Goal: Information Seeking & Learning: Check status

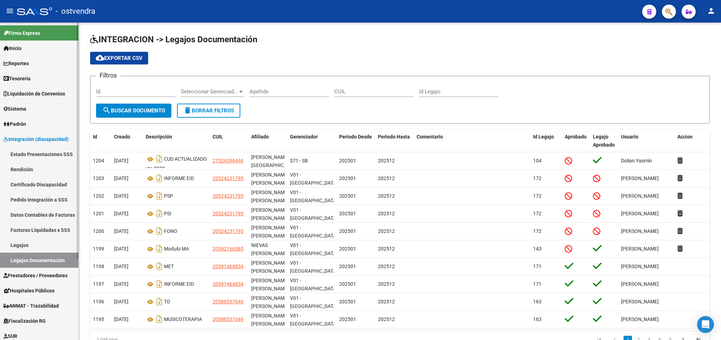
drag, startPoint x: 21, startPoint y: 249, endPoint x: 24, endPoint y: 244, distance: 5.9
click at [23, 247] on link "Legajos" at bounding box center [39, 244] width 79 height 15
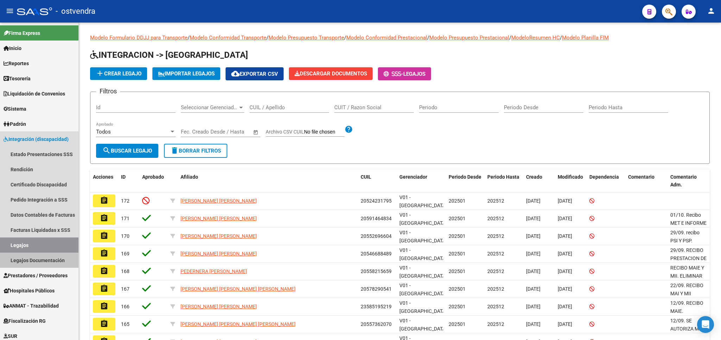
drag, startPoint x: 22, startPoint y: 257, endPoint x: 142, endPoint y: 195, distance: 134.8
click at [24, 256] on link "Legajos Documentación" at bounding box center [39, 259] width 79 height 15
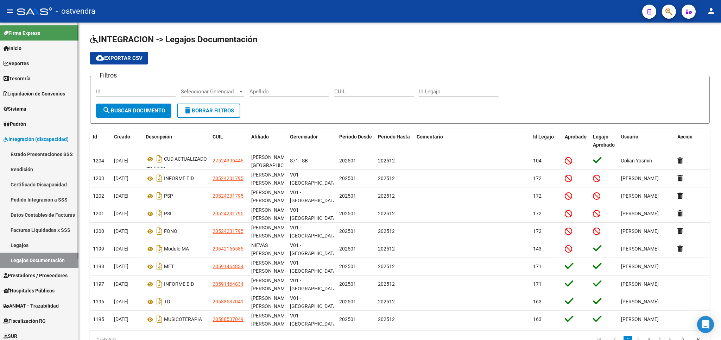
drag, startPoint x: 24, startPoint y: 247, endPoint x: 37, endPoint y: 240, distance: 14.2
click at [31, 244] on link "Legajos" at bounding box center [39, 244] width 79 height 15
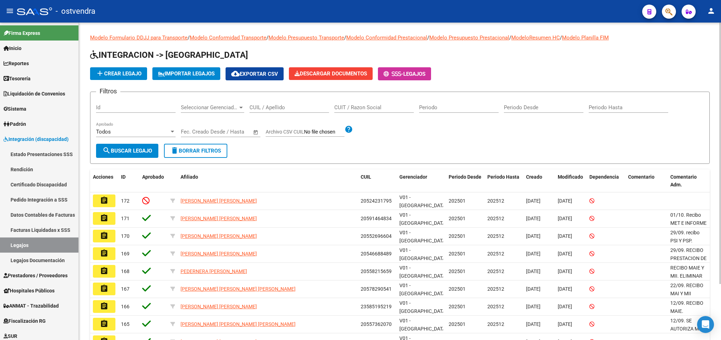
click at [385, 102] on div "CUIT / Razon Social" at bounding box center [374, 105] width 80 height 15
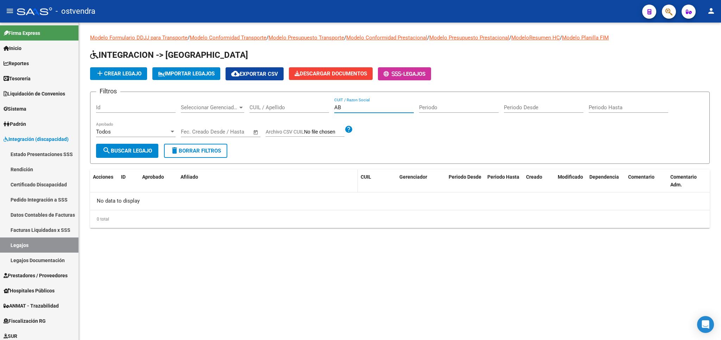
type input "A"
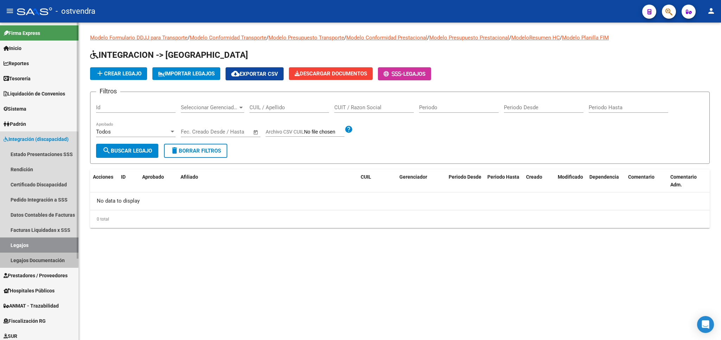
click at [35, 259] on link "Legajos Documentación" at bounding box center [39, 259] width 79 height 15
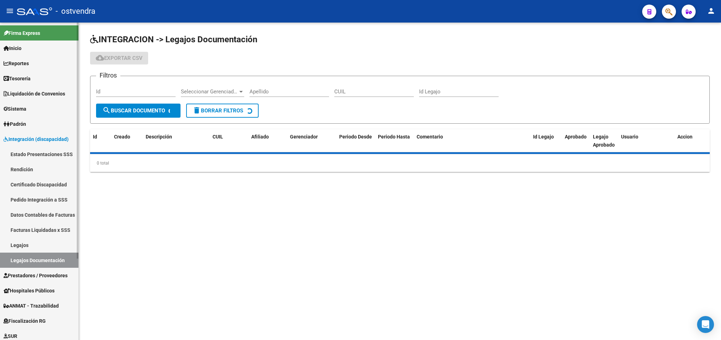
click at [40, 277] on span "Prestadores / Proveedores" at bounding box center [36, 275] width 64 height 8
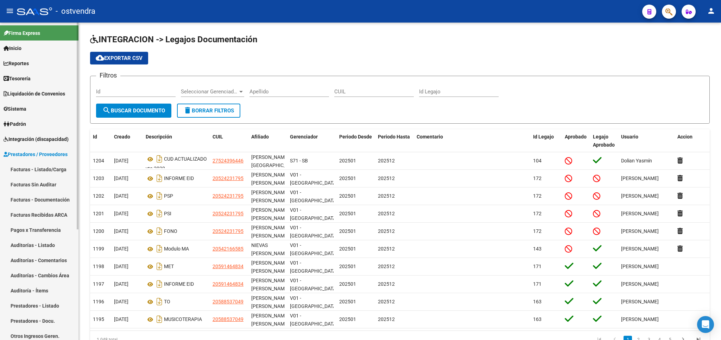
click at [36, 137] on span "Integración (discapacidad)" at bounding box center [36, 139] width 65 height 8
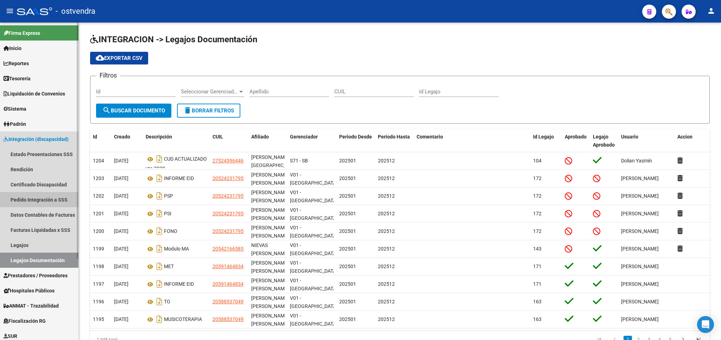
drag, startPoint x: 20, startPoint y: 198, endPoint x: 21, endPoint y: 193, distance: 4.7
click at [20, 194] on link "Pedido Integración a SSS" at bounding box center [39, 199] width 79 height 15
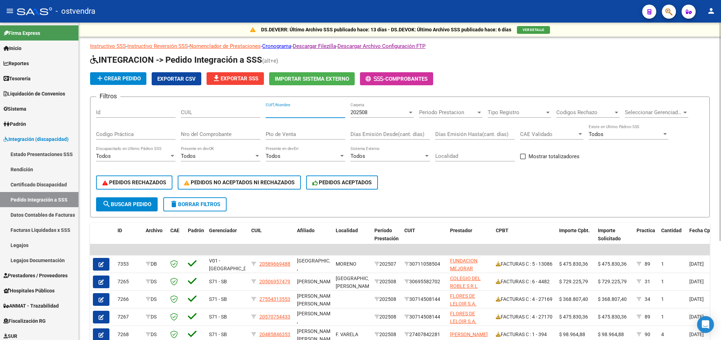
click at [293, 115] on input "CUIT/Nombre" at bounding box center [306, 112] width 80 height 6
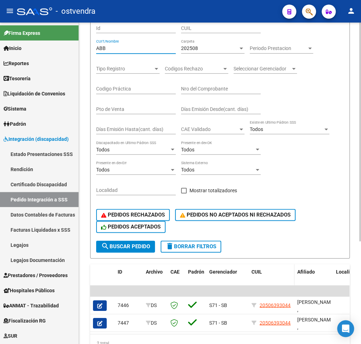
scroll to position [139, 0]
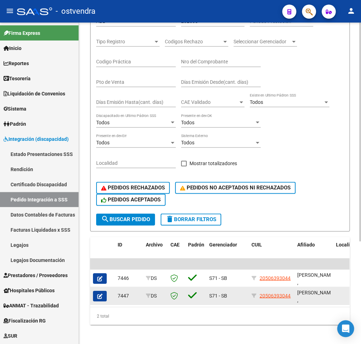
drag, startPoint x: 130, startPoint y: 304, endPoint x: 168, endPoint y: 305, distance: 37.7
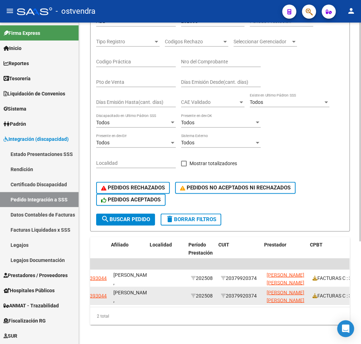
scroll to position [0, 186]
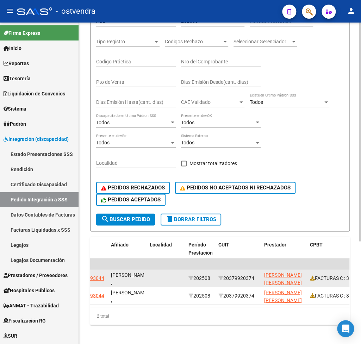
drag, startPoint x: 228, startPoint y: 279, endPoint x: 257, endPoint y: 277, distance: 29.6
click at [257, 277] on div "20379920374" at bounding box center [238, 278] width 40 height 8
copy div "20379920374"
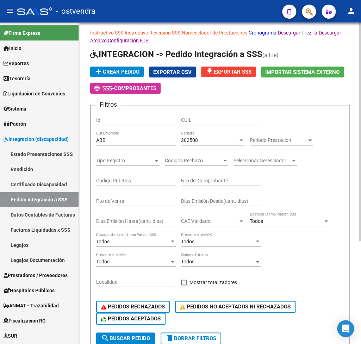
scroll to position [0, 0]
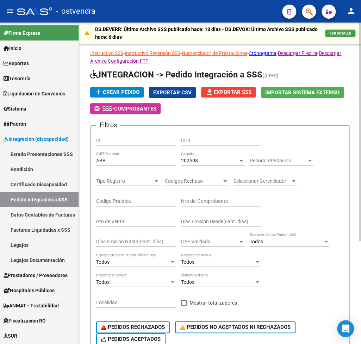
click at [215, 157] on div "202508 Carpeta" at bounding box center [212, 159] width 63 height 14
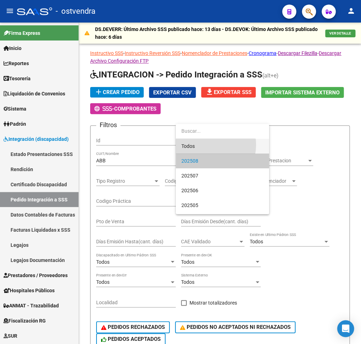
click at [206, 145] on span "Todos" at bounding box center [222, 146] width 82 height 15
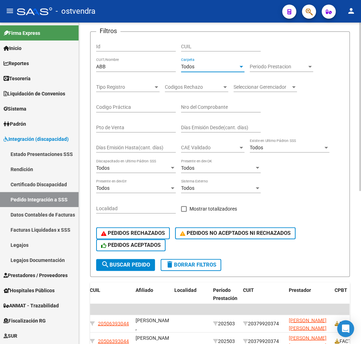
scroll to position [105, 0]
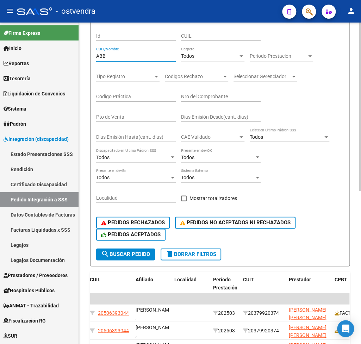
drag, startPoint x: 126, startPoint y: 59, endPoint x: 87, endPoint y: 57, distance: 39.2
click at [96, 57] on input "ABB" at bounding box center [136, 56] width 80 height 6
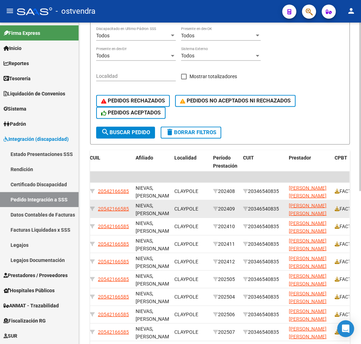
scroll to position [244, 0]
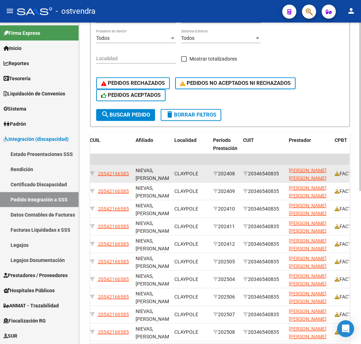
drag, startPoint x: 252, startPoint y: 175, endPoint x: 282, endPoint y: 174, distance: 29.6
click at [281, 174] on div "20346540835" at bounding box center [263, 173] width 40 height 8
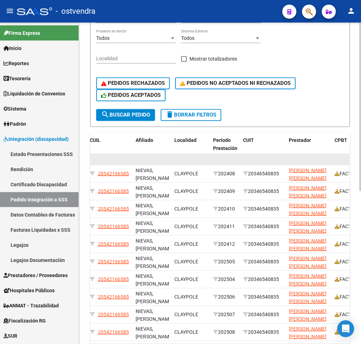
drag, startPoint x: 267, startPoint y: 173, endPoint x: 312, endPoint y: 155, distance: 48.2
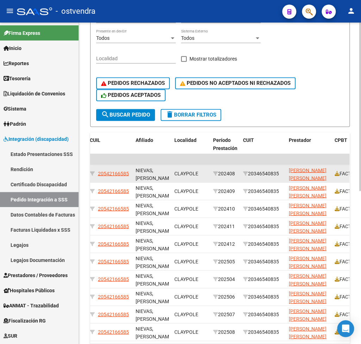
copy div "20346540835"
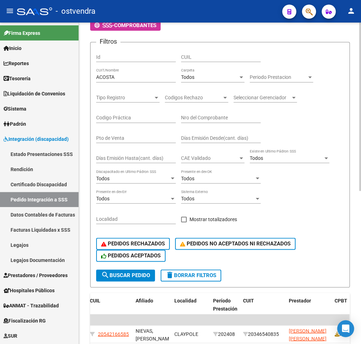
scroll to position [70, 0]
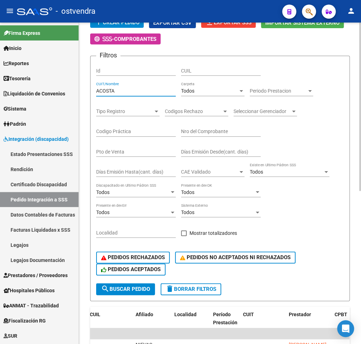
drag, startPoint x: 140, startPoint y: 91, endPoint x: 74, endPoint y: 90, distance: 66.9
click at [96, 90] on input "ACOSTA" at bounding box center [136, 91] width 80 height 6
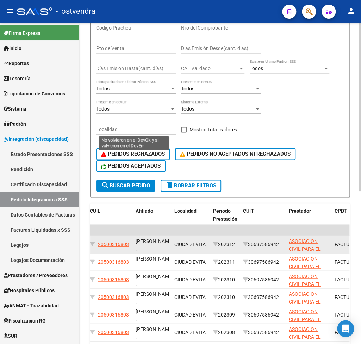
scroll to position [244, 0]
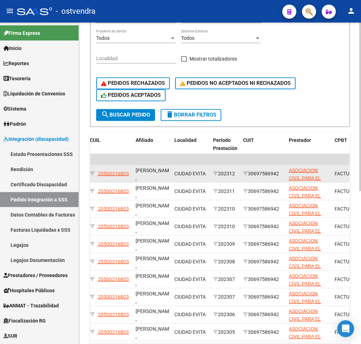
drag, startPoint x: 251, startPoint y: 175, endPoint x: 282, endPoint y: 173, distance: 30.3
click at [281, 173] on div "30697586942" at bounding box center [263, 173] width 40 height 8
copy div "30697586942"
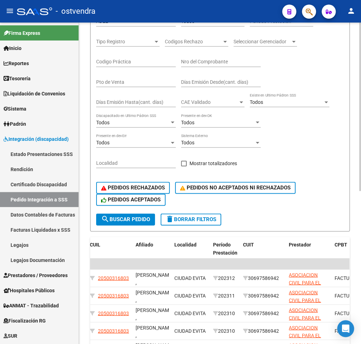
scroll to position [0, 0]
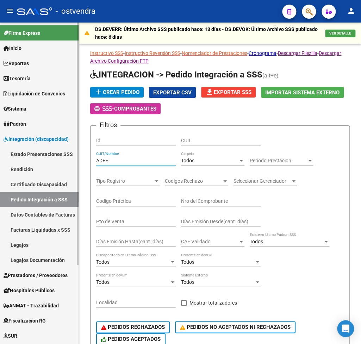
drag, startPoint x: 131, startPoint y: 161, endPoint x: 0, endPoint y: 157, distance: 131.0
click at [96, 158] on input "ADEE" at bounding box center [136, 161] width 80 height 6
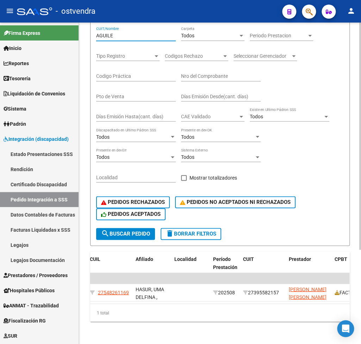
scroll to position [134, 0]
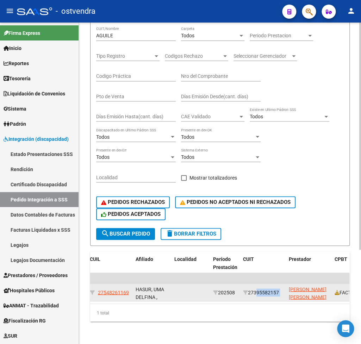
drag, startPoint x: 252, startPoint y: 282, endPoint x: 277, endPoint y: 283, distance: 25.4
click at [283, 288] on div "27395582157" at bounding box center [263, 292] width 40 height 8
copy div "27395582157"
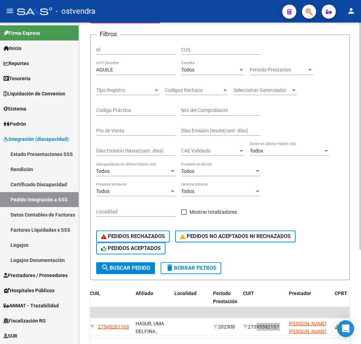
scroll to position [30, 0]
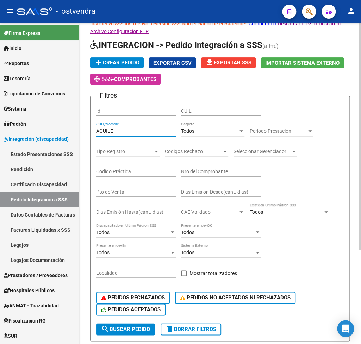
drag, startPoint x: 129, startPoint y: 132, endPoint x: 57, endPoint y: 124, distance: 72.2
click at [96, 128] on input "AGUILE" at bounding box center [136, 131] width 80 height 6
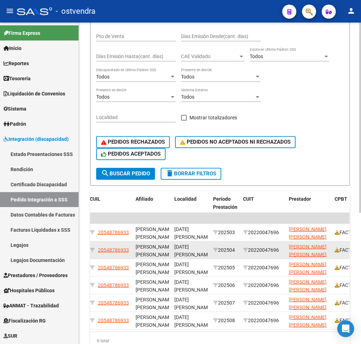
scroll to position [204, 0]
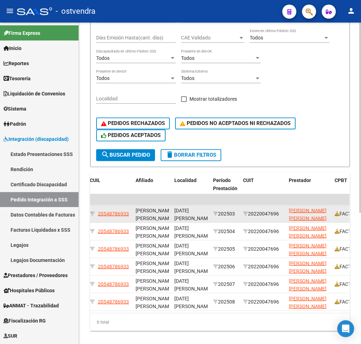
drag, startPoint x: 251, startPoint y: 214, endPoint x: 281, endPoint y: 214, distance: 29.9
click at [282, 214] on div "20220047696" at bounding box center [263, 213] width 40 height 8
copy div "20220047696"
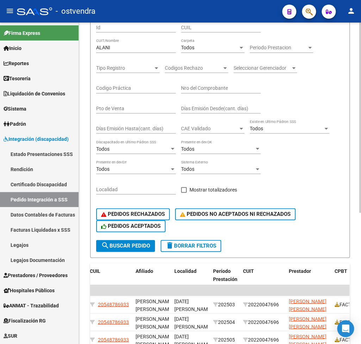
scroll to position [64, 0]
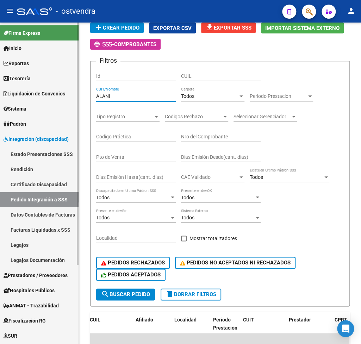
drag, startPoint x: 120, startPoint y: 97, endPoint x: 58, endPoint y: 82, distance: 64.4
click at [96, 93] on input "ALANI" at bounding box center [136, 96] width 80 height 6
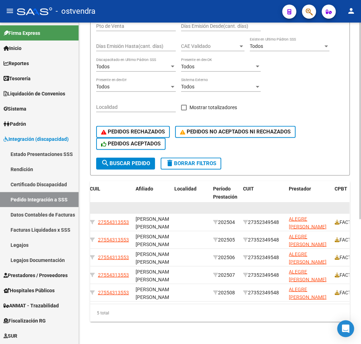
scroll to position [204, 0]
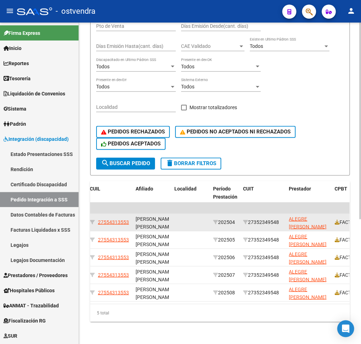
drag, startPoint x: 252, startPoint y: 214, endPoint x: 281, endPoint y: 213, distance: 28.9
click at [281, 218] on div "27352349548" at bounding box center [263, 222] width 40 height 8
copy div "27352349548"
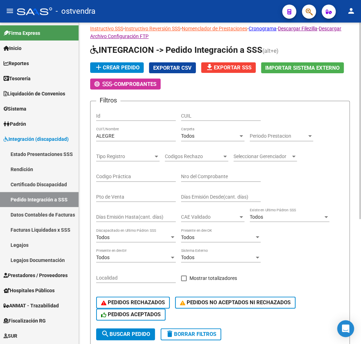
scroll to position [0, 0]
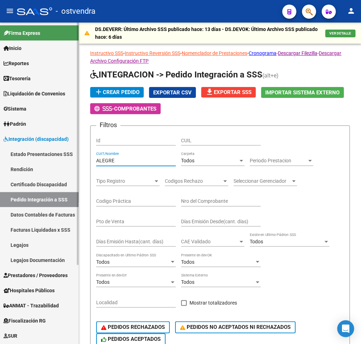
drag, startPoint x: 132, startPoint y: 158, endPoint x: 61, endPoint y: 155, distance: 70.9
click at [96, 158] on input "ALEGRE" at bounding box center [136, 161] width 80 height 6
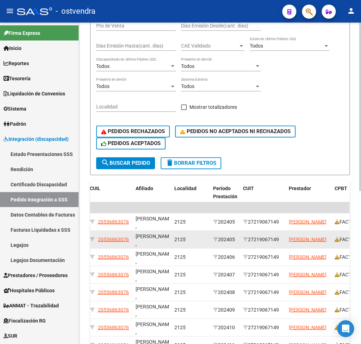
scroll to position [209, 0]
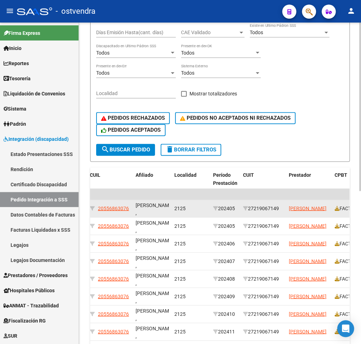
drag, startPoint x: 250, startPoint y: 208, endPoint x: 285, endPoint y: 208, distance: 35.2
click at [283, 208] on div "27219067149" at bounding box center [263, 208] width 40 height 8
copy div "27219067149"
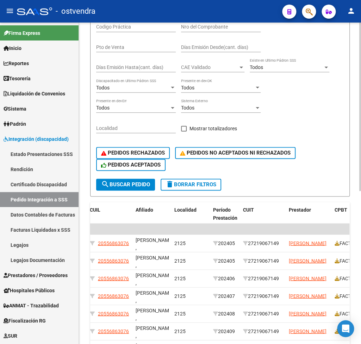
scroll to position [105, 0]
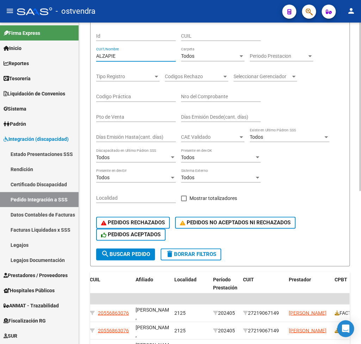
drag, startPoint x: 127, startPoint y: 55, endPoint x: 43, endPoint y: 54, distance: 84.2
click at [96, 54] on input "ALZAPIE" at bounding box center [136, 56] width 80 height 6
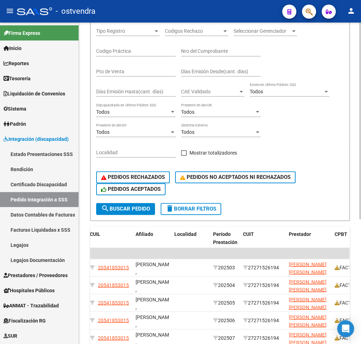
scroll to position [204, 0]
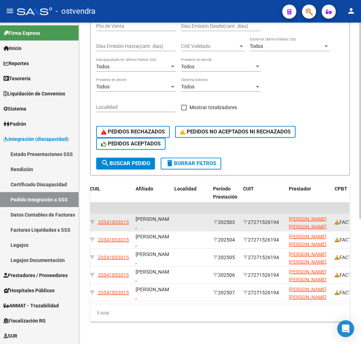
drag, startPoint x: 251, startPoint y: 214, endPoint x: 280, endPoint y: 212, distance: 28.9
click at [280, 218] on div "27271526194" at bounding box center [263, 222] width 40 height 8
click at [254, 218] on div "27271526194" at bounding box center [263, 222] width 40 height 8
drag, startPoint x: 256, startPoint y: 214, endPoint x: 283, endPoint y: 212, distance: 27.5
click at [283, 218] on div "27271526194" at bounding box center [263, 222] width 40 height 8
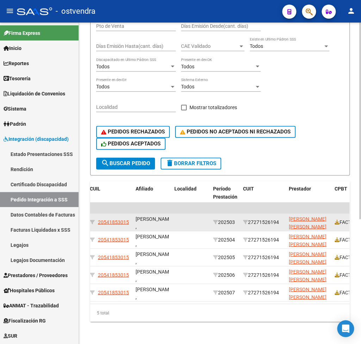
copy div "27271526194"
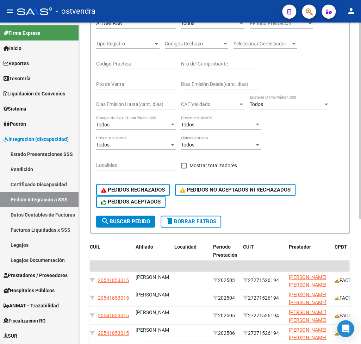
scroll to position [134, 0]
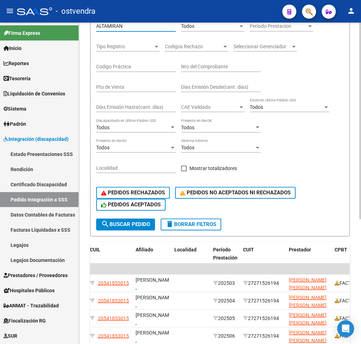
drag, startPoint x: 129, startPoint y: 25, endPoint x: 93, endPoint y: 24, distance: 36.3
click at [96, 24] on input "ALTAMIRAN" at bounding box center [136, 26] width 80 height 6
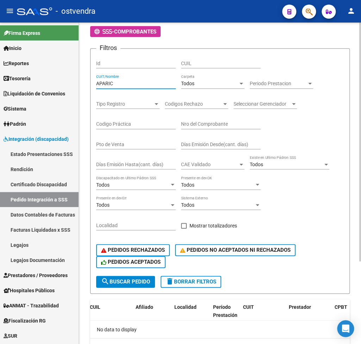
scroll to position [76, 0]
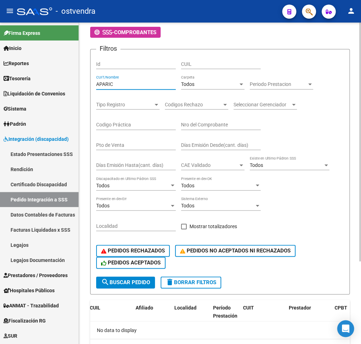
drag, startPoint x: 134, startPoint y: 82, endPoint x: 59, endPoint y: 87, distance: 75.5
click at [96, 87] on input "APARIC" at bounding box center [136, 84] width 80 height 6
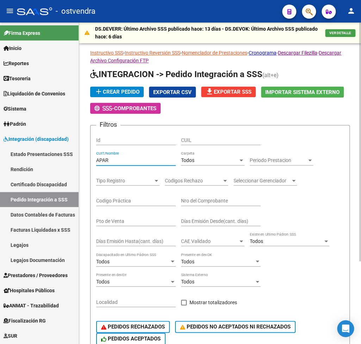
scroll to position [0, 0]
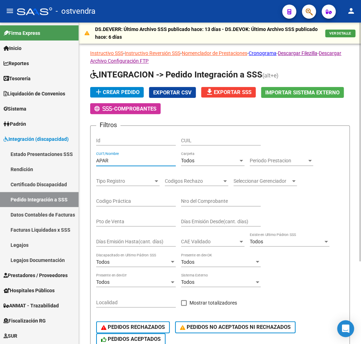
drag, startPoint x: 143, startPoint y: 164, endPoint x: 12, endPoint y: 153, distance: 131.4
click at [96, 158] on input "APAR" at bounding box center [136, 161] width 80 height 6
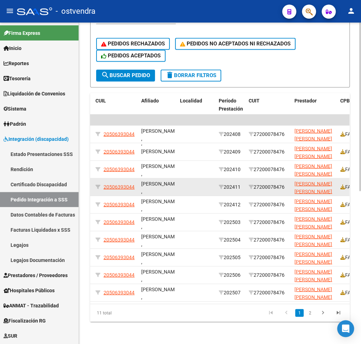
scroll to position [0, 188]
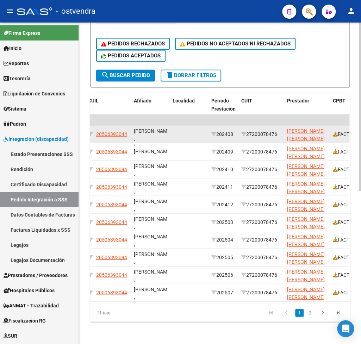
drag, startPoint x: 250, startPoint y: 126, endPoint x: 282, endPoint y: 127, distance: 31.7
click at [281, 130] on div "27200078476" at bounding box center [261, 134] width 40 height 8
copy div "27200078476"
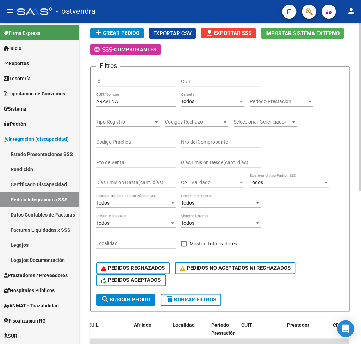
scroll to position [49, 0]
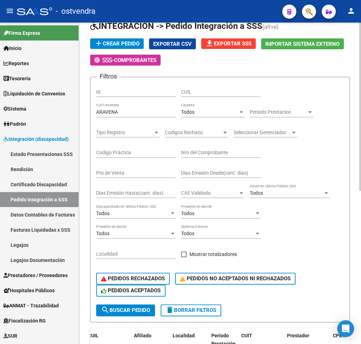
click at [79, 109] on ng-scrollbar "DS.DEVERR: Último Archivo SSS publicado hace: 13 días - DS.DEVOK: Último Archiv…" at bounding box center [220, 183] width 282 height 321
drag, startPoint x: 147, startPoint y: 110, endPoint x: 40, endPoint y: 112, distance: 106.7
click at [96, 112] on input "ARAVENA" at bounding box center [136, 112] width 80 height 6
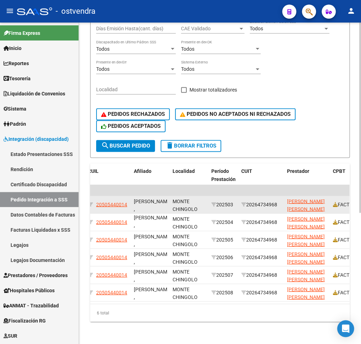
drag, startPoint x: 251, startPoint y: 196, endPoint x: 280, endPoint y: 196, distance: 28.9
click at [280, 200] on div "20264734968" at bounding box center [261, 204] width 40 height 8
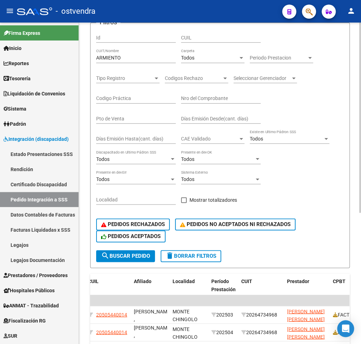
scroll to position [82, 0]
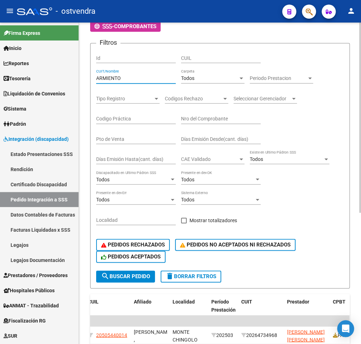
drag, startPoint x: 128, startPoint y: 76, endPoint x: 40, endPoint y: 62, distance: 88.7
click at [96, 75] on input "ARMIENTO" at bounding box center [136, 78] width 80 height 6
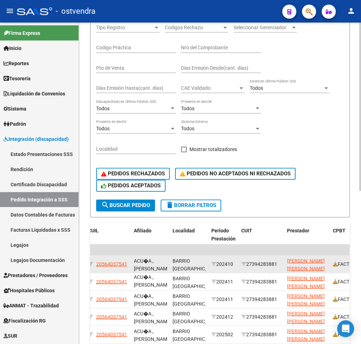
scroll to position [222, 0]
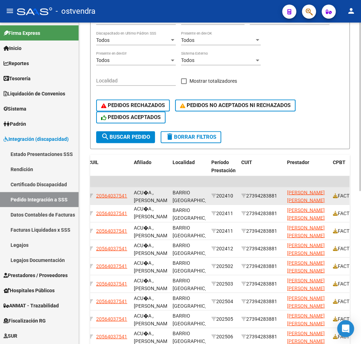
drag, startPoint x: 251, startPoint y: 195, endPoint x: 280, endPoint y: 196, distance: 28.6
click at [280, 196] on div "27394283881" at bounding box center [261, 196] width 40 height 8
copy div "27394283881"
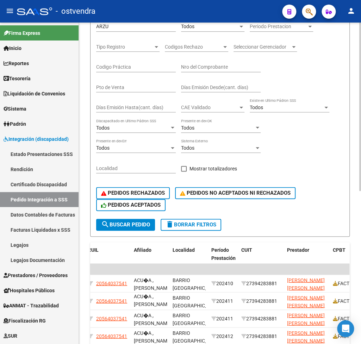
scroll to position [117, 0]
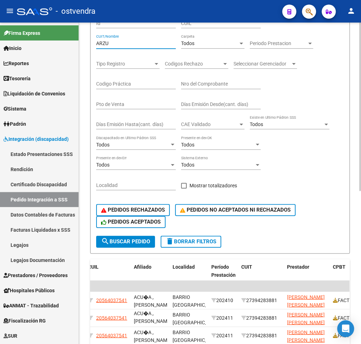
drag, startPoint x: 124, startPoint y: 43, endPoint x: 48, endPoint y: 44, distance: 76.1
click at [96, 44] on input "ARZU" at bounding box center [136, 43] width 80 height 6
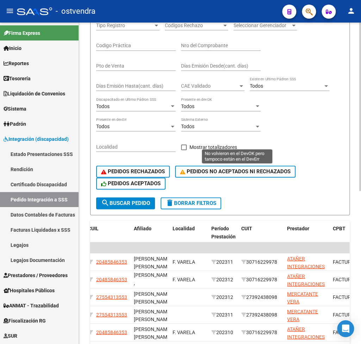
scroll to position [187, 0]
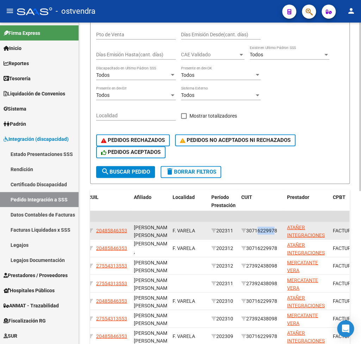
drag, startPoint x: 251, startPoint y: 230, endPoint x: 268, endPoint y: 230, distance: 16.9
click at [268, 230] on div "30716229978" at bounding box center [261, 230] width 40 height 8
drag, startPoint x: 252, startPoint y: 232, endPoint x: 281, endPoint y: 233, distance: 28.5
click at [281, 233] on div "30716229978" at bounding box center [261, 230] width 40 height 8
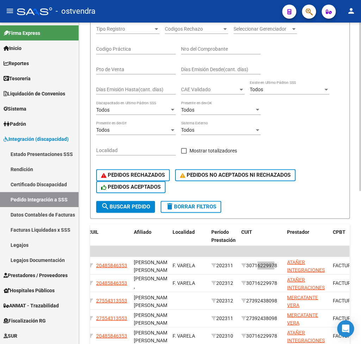
scroll to position [117, 0]
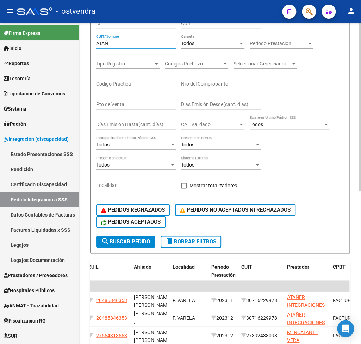
drag, startPoint x: 136, startPoint y: 45, endPoint x: 75, endPoint y: 42, distance: 61.3
click at [96, 42] on input "ATAÑ" at bounding box center [136, 43] width 80 height 6
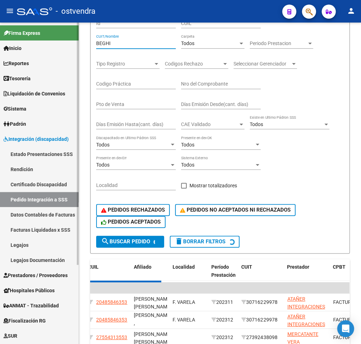
scroll to position [0, 188]
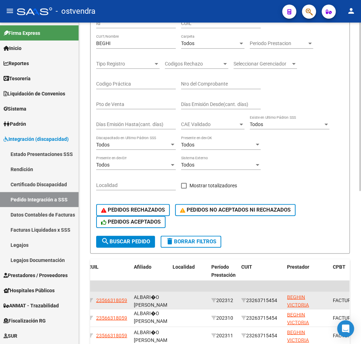
drag, startPoint x: 250, startPoint y: 301, endPoint x: 280, endPoint y: 299, distance: 29.6
click at [280, 299] on div "23263715454" at bounding box center [261, 300] width 40 height 8
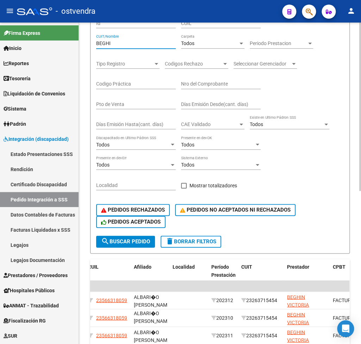
drag, startPoint x: 125, startPoint y: 46, endPoint x: 79, endPoint y: 42, distance: 46.3
click at [96, 43] on input "BEGHI" at bounding box center [136, 43] width 80 height 6
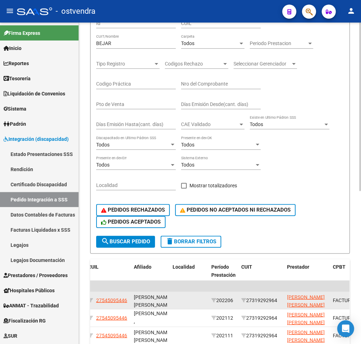
drag, startPoint x: 251, startPoint y: 300, endPoint x: 283, endPoint y: 299, distance: 31.7
click at [281, 299] on div "27319292964" at bounding box center [261, 300] width 40 height 8
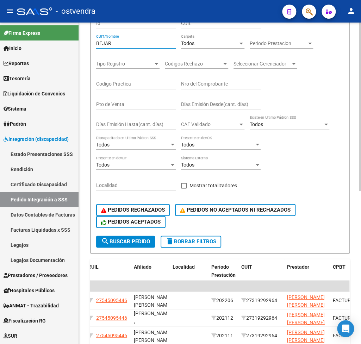
drag, startPoint x: 130, startPoint y: 44, endPoint x: 42, endPoint y: 38, distance: 87.9
click at [96, 40] on input "BEJAR" at bounding box center [136, 43] width 80 height 6
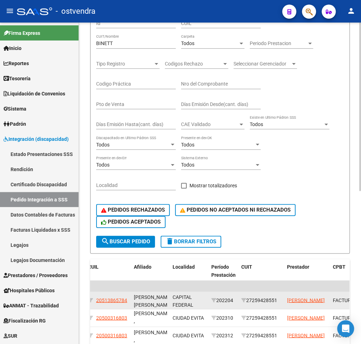
drag, startPoint x: 253, startPoint y: 299, endPoint x: 278, endPoint y: 300, distance: 25.4
click at [278, 300] on div "27259428551" at bounding box center [261, 300] width 40 height 8
click at [249, 302] on div "27259428551" at bounding box center [261, 300] width 40 height 8
drag, startPoint x: 251, startPoint y: 300, endPoint x: 282, endPoint y: 301, distance: 30.6
click at [281, 301] on div "27259428551" at bounding box center [261, 300] width 40 height 8
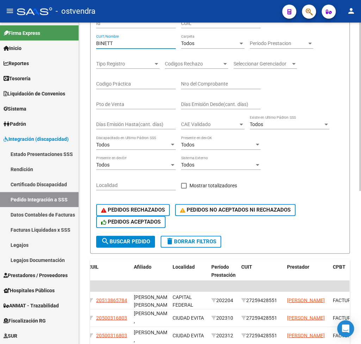
drag, startPoint x: 125, startPoint y: 42, endPoint x: 74, endPoint y: 47, distance: 50.9
click at [96, 46] on input "BINETT" at bounding box center [136, 43] width 80 height 6
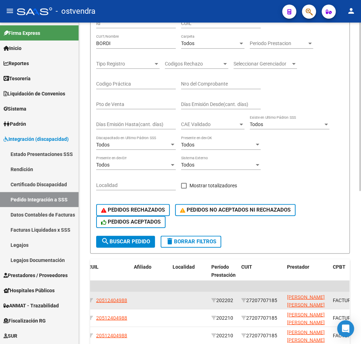
drag, startPoint x: 250, startPoint y: 300, endPoint x: 281, endPoint y: 304, distance: 30.9
click at [281, 304] on div "27207707185" at bounding box center [261, 300] width 40 height 8
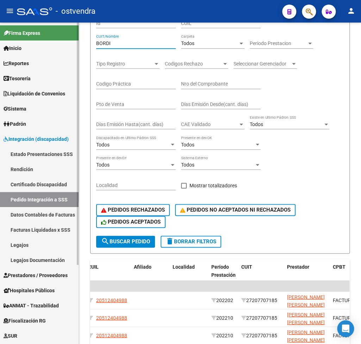
drag, startPoint x: 129, startPoint y: 45, endPoint x: 54, endPoint y: 41, distance: 74.7
click at [96, 41] on input "BORDI" at bounding box center [136, 43] width 80 height 6
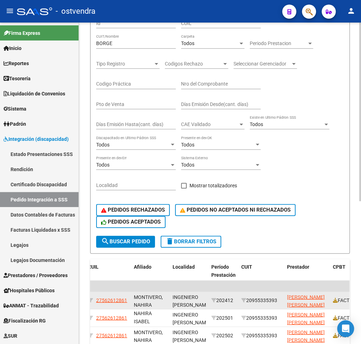
drag, startPoint x: 250, startPoint y: 301, endPoint x: 280, endPoint y: 302, distance: 29.6
click at [280, 302] on div "20955335393" at bounding box center [261, 300] width 40 height 8
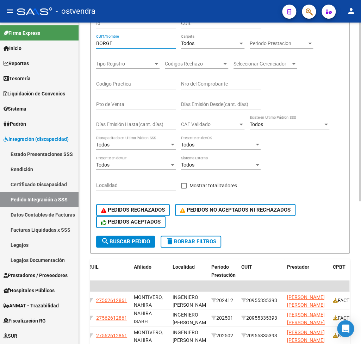
drag, startPoint x: 118, startPoint y: 41, endPoint x: 38, endPoint y: 36, distance: 80.1
click at [96, 40] on input "BORGE" at bounding box center [136, 43] width 80 height 6
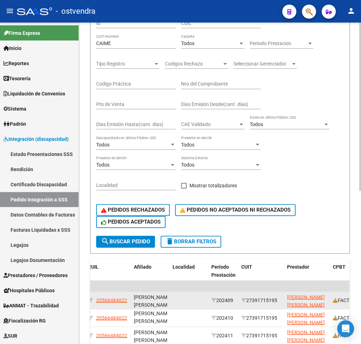
drag, startPoint x: 251, startPoint y: 301, endPoint x: 281, endPoint y: 300, distance: 29.6
click at [281, 300] on div "27391715195" at bounding box center [261, 300] width 40 height 8
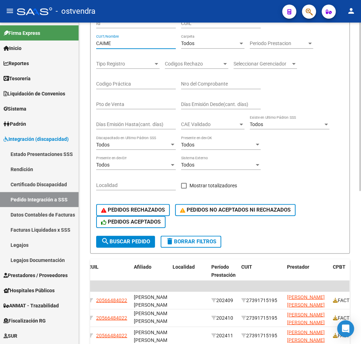
drag, startPoint x: 129, startPoint y: 45, endPoint x: 73, endPoint y: 39, distance: 55.9
click at [96, 40] on input "CAIME" at bounding box center [136, 43] width 80 height 6
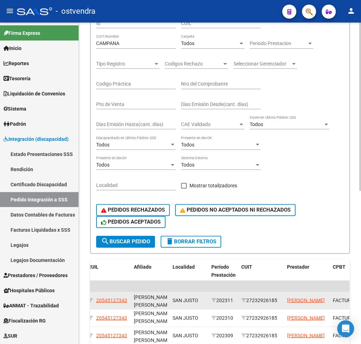
drag, startPoint x: 250, startPoint y: 302, endPoint x: 281, endPoint y: 299, distance: 31.1
click at [281, 299] on div "27232926185" at bounding box center [261, 300] width 40 height 8
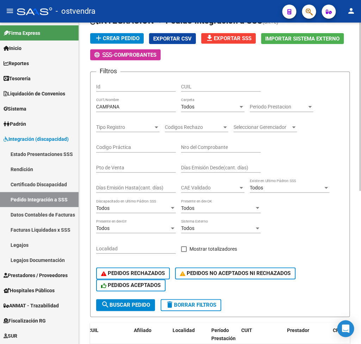
scroll to position [48, 0]
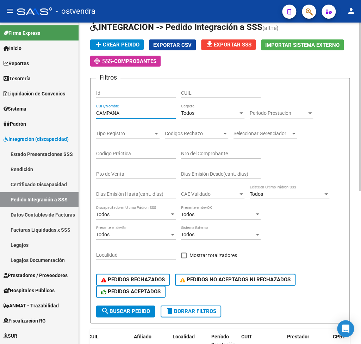
drag, startPoint x: 128, startPoint y: 115, endPoint x: 75, endPoint y: 109, distance: 53.4
click at [96, 110] on input "CAMPANA" at bounding box center [136, 113] width 80 height 6
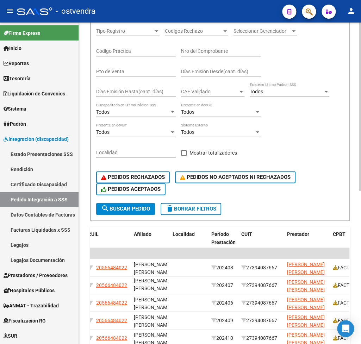
scroll to position [152, 0]
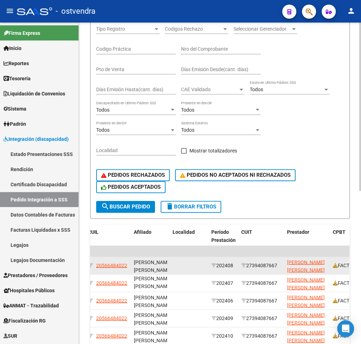
drag, startPoint x: 250, startPoint y: 265, endPoint x: 281, endPoint y: 267, distance: 31.0
click at [281, 267] on div "27394087667" at bounding box center [261, 265] width 40 height 8
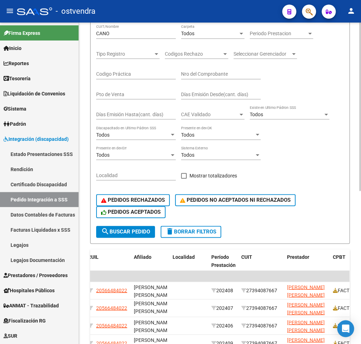
scroll to position [117, 0]
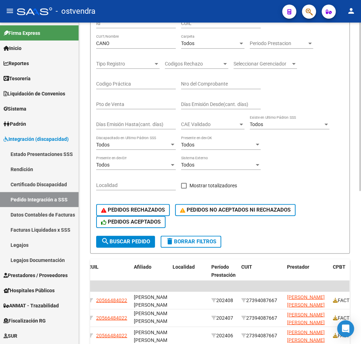
click at [124, 49] on div "CANO CUIT/Nombre" at bounding box center [136, 42] width 80 height 14
drag, startPoint x: 121, startPoint y: 43, endPoint x: 62, endPoint y: 45, distance: 58.8
click at [96, 45] on input "CANO" at bounding box center [136, 43] width 80 height 6
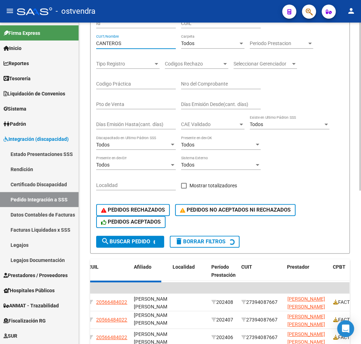
scroll to position [0, 188]
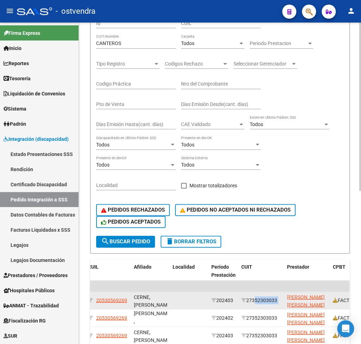
drag, startPoint x: 250, startPoint y: 301, endPoint x: 285, endPoint y: 300, distance: 34.5
click at [281, 300] on div "27352303033" at bounding box center [261, 300] width 40 height 8
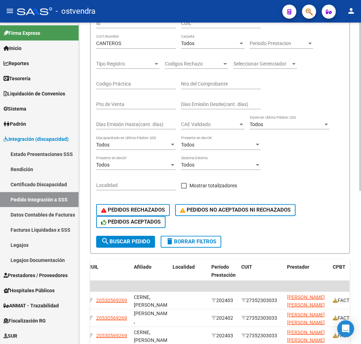
drag, startPoint x: 147, startPoint y: 47, endPoint x: 98, endPoint y: 43, distance: 49.1
click at [98, 43] on div "CANTEROS CUIT/Nombre" at bounding box center [136, 42] width 80 height 14
drag, startPoint x: 133, startPoint y: 38, endPoint x: 129, endPoint y: 41, distance: 5.4
click at [129, 41] on div "CANTEROS CUIT/Nombre" at bounding box center [136, 42] width 80 height 14
drag, startPoint x: 130, startPoint y: 42, endPoint x: 86, endPoint y: 43, distance: 44.4
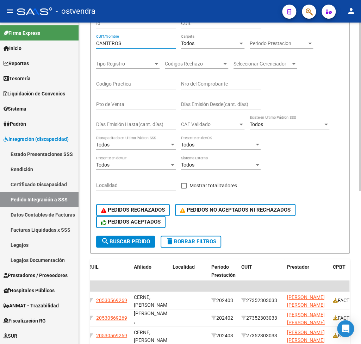
click at [96, 43] on input "CANTEROS" at bounding box center [136, 43] width 80 height 6
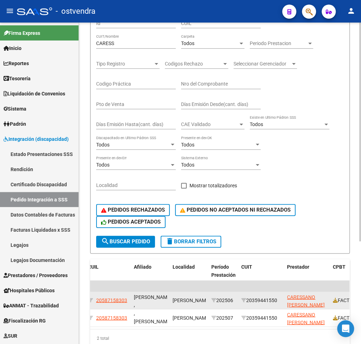
drag, startPoint x: 251, startPoint y: 302, endPoint x: 282, endPoint y: 301, distance: 31.0
click at [281, 301] on div "20359441550" at bounding box center [261, 300] width 40 height 8
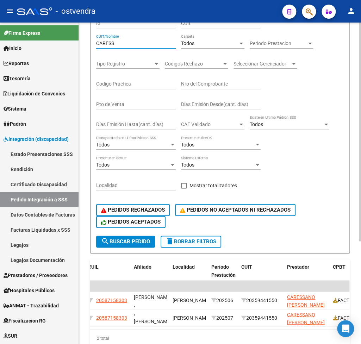
drag, startPoint x: 140, startPoint y: 43, endPoint x: 61, endPoint y: 53, distance: 79.8
click at [96, 46] on input "CARESS" at bounding box center [136, 43] width 80 height 6
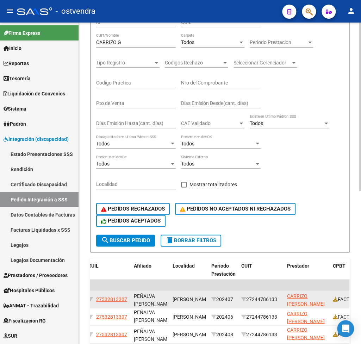
scroll to position [1, 0]
drag, startPoint x: 251, startPoint y: 300, endPoint x: 281, endPoint y: 300, distance: 29.9
click at [281, 300] on div "27244786133" at bounding box center [261, 299] width 40 height 8
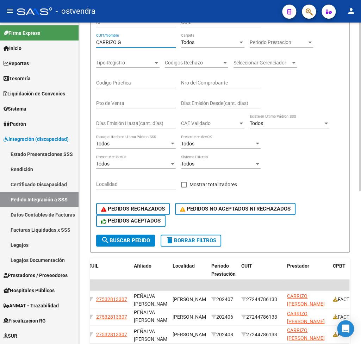
drag, startPoint x: 131, startPoint y: 45, endPoint x: 80, endPoint y: 36, distance: 51.5
click at [96, 39] on input "CARRIZO G" at bounding box center [136, 42] width 80 height 6
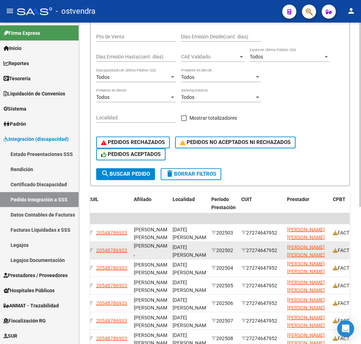
scroll to position [188, 0]
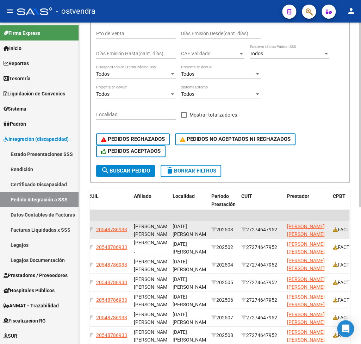
drag, startPoint x: 250, startPoint y: 231, endPoint x: 280, endPoint y: 230, distance: 29.2
click at [281, 230] on div "27274647952" at bounding box center [261, 229] width 40 height 8
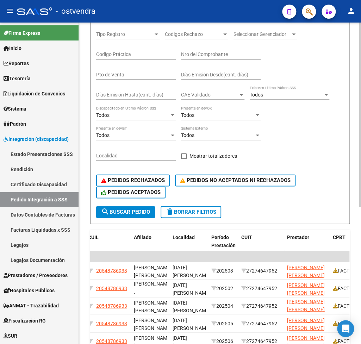
scroll to position [118, 0]
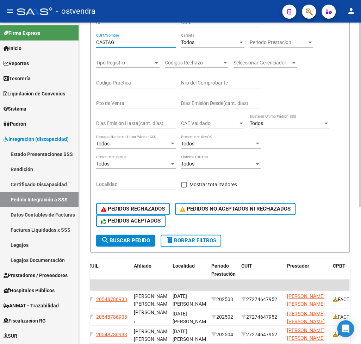
drag, startPoint x: 128, startPoint y: 43, endPoint x: 64, endPoint y: 37, distance: 64.0
click at [96, 39] on input "CASTAG" at bounding box center [136, 42] width 80 height 6
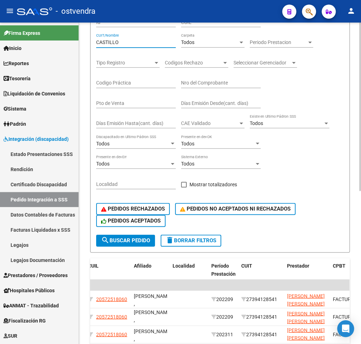
scroll to position [188, 0]
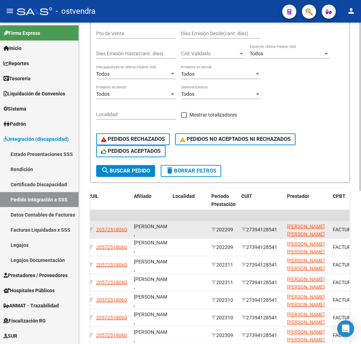
drag, startPoint x: 250, startPoint y: 228, endPoint x: 281, endPoint y: 230, distance: 30.4
click at [281, 230] on div "27394128541" at bounding box center [261, 229] width 40 height 8
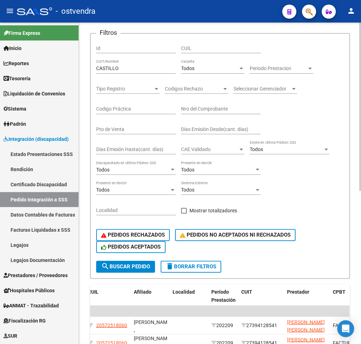
scroll to position [83, 0]
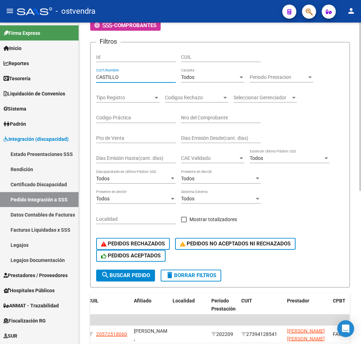
drag, startPoint x: 143, startPoint y: 79, endPoint x: 63, endPoint y: 77, distance: 79.9
click at [96, 77] on input "CASTILLO" at bounding box center [136, 77] width 80 height 6
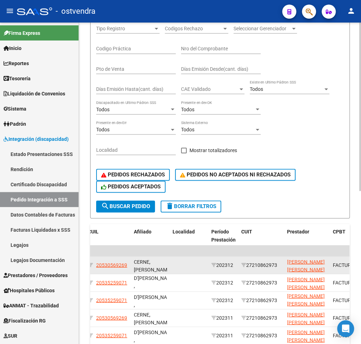
scroll to position [153, 0]
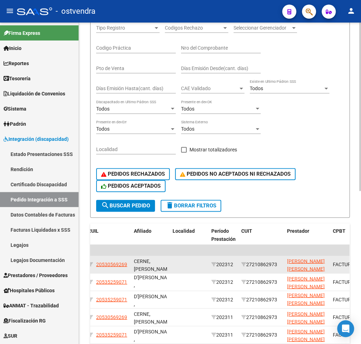
drag, startPoint x: 249, startPoint y: 265, endPoint x: 280, endPoint y: 265, distance: 30.6
click at [280, 265] on div "27210862973" at bounding box center [261, 264] width 40 height 8
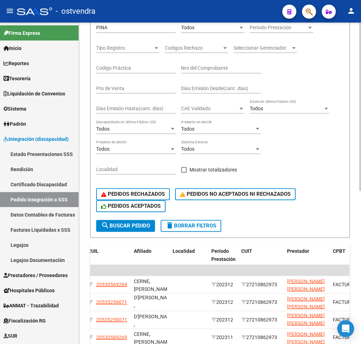
scroll to position [118, 0]
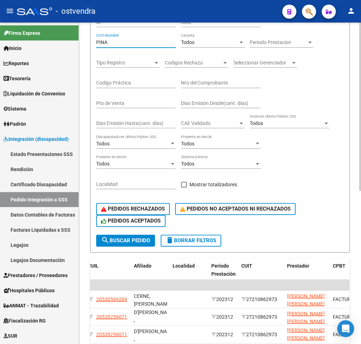
drag, startPoint x: 120, startPoint y: 43, endPoint x: 56, endPoint y: 37, distance: 64.7
click at [96, 39] on input "PINA" at bounding box center [136, 42] width 80 height 6
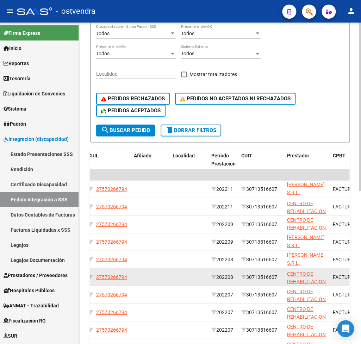
scroll to position [293, 0]
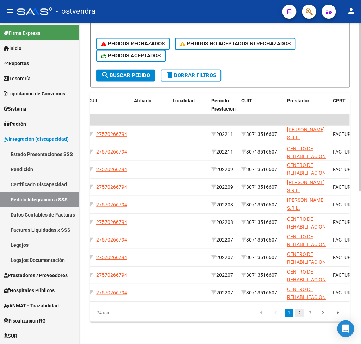
click at [302, 311] on link "2" at bounding box center [299, 313] width 8 height 8
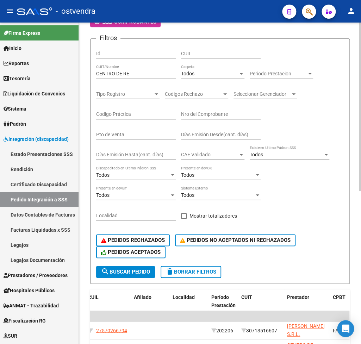
scroll to position [83, 0]
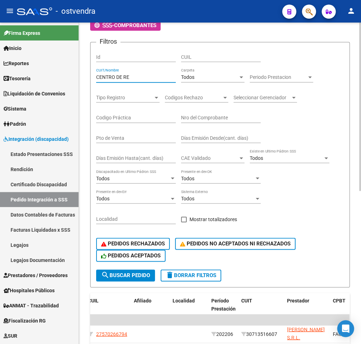
click at [135, 77] on input "CENTRO DE RE" at bounding box center [136, 77] width 80 height 6
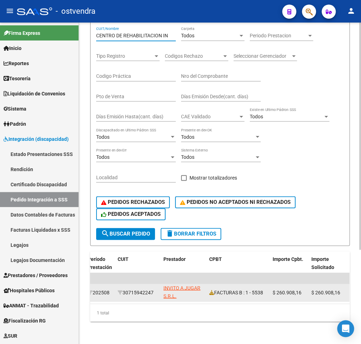
scroll to position [0, 0]
drag, startPoint x: 127, startPoint y: 284, endPoint x: 158, endPoint y: 284, distance: 31.3
click at [158, 288] on div "30715942247" at bounding box center [138, 292] width 40 height 8
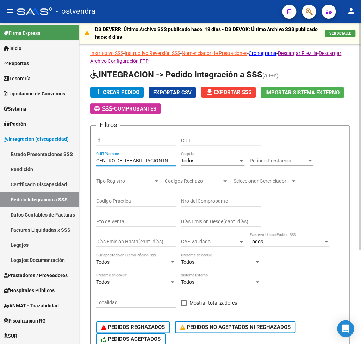
drag, startPoint x: 97, startPoint y: 162, endPoint x: 208, endPoint y: 171, distance: 111.6
click at [176, 164] on input "CENTRO DE REHABILITACION IN" at bounding box center [136, 161] width 80 height 6
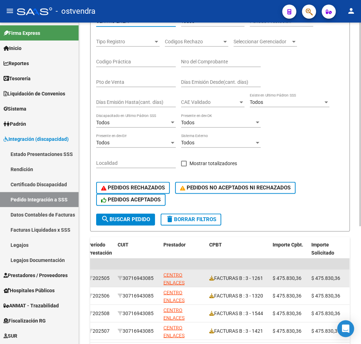
scroll to position [174, 0]
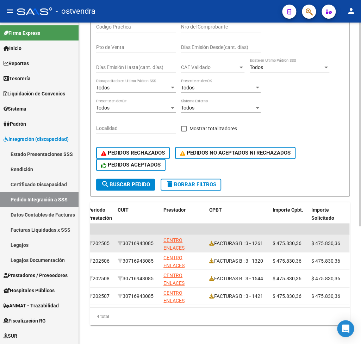
drag, startPoint x: 125, startPoint y: 245, endPoint x: 157, endPoint y: 245, distance: 32.4
click at [157, 245] on div "30716943085" at bounding box center [138, 243] width 40 height 8
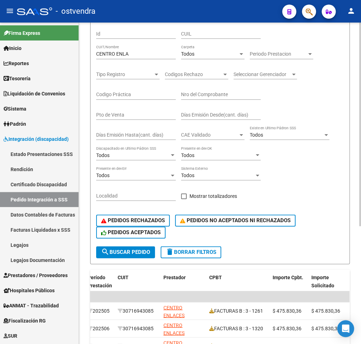
scroll to position [105, 0]
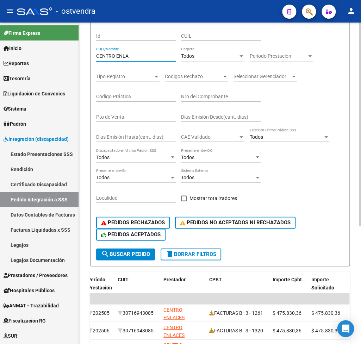
drag, startPoint x: 139, startPoint y: 57, endPoint x: 71, endPoint y: 64, distance: 68.0
click at [96, 59] on input "CENTRO ENLA" at bounding box center [136, 56] width 80 height 6
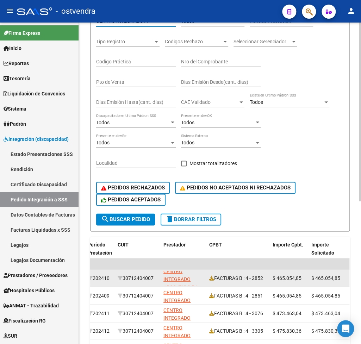
scroll to position [0, 0]
drag, startPoint x: 127, startPoint y: 281, endPoint x: 156, endPoint y: 280, distance: 28.9
click at [156, 280] on div "30712404007" at bounding box center [138, 278] width 40 height 8
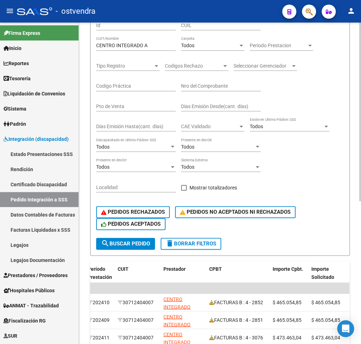
scroll to position [105, 0]
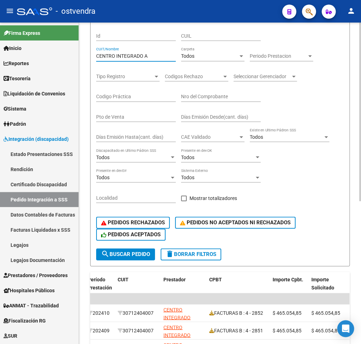
drag, startPoint x: 138, startPoint y: 54, endPoint x: 81, endPoint y: 48, distance: 57.3
click at [96, 53] on input "CENTRO INTEGRADO A" at bounding box center [136, 56] width 80 height 6
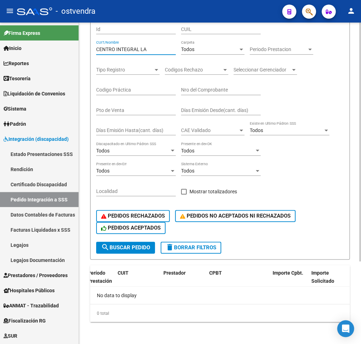
scroll to position [42, 0]
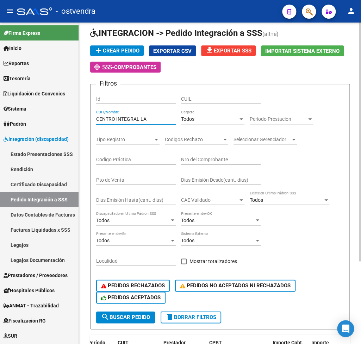
drag, startPoint x: 152, startPoint y: 117, endPoint x: 60, endPoint y: 115, distance: 91.9
click at [96, 116] on input "CENTRO INTEGRAL LA" at bounding box center [136, 119] width 80 height 6
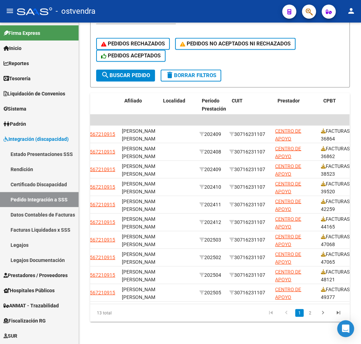
scroll to position [0, 198]
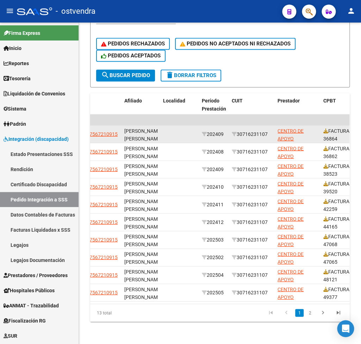
drag, startPoint x: 242, startPoint y: 134, endPoint x: 273, endPoint y: 134, distance: 30.6
click at [272, 134] on div "30716231107" at bounding box center [252, 134] width 40 height 8
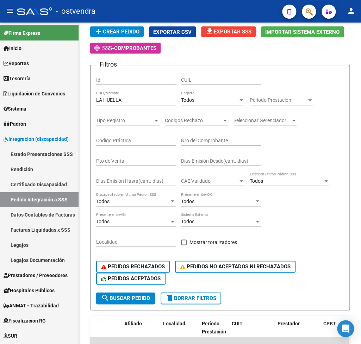
scroll to position [42, 0]
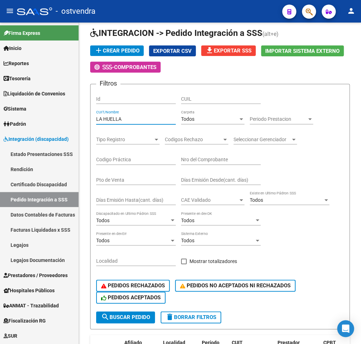
drag, startPoint x: 132, startPoint y: 118, endPoint x: 76, endPoint y: 118, distance: 56.0
click at [96, 118] on input "LA HUELLA" at bounding box center [136, 119] width 80 height 6
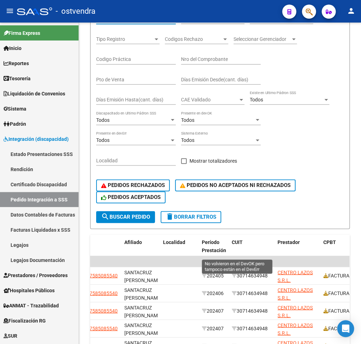
scroll to position [181, 0]
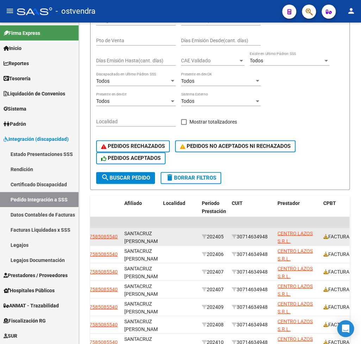
drag, startPoint x: 242, startPoint y: 238, endPoint x: 271, endPoint y: 238, distance: 29.9
click at [272, 238] on div "30714634948" at bounding box center [252, 236] width 40 height 8
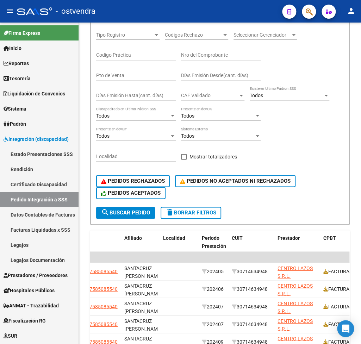
scroll to position [111, 0]
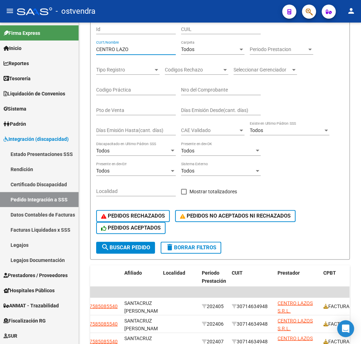
drag, startPoint x: 106, startPoint y: 50, endPoint x: 70, endPoint y: 50, distance: 35.9
click at [96, 50] on input "CENTRO LAZO" at bounding box center [136, 49] width 80 height 6
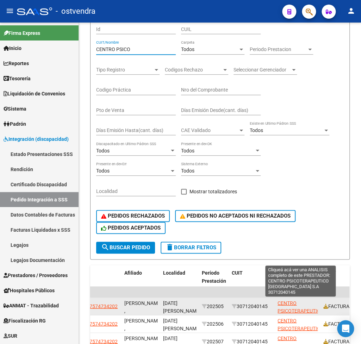
scroll to position [9, 0]
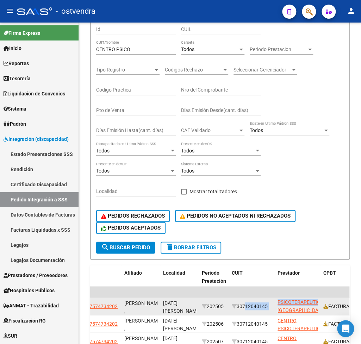
drag, startPoint x: 244, startPoint y: 306, endPoint x: 276, endPoint y: 306, distance: 32.7
click at [272, 306] on div "30712040145" at bounding box center [252, 306] width 40 height 8
click at [248, 306] on div "30712040145" at bounding box center [252, 306] width 40 height 8
drag, startPoint x: 240, startPoint y: 306, endPoint x: 270, endPoint y: 307, distance: 29.6
click at [271, 307] on div "30712040145" at bounding box center [252, 306] width 40 height 8
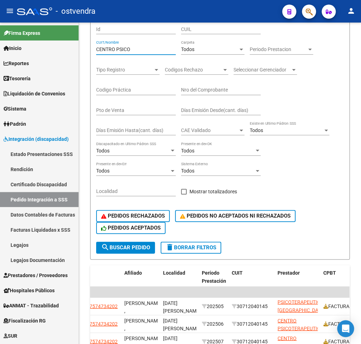
drag, startPoint x: 148, startPoint y: 51, endPoint x: 88, endPoint y: 50, distance: 59.5
click at [96, 50] on input "CENTRO PSICO" at bounding box center [136, 49] width 80 height 6
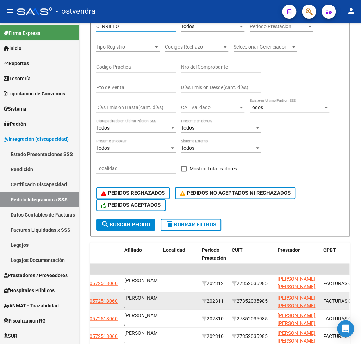
scroll to position [216, 0]
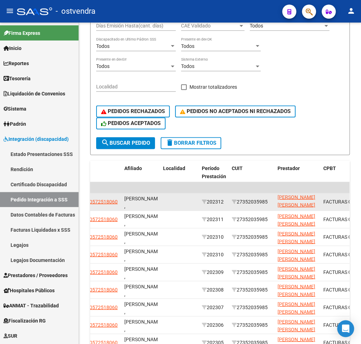
drag, startPoint x: 242, startPoint y: 202, endPoint x: 273, endPoint y: 206, distance: 32.0
click at [272, 206] on div "27352035985" at bounding box center [252, 202] width 40 height 8
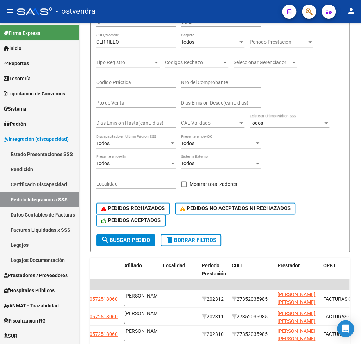
scroll to position [111, 0]
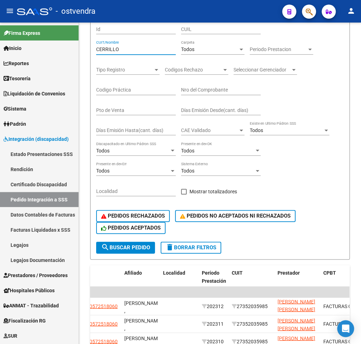
drag, startPoint x: 132, startPoint y: 50, endPoint x: 56, endPoint y: 42, distance: 76.5
click at [96, 46] on input "CERRILLO" at bounding box center [136, 49] width 80 height 6
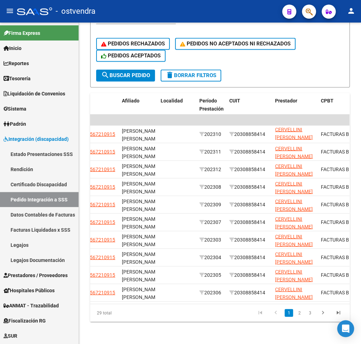
scroll to position [0, 203]
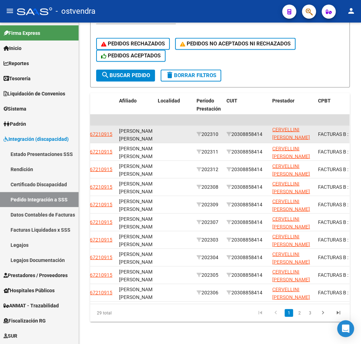
drag, startPoint x: 236, startPoint y: 132, endPoint x: 264, endPoint y: 133, distance: 28.2
click at [267, 133] on div "20308858414" at bounding box center [246, 134] width 40 height 8
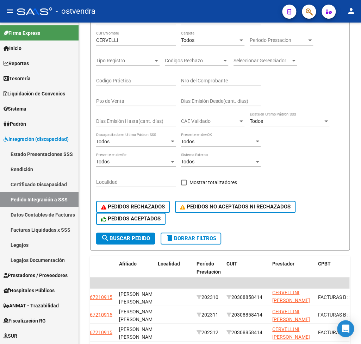
scroll to position [76, 0]
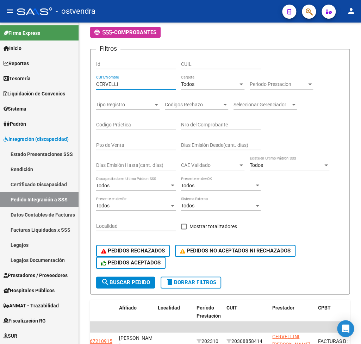
drag, startPoint x: 157, startPoint y: 86, endPoint x: 74, endPoint y: 85, distance: 83.1
click at [96, 85] on input "CERVELLI" at bounding box center [136, 84] width 80 height 6
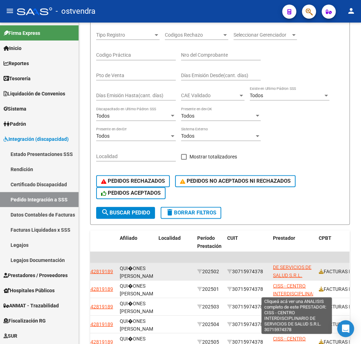
scroll to position [0, 0]
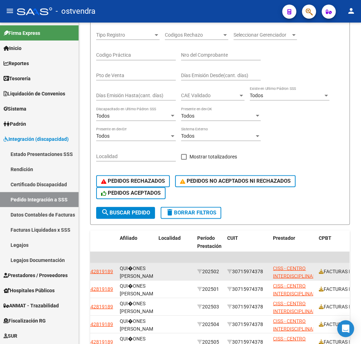
drag, startPoint x: 236, startPoint y: 273, endPoint x: 264, endPoint y: 273, distance: 27.8
click at [267, 273] on div "30715974378" at bounding box center [247, 271] width 40 height 8
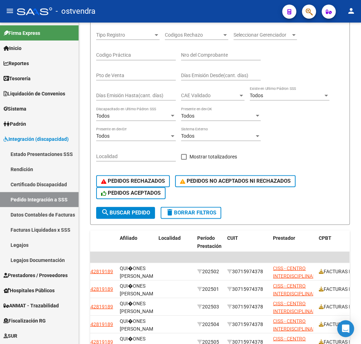
scroll to position [111, 0]
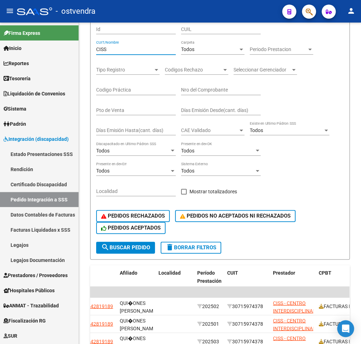
drag, startPoint x: 133, startPoint y: 49, endPoint x: 69, endPoint y: 44, distance: 63.5
click at [96, 46] on input "CISS" at bounding box center [136, 49] width 80 height 6
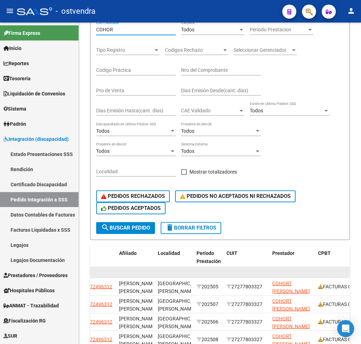
scroll to position [146, 0]
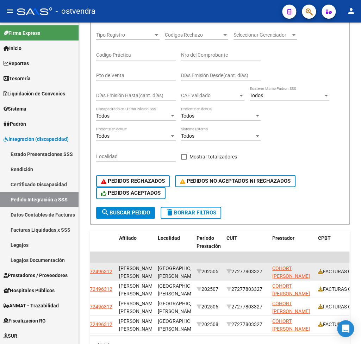
drag, startPoint x: 236, startPoint y: 273, endPoint x: 266, endPoint y: 271, distance: 29.6
click at [265, 271] on div "27277803327" at bounding box center [246, 271] width 40 height 8
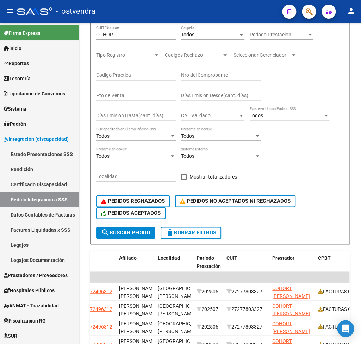
scroll to position [111, 0]
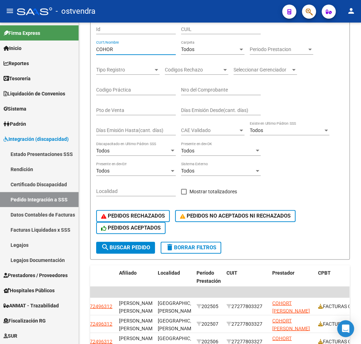
drag, startPoint x: 125, startPoint y: 48, endPoint x: 45, endPoint y: 45, distance: 79.3
click at [96, 46] on input "COHOR" at bounding box center [136, 49] width 80 height 6
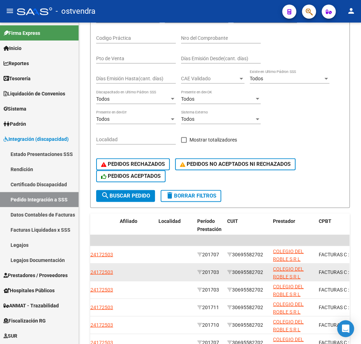
scroll to position [174, 0]
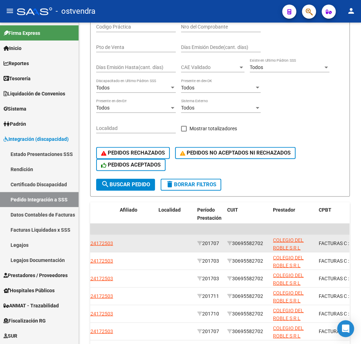
drag, startPoint x: 237, startPoint y: 244, endPoint x: 266, endPoint y: 244, distance: 28.9
click at [266, 244] on div "30695582702" at bounding box center [247, 243] width 40 height 8
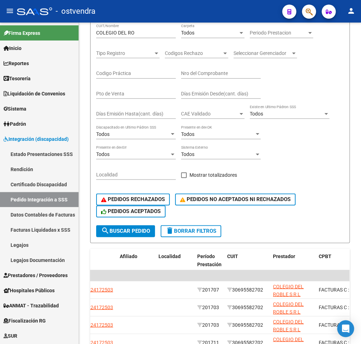
scroll to position [105, 0]
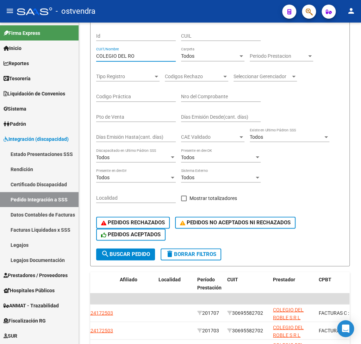
drag, startPoint x: 150, startPoint y: 55, endPoint x: 0, endPoint y: 53, distance: 150.0
click at [96, 53] on input "COLEGIO DEL RO" at bounding box center [136, 56] width 80 height 6
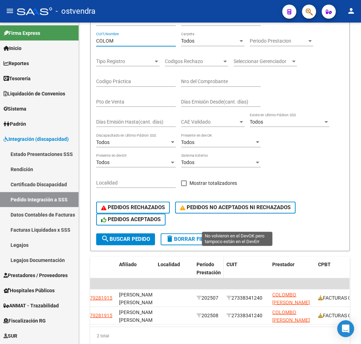
scroll to position [151, 0]
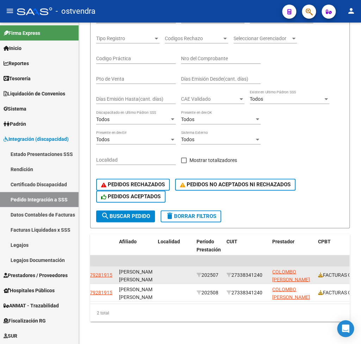
drag, startPoint x: 235, startPoint y: 266, endPoint x: 267, endPoint y: 267, distance: 32.1
click at [267, 271] on div "27338341240" at bounding box center [246, 275] width 40 height 8
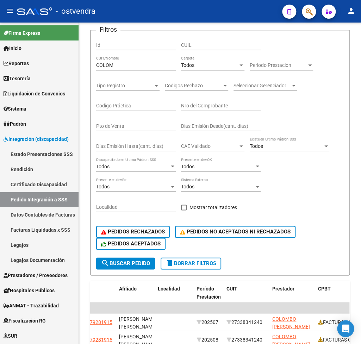
scroll to position [82, 0]
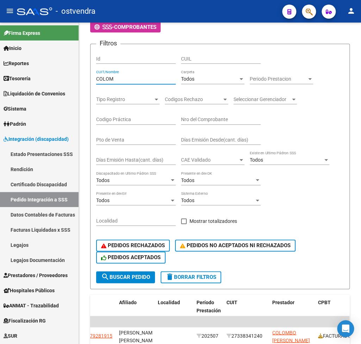
drag, startPoint x: 124, startPoint y: 79, endPoint x: 78, endPoint y: 76, distance: 45.5
click at [96, 76] on input "COLOM" at bounding box center [136, 79] width 80 height 6
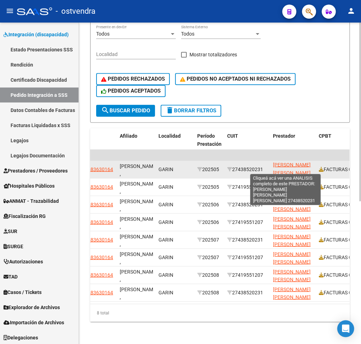
scroll to position [17, 0]
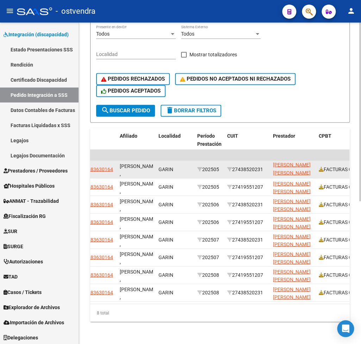
drag, startPoint x: 234, startPoint y: 163, endPoint x: 265, endPoint y: 163, distance: 30.6
click at [265, 165] on div "27438520231" at bounding box center [247, 169] width 40 height 8
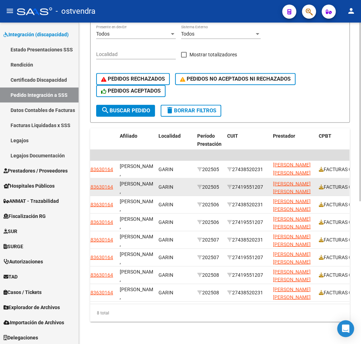
scroll to position [10, 0]
drag, startPoint x: 234, startPoint y: 180, endPoint x: 264, endPoint y: 177, distance: 29.7
click at [267, 183] on div "27419551207" at bounding box center [247, 187] width 40 height 8
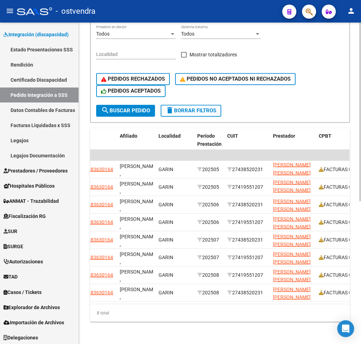
scroll to position [82, 0]
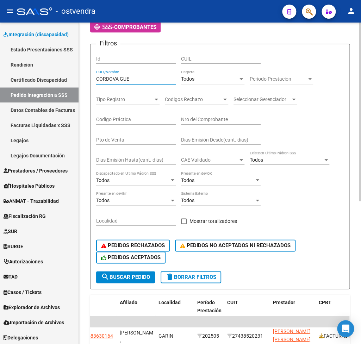
drag, startPoint x: 137, startPoint y: 79, endPoint x: 57, endPoint y: 80, distance: 80.6
click at [96, 80] on input "CORDOVA GUE" at bounding box center [136, 79] width 80 height 6
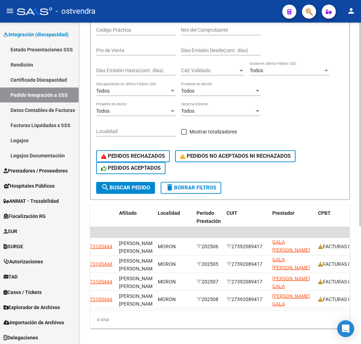
scroll to position [186, 0]
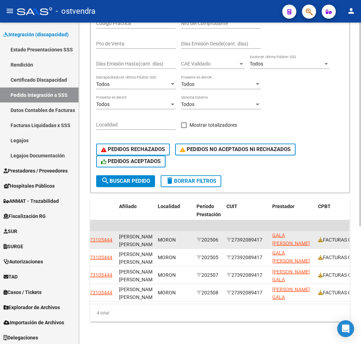
drag, startPoint x: 237, startPoint y: 231, endPoint x: 265, endPoint y: 231, distance: 28.5
click at [265, 236] on div "27392089417" at bounding box center [246, 240] width 40 height 8
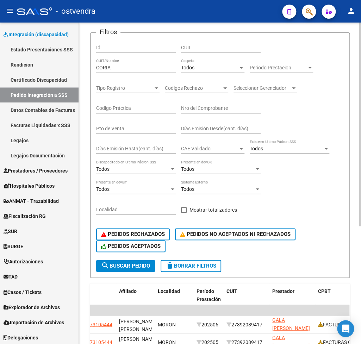
scroll to position [82, 0]
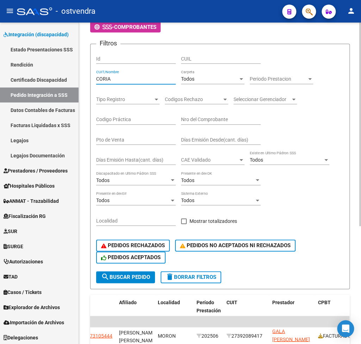
drag, startPoint x: 151, startPoint y: 77, endPoint x: 61, endPoint y: 73, distance: 89.9
click at [96, 76] on input "CORIA" at bounding box center [136, 79] width 80 height 6
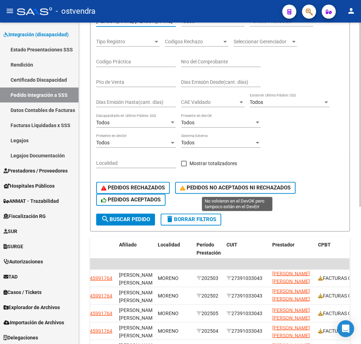
scroll to position [174, 0]
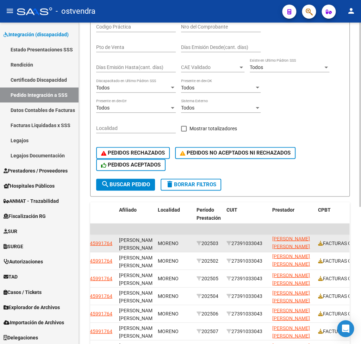
drag, startPoint x: 236, startPoint y: 241, endPoint x: 256, endPoint y: 245, distance: 20.4
click at [267, 243] on div "27391033043" at bounding box center [246, 243] width 40 height 8
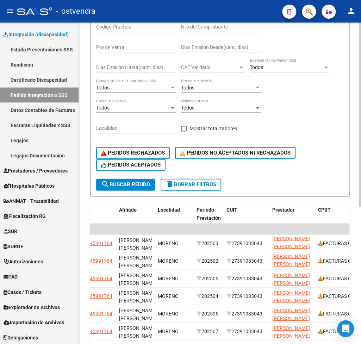
scroll to position [0, 0]
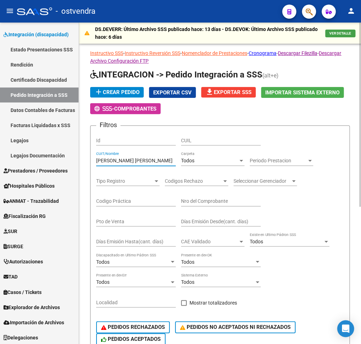
drag, startPoint x: 151, startPoint y: 159, endPoint x: 62, endPoint y: 150, distance: 89.2
click at [96, 158] on input "CORONEL CAM" at bounding box center [136, 161] width 80 height 6
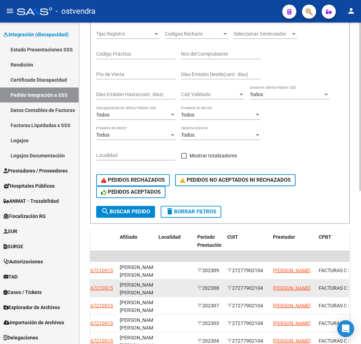
scroll to position [209, 0]
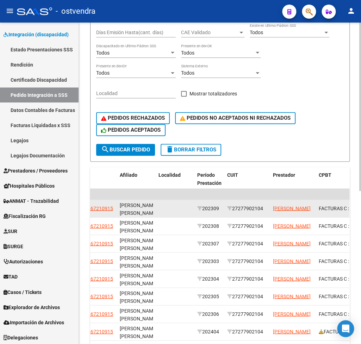
drag, startPoint x: 235, startPoint y: 206, endPoint x: 266, endPoint y: 211, distance: 31.4
click at [267, 211] on div "27277902104" at bounding box center [247, 208] width 40 height 8
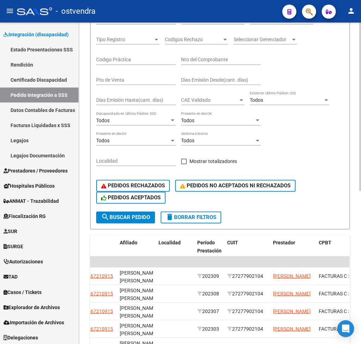
scroll to position [105, 0]
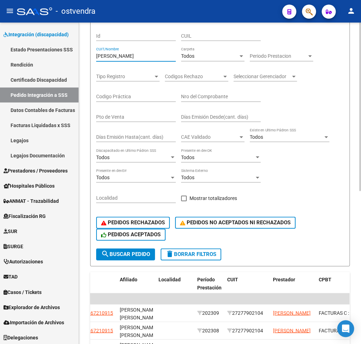
drag, startPoint x: 134, startPoint y: 56, endPoint x: 66, endPoint y: 56, distance: 67.9
click at [96, 56] on input "CORREA DAN" at bounding box center [136, 56] width 80 height 6
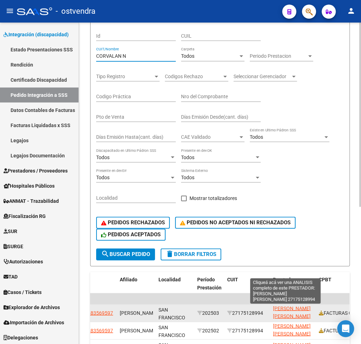
scroll to position [9, 0]
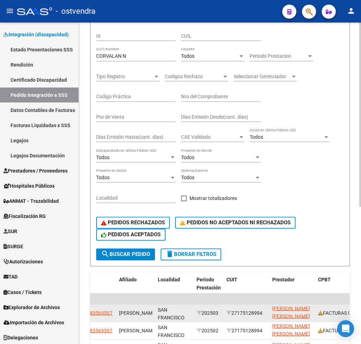
drag, startPoint x: 235, startPoint y: 313, endPoint x: 265, endPoint y: 314, distance: 29.6
click at [264, 314] on div "27175128994" at bounding box center [246, 313] width 40 height 8
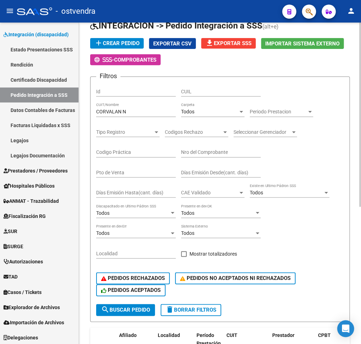
scroll to position [35, 0]
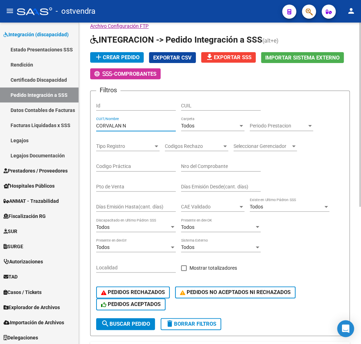
drag, startPoint x: 140, startPoint y: 125, endPoint x: 71, endPoint y: 129, distance: 69.1
click at [96, 129] on input "CORVALAN N" at bounding box center [136, 126] width 80 height 6
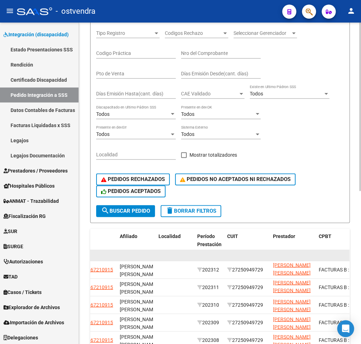
scroll to position [174, 0]
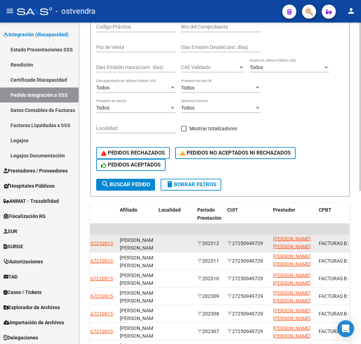
drag, startPoint x: 237, startPoint y: 242, endPoint x: 265, endPoint y: 244, distance: 28.6
click at [265, 244] on div "27250949729" at bounding box center [247, 243] width 40 height 8
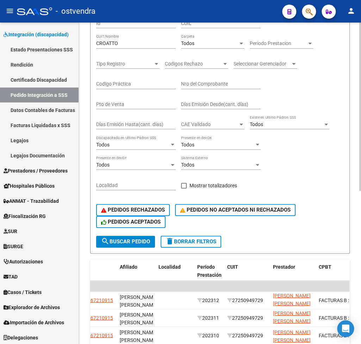
scroll to position [105, 0]
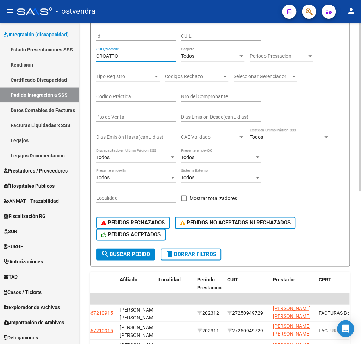
drag, startPoint x: 133, startPoint y: 55, endPoint x: 74, endPoint y: 59, distance: 59.6
click at [96, 59] on input "CROATTO" at bounding box center [136, 56] width 80 height 6
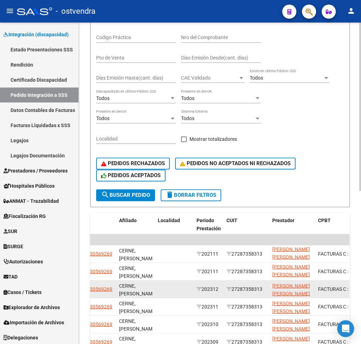
scroll to position [174, 0]
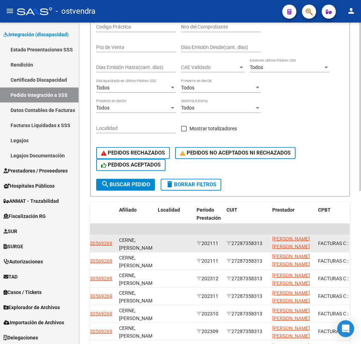
drag, startPoint x: 235, startPoint y: 245, endPoint x: 261, endPoint y: 245, distance: 26.1
click at [267, 244] on div "27287358313" at bounding box center [246, 243] width 40 height 8
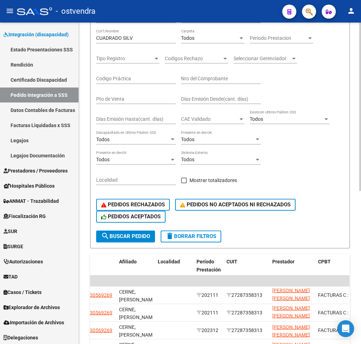
scroll to position [105, 0]
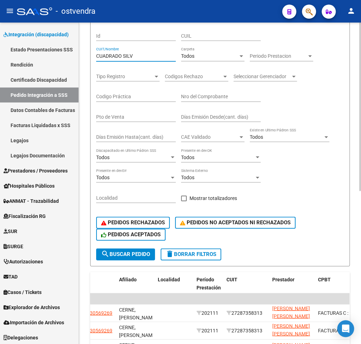
drag, startPoint x: 150, startPoint y: 56, endPoint x: 77, endPoint y: 54, distance: 73.3
click at [96, 54] on input "CUADRADO SILV" at bounding box center [136, 56] width 80 height 6
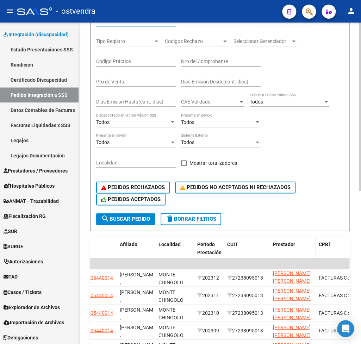
scroll to position [244, 0]
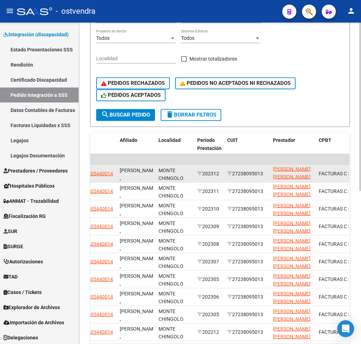
drag, startPoint x: 236, startPoint y: 172, endPoint x: 268, endPoint y: 176, distance: 32.7
click at [267, 176] on div "27238095013" at bounding box center [247, 173] width 40 height 8
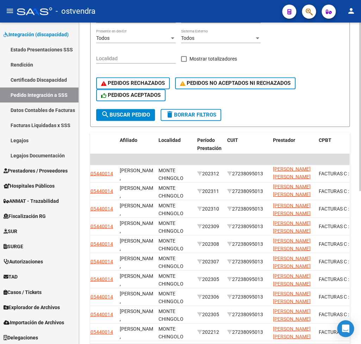
scroll to position [105, 0]
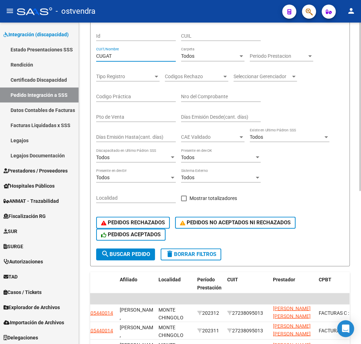
drag, startPoint x: 127, startPoint y: 55, endPoint x: 60, endPoint y: 52, distance: 67.3
click at [96, 53] on input "CUGAT" at bounding box center [136, 56] width 80 height 6
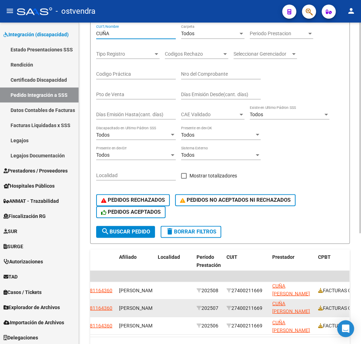
scroll to position [139, 0]
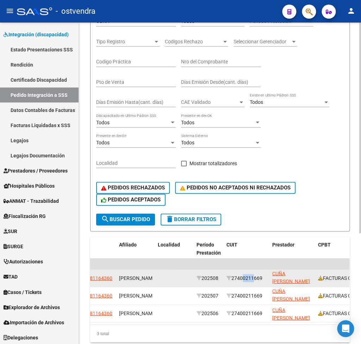
drag, startPoint x: 236, startPoint y: 280, endPoint x: 249, endPoint y: 280, distance: 12.7
click at [249, 280] on div "27400211669" at bounding box center [246, 278] width 40 height 8
drag, startPoint x: 236, startPoint y: 278, endPoint x: 265, endPoint y: 276, distance: 28.9
click at [265, 276] on div "27400211669" at bounding box center [246, 278] width 40 height 8
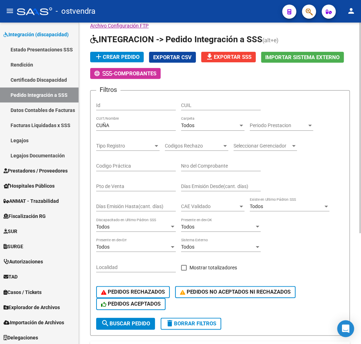
scroll to position [35, 0]
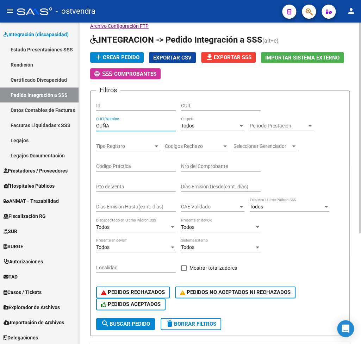
drag, startPoint x: 125, startPoint y: 129, endPoint x: 35, endPoint y: 128, distance: 90.8
click at [96, 128] on input "CUÑA" at bounding box center [136, 126] width 80 height 6
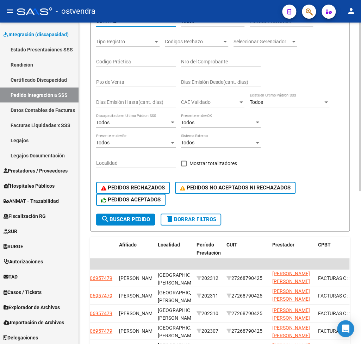
scroll to position [174, 0]
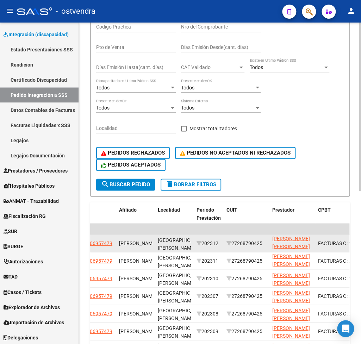
drag, startPoint x: 236, startPoint y: 246, endPoint x: 266, endPoint y: 248, distance: 30.7
click at [266, 247] on div "27268790425" at bounding box center [246, 243] width 40 height 8
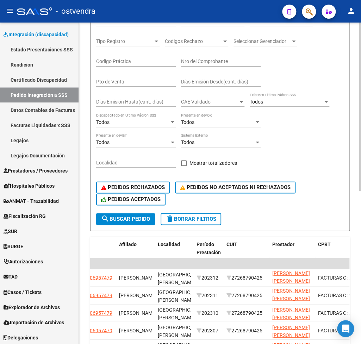
scroll to position [105, 0]
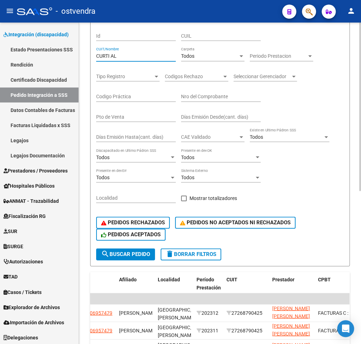
drag, startPoint x: 131, startPoint y: 56, endPoint x: 56, endPoint y: 53, distance: 75.0
click at [96, 53] on input "CURTI AL" at bounding box center [136, 56] width 80 height 6
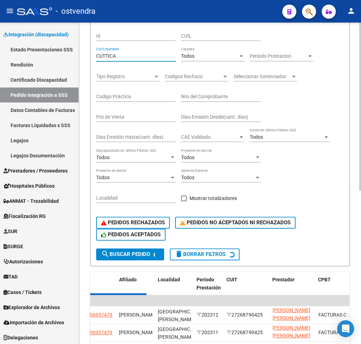
scroll to position [0, 203]
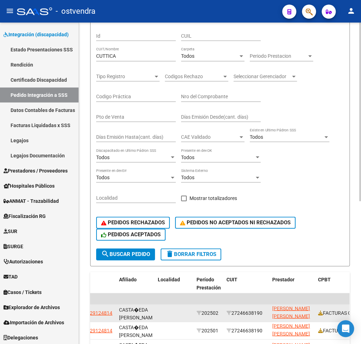
drag, startPoint x: 236, startPoint y: 313, endPoint x: 266, endPoint y: 314, distance: 30.3
click at [266, 314] on div "27246638190" at bounding box center [246, 313] width 40 height 8
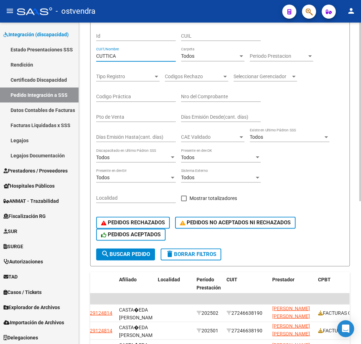
drag, startPoint x: 140, startPoint y: 56, endPoint x: 56, endPoint y: 62, distance: 84.7
click at [96, 59] on input "CUTTICA" at bounding box center [136, 56] width 80 height 6
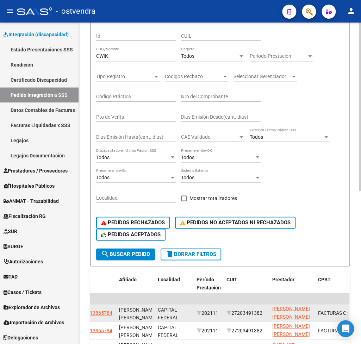
click at [238, 313] on div "27203491382" at bounding box center [246, 313] width 40 height 8
drag, startPoint x: 236, startPoint y: 315, endPoint x: 267, endPoint y: 313, distance: 31.4
click at [267, 313] on div "27203491382" at bounding box center [246, 313] width 40 height 8
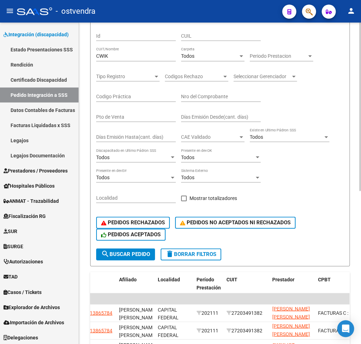
scroll to position [70, 0]
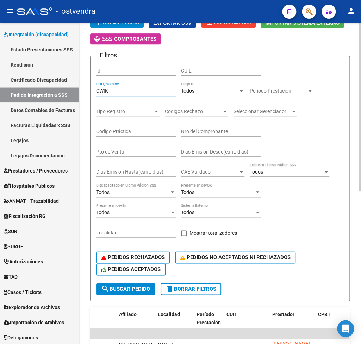
drag, startPoint x: 142, startPoint y: 94, endPoint x: 71, endPoint y: 93, distance: 70.1
click at [96, 93] on input "CWIK" at bounding box center [136, 91] width 80 height 6
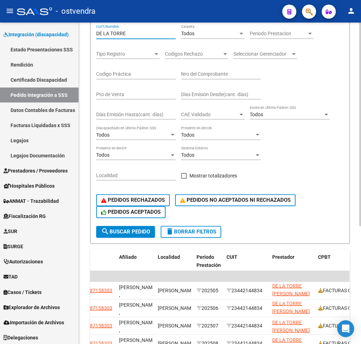
scroll to position [139, 0]
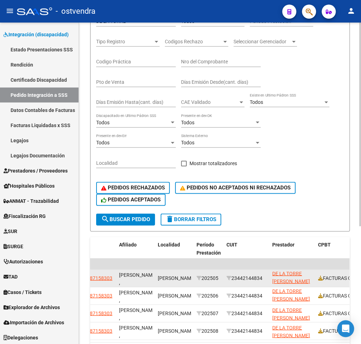
drag, startPoint x: 241, startPoint y: 279, endPoint x: 265, endPoint y: 278, distance: 23.9
click at [265, 278] on div "23442144834" at bounding box center [246, 278] width 40 height 8
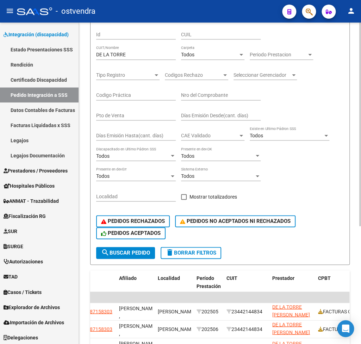
scroll to position [70, 0]
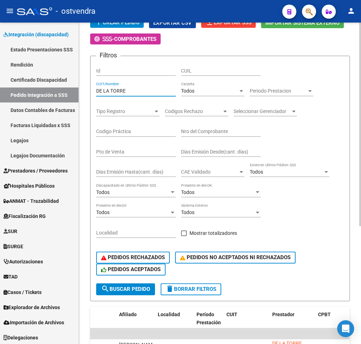
drag, startPoint x: 147, startPoint y: 93, endPoint x: 77, endPoint y: 95, distance: 70.1
click at [96, 94] on input "DE LA TORRE" at bounding box center [136, 91] width 80 height 6
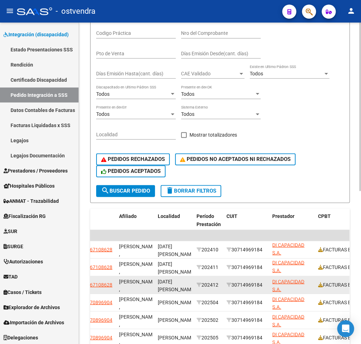
scroll to position [174, 0]
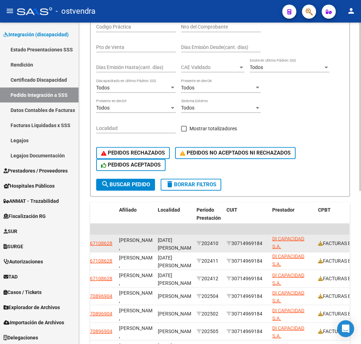
drag, startPoint x: 236, startPoint y: 244, endPoint x: 267, endPoint y: 246, distance: 31.4
click at [267, 246] on div "30714969184" at bounding box center [246, 243] width 40 height 8
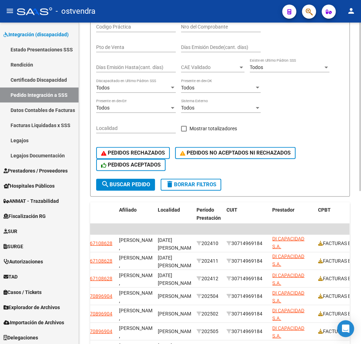
scroll to position [70, 0]
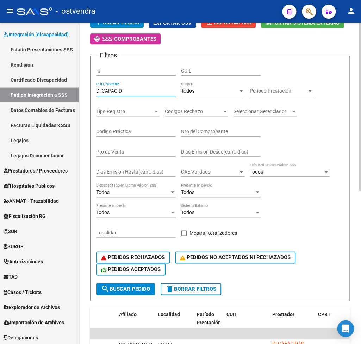
drag, startPoint x: 138, startPoint y: 94, endPoint x: 81, endPoint y: 94, distance: 57.0
click at [96, 94] on input "DI CAPACID" at bounding box center [136, 91] width 80 height 6
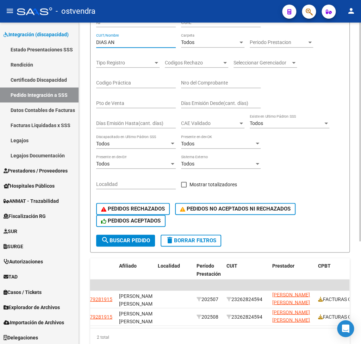
scroll to position [151, 0]
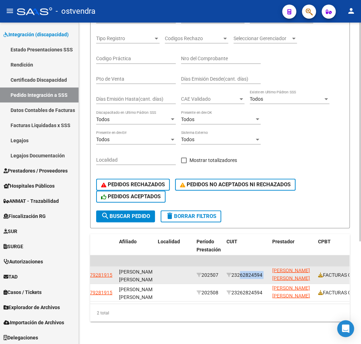
drag, startPoint x: 234, startPoint y: 265, endPoint x: 273, endPoint y: 268, distance: 38.1
click at [267, 271] on div "23262824594" at bounding box center [246, 275] width 40 height 8
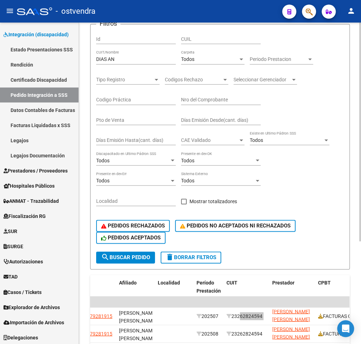
scroll to position [82, 0]
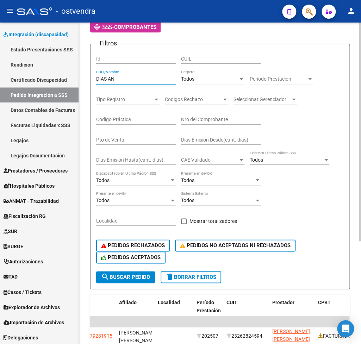
drag, startPoint x: 133, startPoint y: 79, endPoint x: 53, endPoint y: 76, distance: 80.3
click at [96, 76] on input "DIAS AN" at bounding box center [136, 79] width 80 height 6
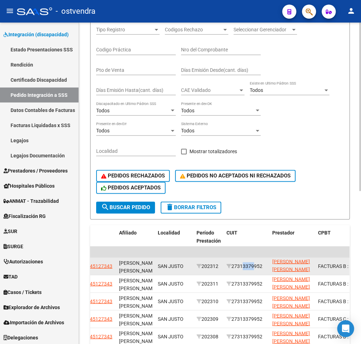
drag, startPoint x: 237, startPoint y: 267, endPoint x: 248, endPoint y: 267, distance: 11.3
click at [248, 267] on div "27313379952" at bounding box center [246, 266] width 40 height 8
drag, startPoint x: 236, startPoint y: 267, endPoint x: 266, endPoint y: 268, distance: 30.3
click at [266, 268] on div "27313379952" at bounding box center [246, 266] width 40 height 8
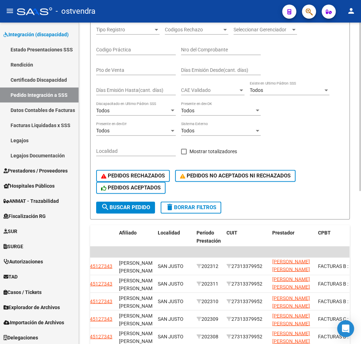
click at [312, 140] on div "Filtros Id CUIL DIAZ ALEJAN CUIT/Nombre Todos Carpeta Periodo Prestacion Period…" at bounding box center [220, 90] width 248 height 221
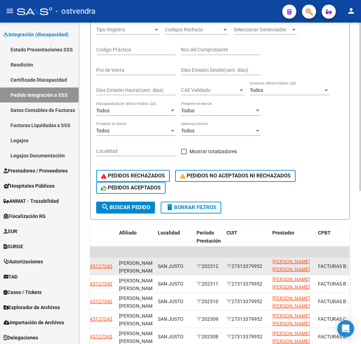
drag, startPoint x: 234, startPoint y: 268, endPoint x: 259, endPoint y: 264, distance: 25.3
click at [265, 266] on div "27313379952" at bounding box center [246, 266] width 40 height 8
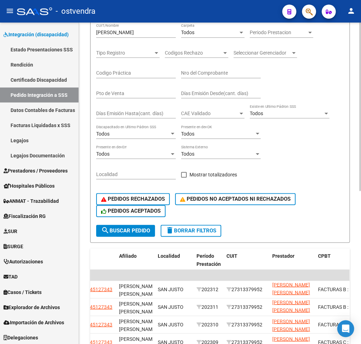
scroll to position [117, 0]
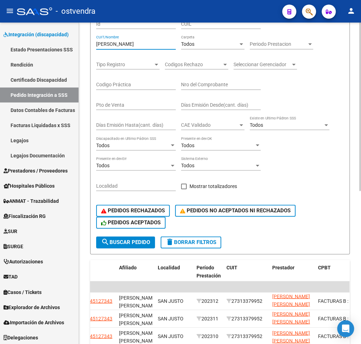
drag, startPoint x: 133, startPoint y: 45, endPoint x: 111, endPoint y: 46, distance: 22.2
click at [111, 46] on input "DIAZ ALEJAN" at bounding box center [136, 44] width 80 height 6
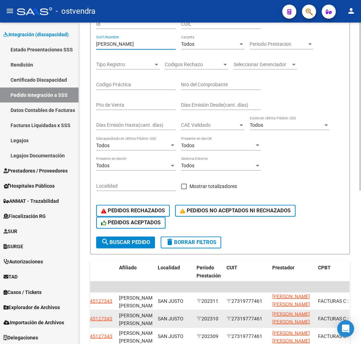
scroll to position [0, 203]
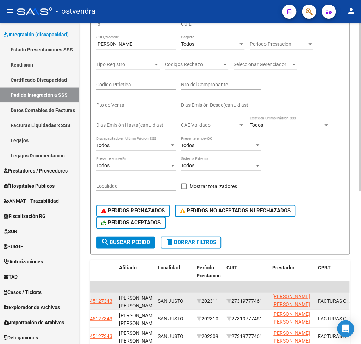
drag, startPoint x: 236, startPoint y: 301, endPoint x: 264, endPoint y: 301, distance: 27.8
click at [264, 301] on div "27319777461" at bounding box center [246, 301] width 40 height 8
drag, startPoint x: 236, startPoint y: 302, endPoint x: 265, endPoint y: 302, distance: 28.5
click at [267, 303] on div "27319777461" at bounding box center [246, 301] width 40 height 8
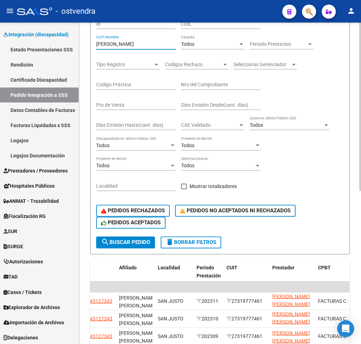
drag, startPoint x: 142, startPoint y: 47, endPoint x: 60, endPoint y: 44, distance: 82.4
click at [96, 44] on input "DIAZ ANTUNEZ" at bounding box center [136, 44] width 80 height 6
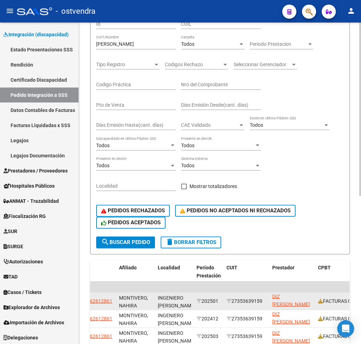
drag, startPoint x: 239, startPoint y: 299, endPoint x: 225, endPoint y: 307, distance: 16.4
click at [260, 299] on div "27353639159" at bounding box center [246, 301] width 40 height 8
drag, startPoint x: 236, startPoint y: 301, endPoint x: 265, endPoint y: 299, distance: 28.6
click at [265, 299] on div "27353639159" at bounding box center [246, 301] width 40 height 8
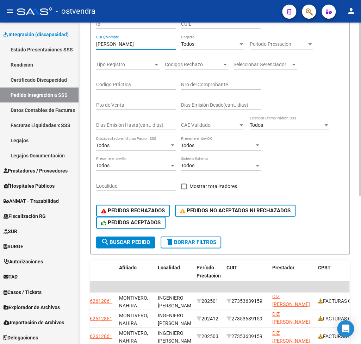
drag, startPoint x: 153, startPoint y: 46, endPoint x: 39, endPoint y: 54, distance: 114.7
click at [96, 47] on input "DIZ MARIA" at bounding box center [136, 44] width 80 height 6
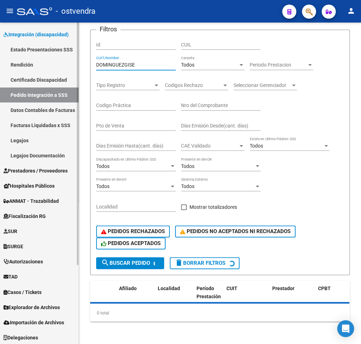
scroll to position [95, 0]
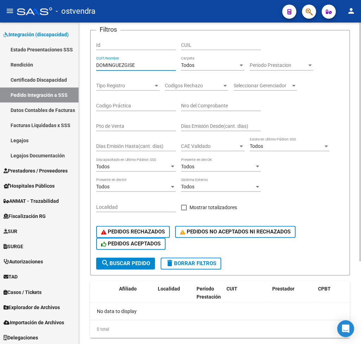
click at [124, 67] on input "DOMINGUEZGISE" at bounding box center [136, 65] width 80 height 6
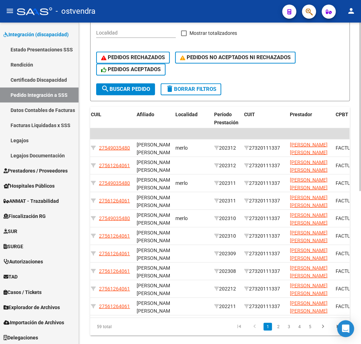
scroll to position [0, 190]
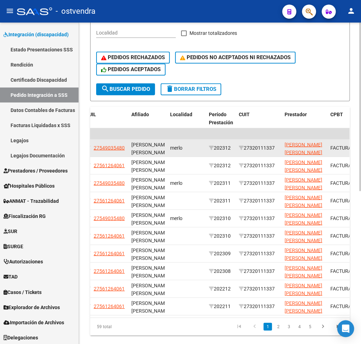
drag, startPoint x: 247, startPoint y: 150, endPoint x: 277, endPoint y: 149, distance: 29.6
click at [276, 149] on div "27320111337" at bounding box center [259, 148] width 40 height 8
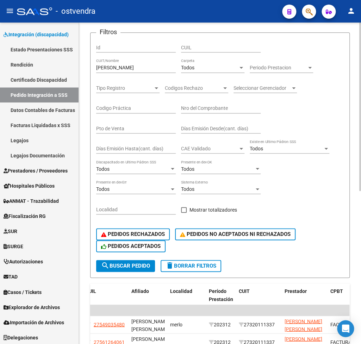
scroll to position [61, 0]
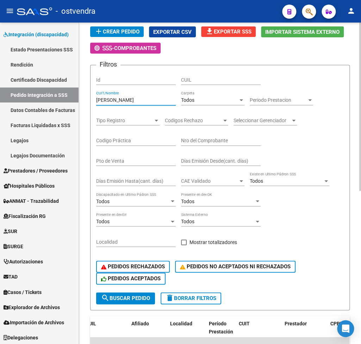
drag, startPoint x: 146, startPoint y: 101, endPoint x: 54, endPoint y: 97, distance: 92.7
click at [96, 97] on input "DOMINGUEZ GISE" at bounding box center [136, 100] width 80 height 6
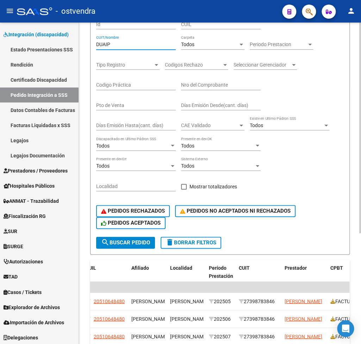
scroll to position [130, 0]
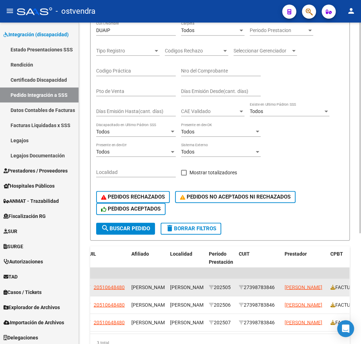
drag, startPoint x: 247, startPoint y: 288, endPoint x: 277, endPoint y: 288, distance: 29.6
click at [276, 288] on div "27398783846" at bounding box center [259, 287] width 40 height 8
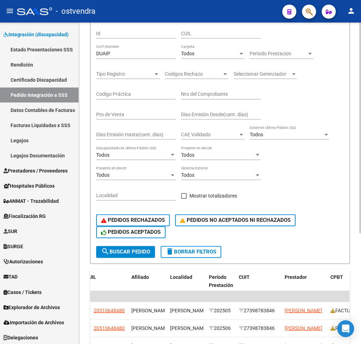
scroll to position [95, 0]
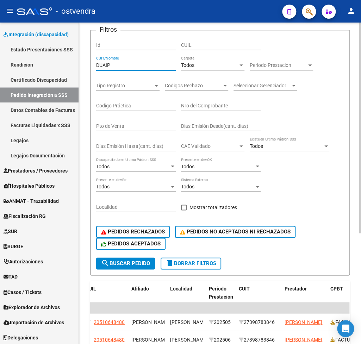
drag, startPoint x: 120, startPoint y: 63, endPoint x: 68, endPoint y: 51, distance: 53.1
click at [96, 62] on input "DUAIP" at bounding box center [136, 65] width 80 height 6
type input "DUARTE SOFIA"
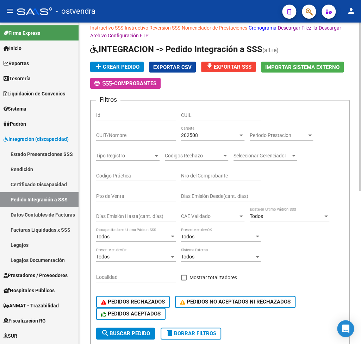
scroll to position [35, 0]
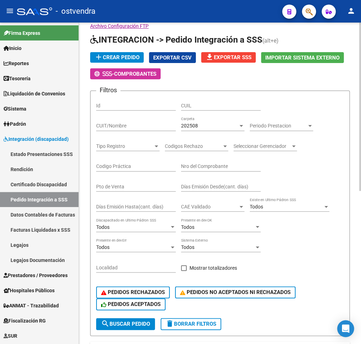
click at [213, 126] on div "202508" at bounding box center [209, 126] width 57 height 6
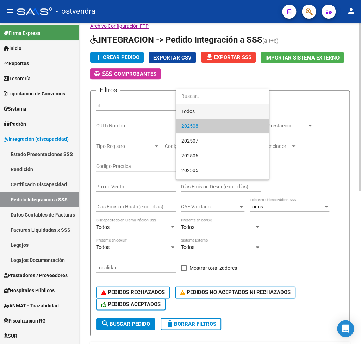
drag, startPoint x: 209, startPoint y: 109, endPoint x: 131, endPoint y: 184, distance: 108.3
click at [209, 112] on span "Todos" at bounding box center [222, 111] width 82 height 15
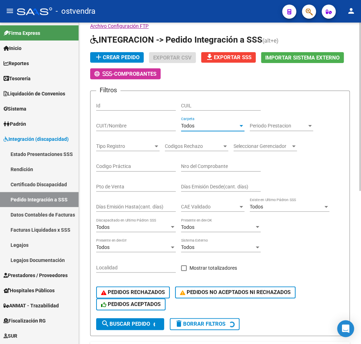
scroll to position [1, 0]
click at [127, 125] on input "CUIT/Nombre" at bounding box center [136, 126] width 80 height 6
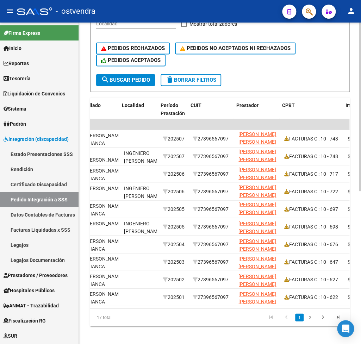
scroll to position [0, 243]
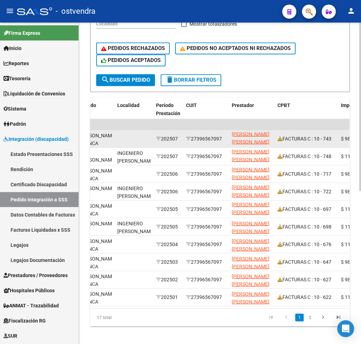
drag, startPoint x: 194, startPoint y: 139, endPoint x: 225, endPoint y: 138, distance: 30.6
click at [225, 138] on div "27396567097" at bounding box center [206, 138] width 40 height 8
copy div "27396567097"
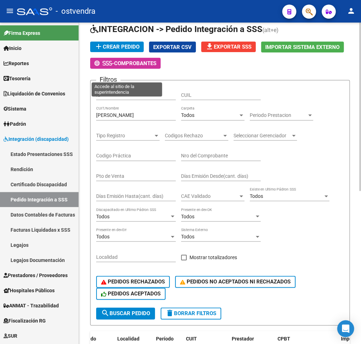
scroll to position [35, 0]
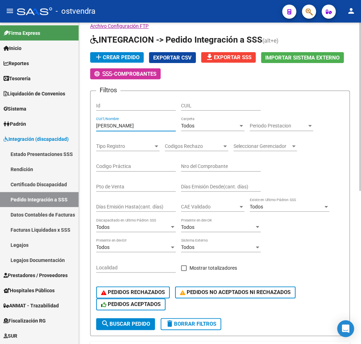
drag, startPoint x: 100, startPoint y: 127, endPoint x: 32, endPoint y: 125, distance: 67.6
click at [96, 125] on input "[PERSON_NAME]" at bounding box center [136, 126] width 80 height 6
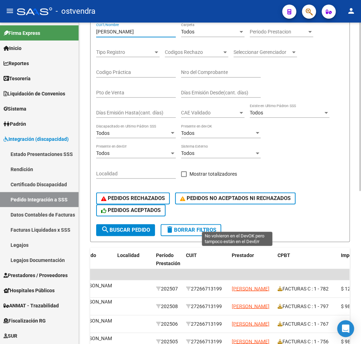
scroll to position [139, 0]
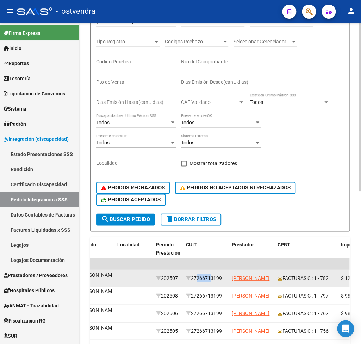
drag, startPoint x: 194, startPoint y: 280, endPoint x: 207, endPoint y: 279, distance: 12.3
click at [207, 279] on div "27266713199" at bounding box center [206, 278] width 40 height 8
drag, startPoint x: 193, startPoint y: 278, endPoint x: 224, endPoint y: 280, distance: 30.7
click at [224, 280] on div "27266713199" at bounding box center [206, 278] width 40 height 8
copy div "27266713199"
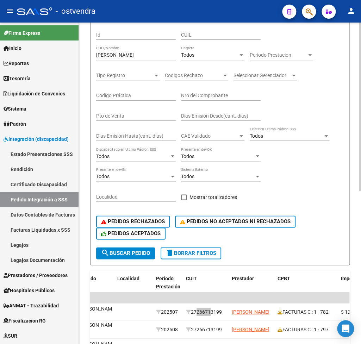
scroll to position [70, 0]
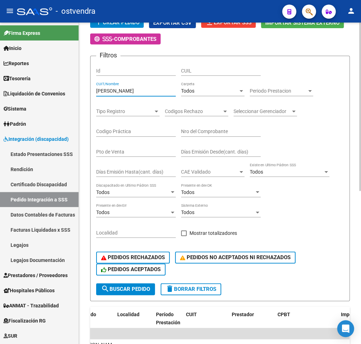
drag, startPoint x: 121, startPoint y: 92, endPoint x: 32, endPoint y: 91, distance: 89.1
click at [96, 91] on input "[PERSON_NAME]" at bounding box center [136, 91] width 80 height 6
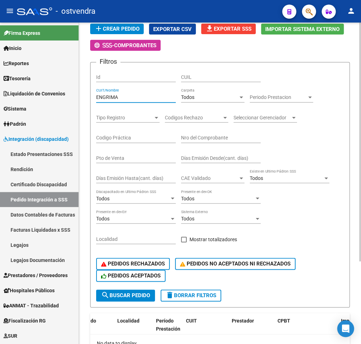
scroll to position [35, 0]
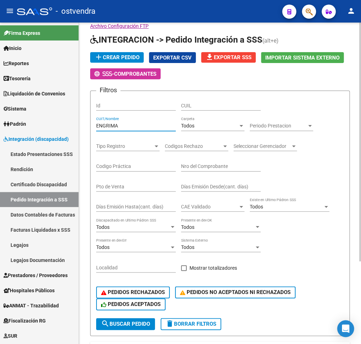
drag, startPoint x: 70, startPoint y: 125, endPoint x: 32, endPoint y: 123, distance: 38.8
click at [96, 123] on input "ENGRIMA" at bounding box center [136, 126] width 80 height 6
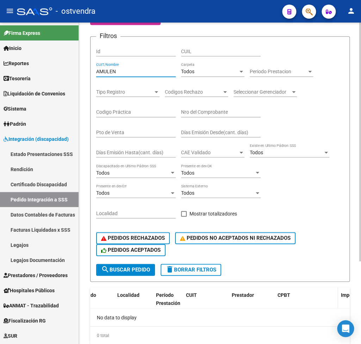
scroll to position [76, 0]
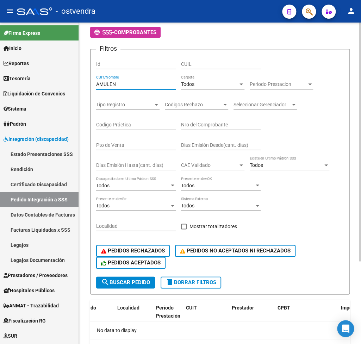
type input "AMULEN"
drag, startPoint x: 128, startPoint y: 86, endPoint x: 53, endPoint y: 80, distance: 75.2
click at [96, 83] on input "AMULEN" at bounding box center [136, 84] width 80 height 6
click at [188, 64] on input "CUIL" at bounding box center [221, 64] width 80 height 6
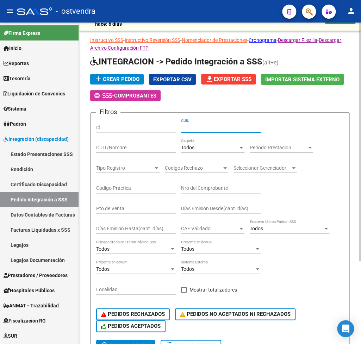
scroll to position [0, 0]
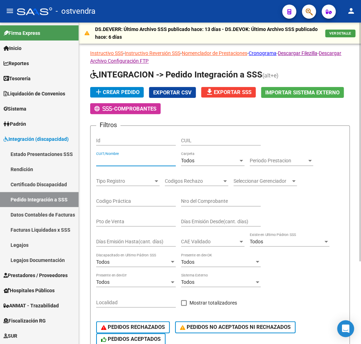
click at [120, 160] on input "CUIT/Nombre" at bounding box center [136, 161] width 80 height 6
type input "A"
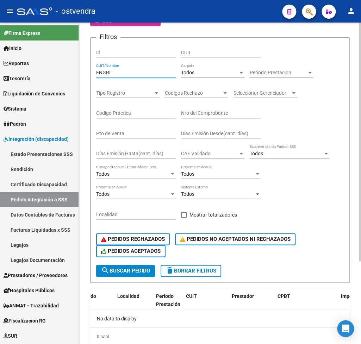
scroll to position [76, 0]
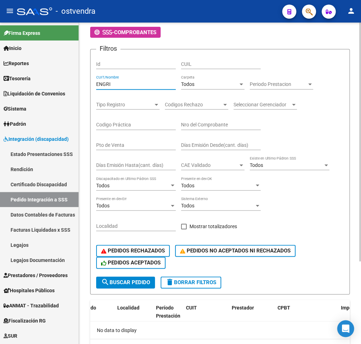
type input "ENGRI"
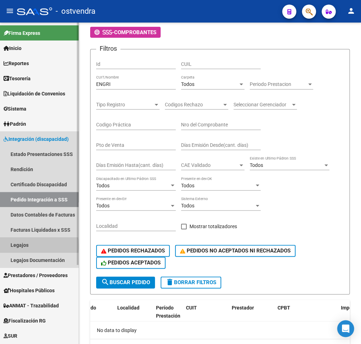
drag, startPoint x: 20, startPoint y: 246, endPoint x: 25, endPoint y: 240, distance: 7.5
click at [21, 245] on link "Legajos" at bounding box center [39, 244] width 79 height 15
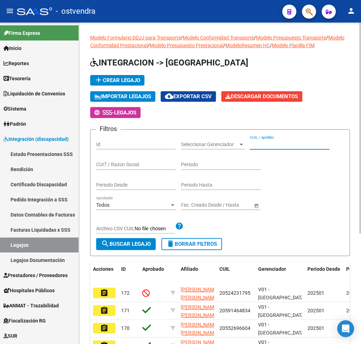
click at [275, 146] on input "CUIL / Apellido" at bounding box center [290, 145] width 80 height 6
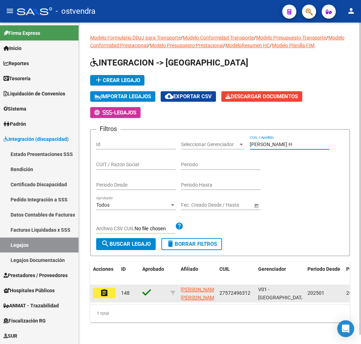
type input "[PERSON_NAME] H"
click at [108, 292] on mat-icon "assignment" at bounding box center [104, 293] width 8 height 8
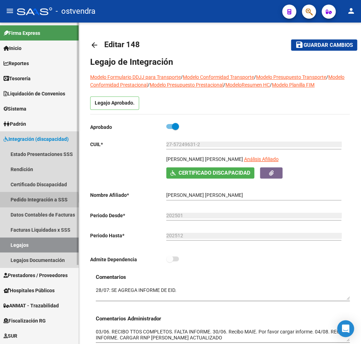
click at [29, 201] on link "Pedido Integración a SSS" at bounding box center [39, 199] width 79 height 15
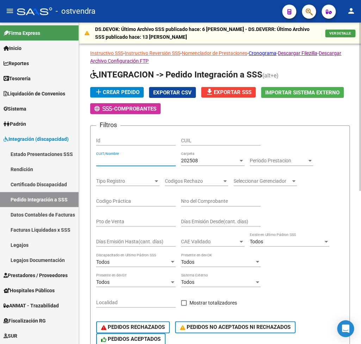
click at [121, 159] on input "CUIT/Nombre" at bounding box center [136, 161] width 80 height 6
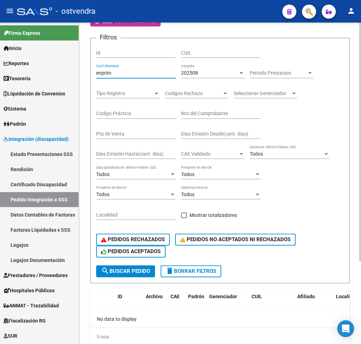
scroll to position [76, 0]
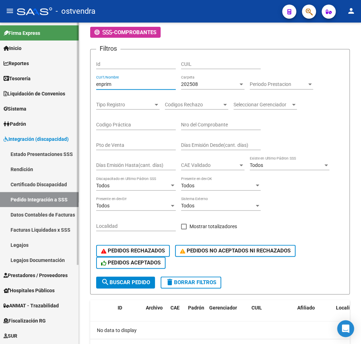
type input "enprim"
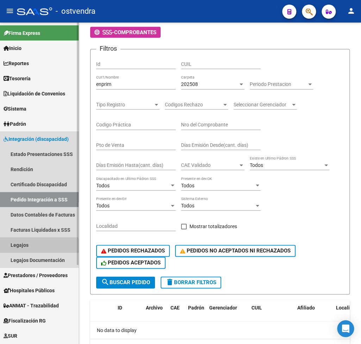
click at [32, 248] on link "Legajos" at bounding box center [39, 244] width 79 height 15
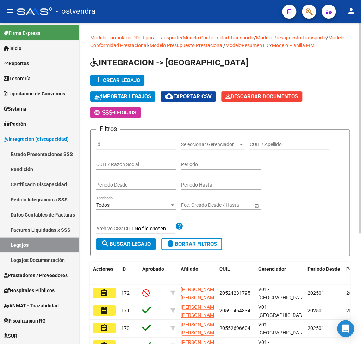
click at [266, 146] on input "CUIL / Apellido" at bounding box center [290, 145] width 80 height 6
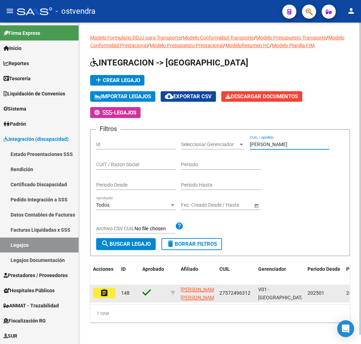
type input "[PERSON_NAME]"
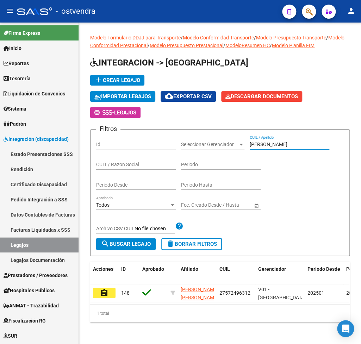
click at [109, 289] on button "assignment" at bounding box center [104, 293] width 23 height 11
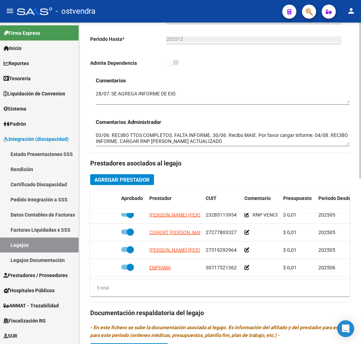
scroll to position [209, 0]
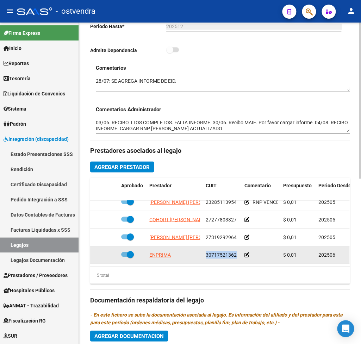
drag, startPoint x: 206, startPoint y: 248, endPoint x: 235, endPoint y: 251, distance: 29.7
click at [235, 251] on datatable-body-cell "30717521362" at bounding box center [222, 254] width 39 height 17
copy span "30717521362"
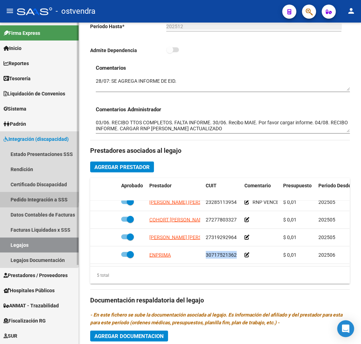
click at [33, 195] on link "Pedido Integración a SSS" at bounding box center [39, 199] width 79 height 15
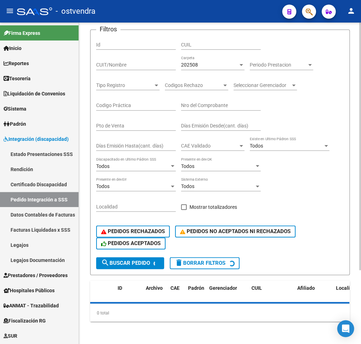
scroll to position [80, 0]
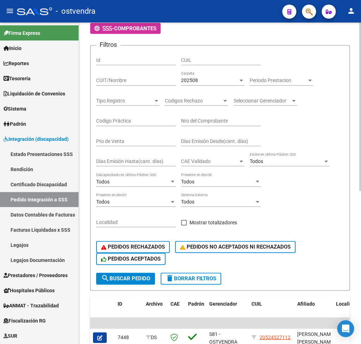
click at [213, 82] on div "202508" at bounding box center [209, 80] width 57 height 6
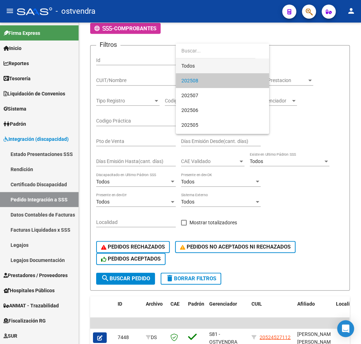
click at [224, 62] on span "Todos" at bounding box center [222, 65] width 82 height 15
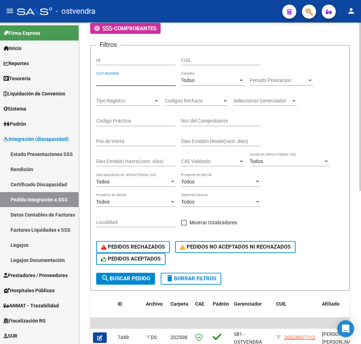
paste input "30717521362"
click at [116, 281] on span "search Buscar Pedido" at bounding box center [125, 278] width 49 height 6
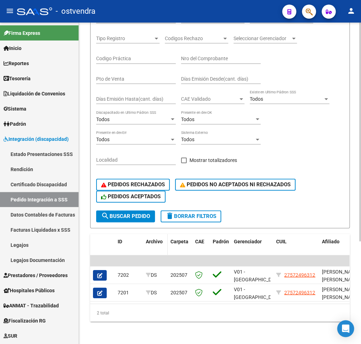
scroll to position [151, 0]
drag, startPoint x: 136, startPoint y: 293, endPoint x: 205, endPoint y: 293, distance: 68.7
click at [205, 297] on datatable-selection "| | 7202 DS 202507 V01 - Viasano 27572496312 [PERSON_NAME] [PERSON_NAME][GEOGRA…" at bounding box center [219, 300] width 259 height 6
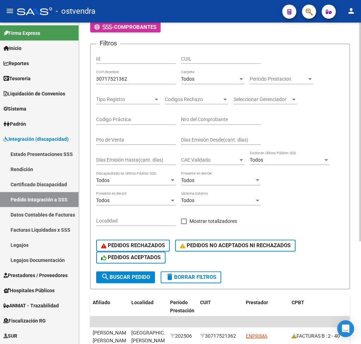
scroll to position [47, 0]
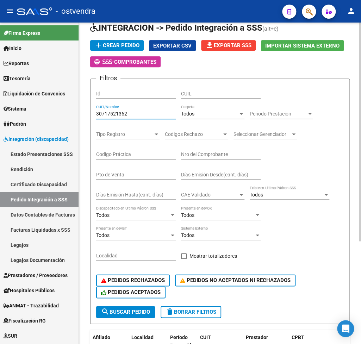
drag, startPoint x: 139, startPoint y: 112, endPoint x: 45, endPoint y: 107, distance: 94.2
click at [96, 111] on input "30717521362" at bounding box center [136, 114] width 80 height 6
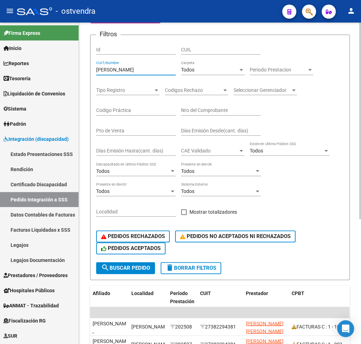
scroll to position [151, 0]
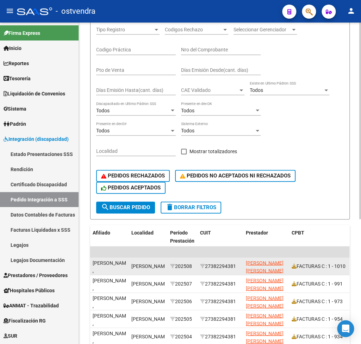
drag, startPoint x: 209, startPoint y: 266, endPoint x: 237, endPoint y: 268, distance: 28.2
click at [238, 267] on div "27382294381" at bounding box center [220, 266] width 40 height 8
copy div "27382294381"
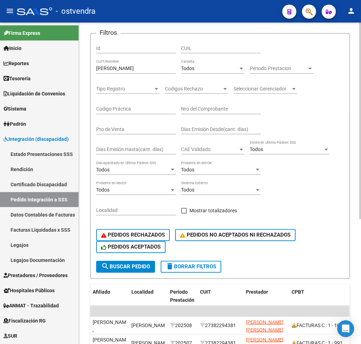
scroll to position [82, 0]
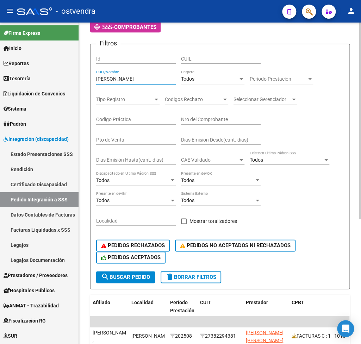
drag, startPoint x: 133, startPoint y: 81, endPoint x: 68, endPoint y: 83, distance: 64.8
click at [96, 82] on input "[PERSON_NAME]" at bounding box center [136, 79] width 80 height 6
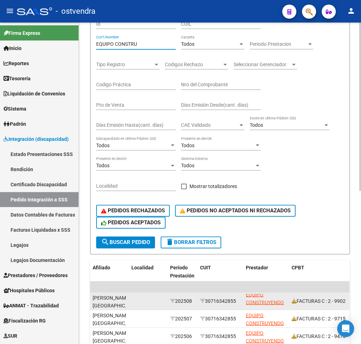
scroll to position [0, 0]
drag, startPoint x: 208, startPoint y: 301, endPoint x: 239, endPoint y: 300, distance: 30.6
click at [239, 300] on div "30716342855" at bounding box center [220, 301] width 40 height 8
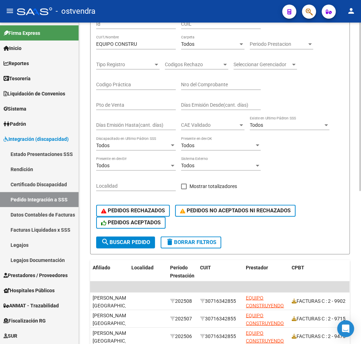
copy div "30716342855"
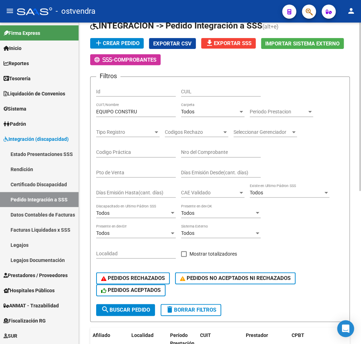
scroll to position [12, 0]
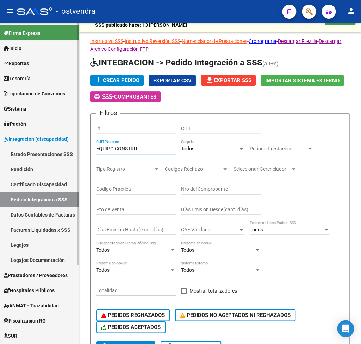
drag, startPoint x: 149, startPoint y: 149, endPoint x: 19, endPoint y: 140, distance: 130.2
click at [96, 146] on input "EQUIPO CONSTRU" at bounding box center [136, 149] width 80 height 6
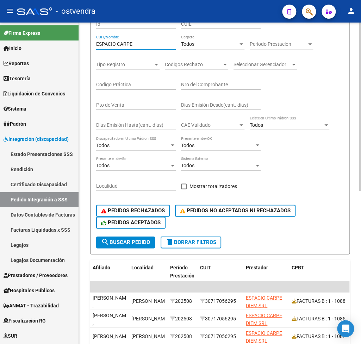
scroll to position [151, 0]
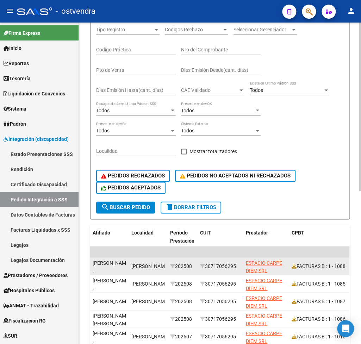
drag, startPoint x: 209, startPoint y: 264, endPoint x: 239, endPoint y: 267, distance: 30.8
click at [239, 267] on div "30717056295" at bounding box center [220, 266] width 40 height 8
copy div "30717056295"
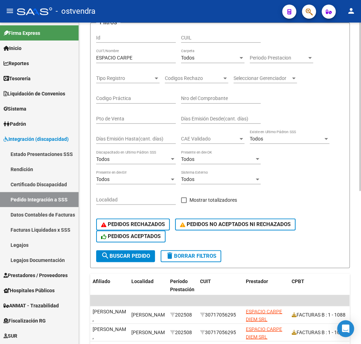
scroll to position [82, 0]
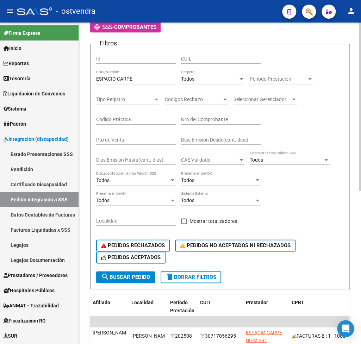
drag, startPoint x: 157, startPoint y: 84, endPoint x: 155, endPoint y: 81, distance: 3.7
click at [156, 84] on div "ESPACIO CARPE CUIT/Nombre" at bounding box center [136, 77] width 80 height 14
drag, startPoint x: 154, startPoint y: 80, endPoint x: 50, endPoint y: 84, distance: 104.3
click at [96, 82] on input "ESPACIO CARPE" at bounding box center [136, 79] width 80 height 6
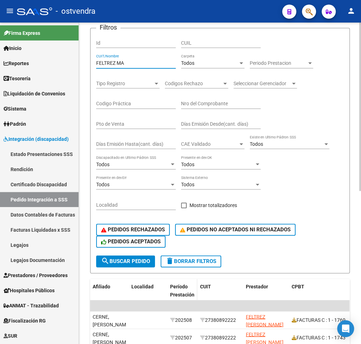
scroll to position [151, 0]
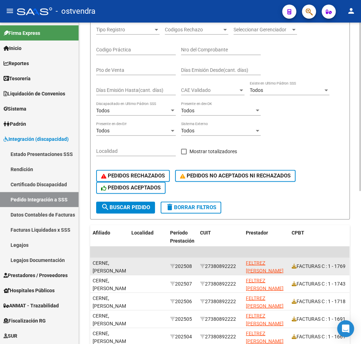
drag, startPoint x: 208, startPoint y: 265, endPoint x: 240, endPoint y: 265, distance: 31.7
click at [240, 265] on div "27380892222" at bounding box center [220, 266] width 40 height 8
copy div "27380892222"
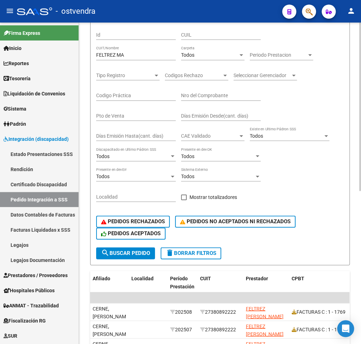
scroll to position [82, 0]
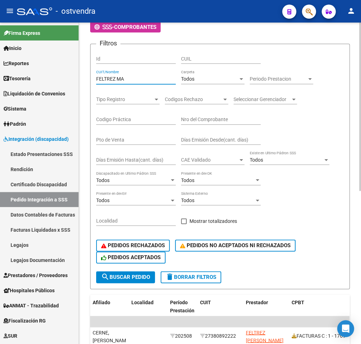
drag, startPoint x: 136, startPoint y: 77, endPoint x: 53, endPoint y: 80, distance: 83.1
click at [96, 80] on input "FELTREZ MA" at bounding box center [136, 79] width 80 height 6
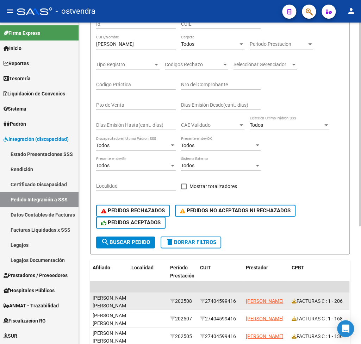
drag, startPoint x: 209, startPoint y: 302, endPoint x: 240, endPoint y: 300, distance: 31.4
click at [240, 300] on div "27404599416" at bounding box center [220, 301] width 40 height 8
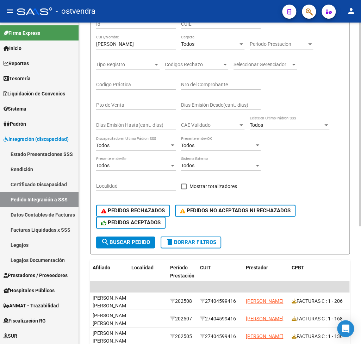
copy div "27404599416"
drag, startPoint x: 151, startPoint y: 43, endPoint x: 62, endPoint y: 46, distance: 88.8
click at [96, 46] on input "[PERSON_NAME]" at bounding box center [136, 44] width 80 height 6
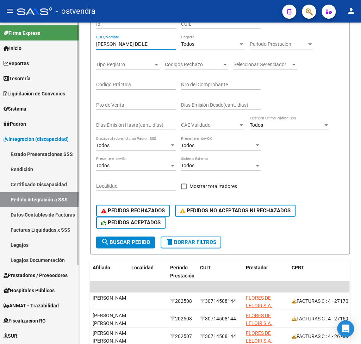
scroll to position [0, 229]
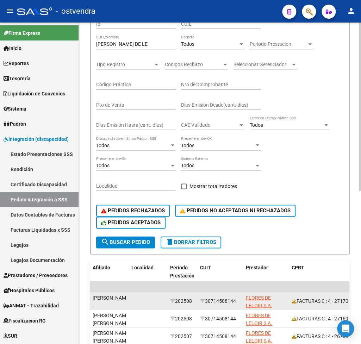
drag, startPoint x: 208, startPoint y: 302, endPoint x: 238, endPoint y: 298, distance: 30.5
click at [238, 298] on div "30714508144" at bounding box center [220, 301] width 40 height 8
copy div "30714508144"
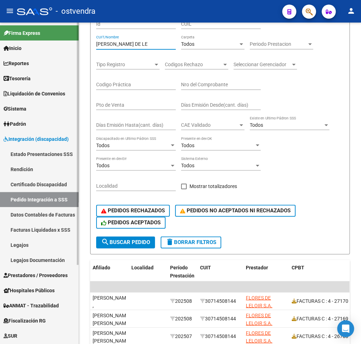
drag, startPoint x: 139, startPoint y: 43, endPoint x: 58, endPoint y: 38, distance: 81.9
click at [96, 41] on input "[PERSON_NAME] DE LE" at bounding box center [136, 44] width 80 height 6
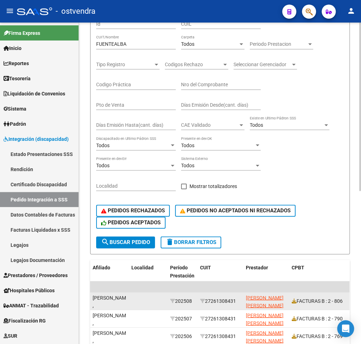
drag, startPoint x: 208, startPoint y: 300, endPoint x: 239, endPoint y: 302, distance: 30.7
click at [239, 302] on div "27261308431" at bounding box center [220, 301] width 40 height 8
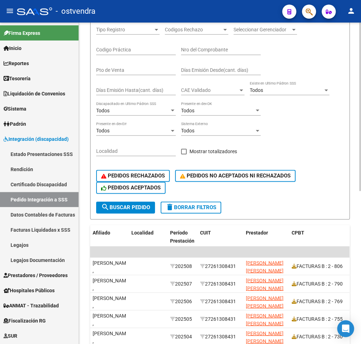
scroll to position [117, 0]
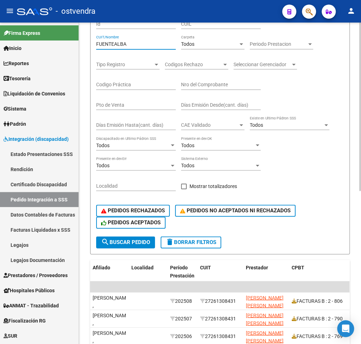
drag, startPoint x: 141, startPoint y: 45, endPoint x: 35, endPoint y: 40, distance: 106.8
click at [96, 41] on input "FUENTEALBA" at bounding box center [136, 44] width 80 height 6
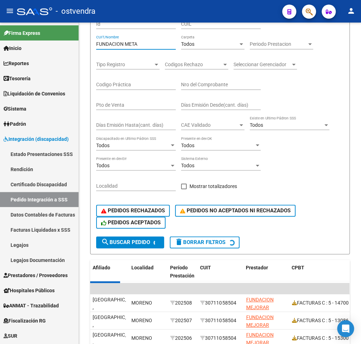
scroll to position [111, 0]
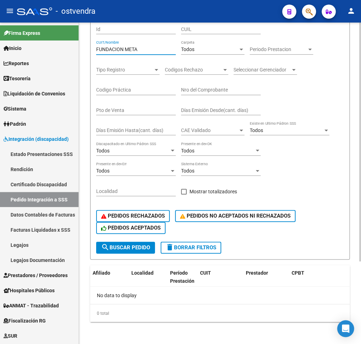
drag, startPoint x: 159, startPoint y: 48, endPoint x: 129, endPoint y: 56, distance: 31.3
click at [125, 51] on input "FUNDACION META" at bounding box center [136, 49] width 80 height 6
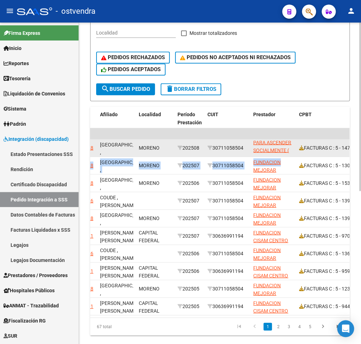
scroll to position [41, 0]
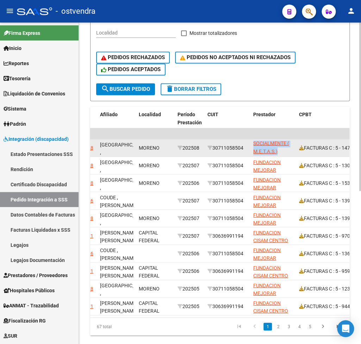
drag, startPoint x: 253, startPoint y: 144, endPoint x: 277, endPoint y: 150, distance: 24.7
click at [277, 150] on app-link-go-to "FUNDACION MEJORAR ESTUDIANDO TRABAJANDO PARA ASCENDER SOCIALMENTE ( M.E.T.A.S.)" at bounding box center [273, 127] width 40 height 56
drag, startPoint x: 217, startPoint y: 149, endPoint x: 246, endPoint y: 149, distance: 29.6
click at [246, 149] on div "30711058504" at bounding box center [227, 148] width 40 height 8
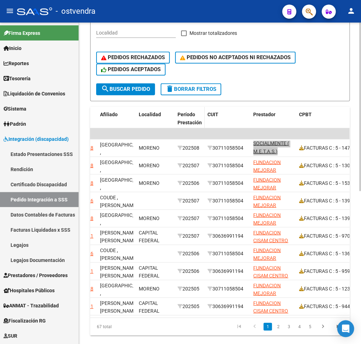
scroll to position [95, 0]
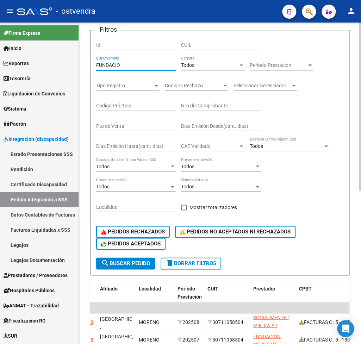
drag, startPoint x: 141, startPoint y: 68, endPoint x: 54, endPoint y: 74, distance: 87.9
click at [96, 68] on input "FUNDACIO" at bounding box center [136, 65] width 80 height 6
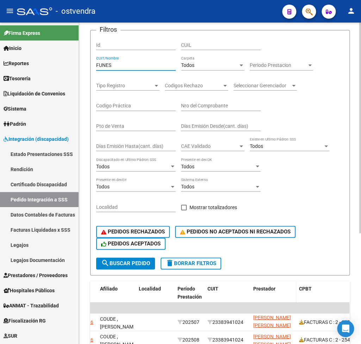
scroll to position [165, 0]
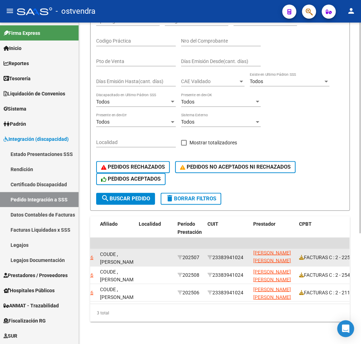
drag, startPoint x: 217, startPoint y: 253, endPoint x: 246, endPoint y: 253, distance: 28.9
click at [246, 253] on div "23383941024" at bounding box center [227, 257] width 40 height 8
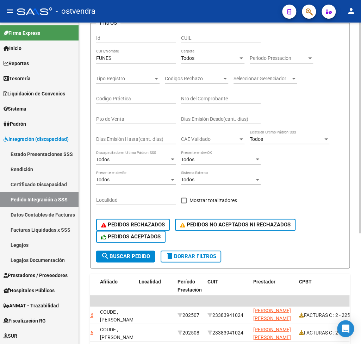
scroll to position [99, 0]
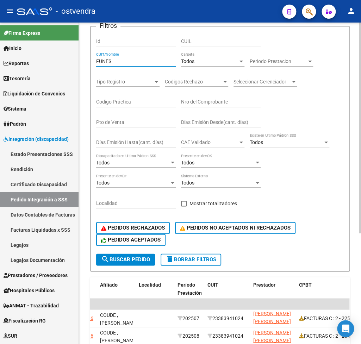
drag, startPoint x: 131, startPoint y: 63, endPoint x: 77, endPoint y: 63, distance: 53.9
click at [96, 63] on input "FUNES" at bounding box center [136, 61] width 80 height 6
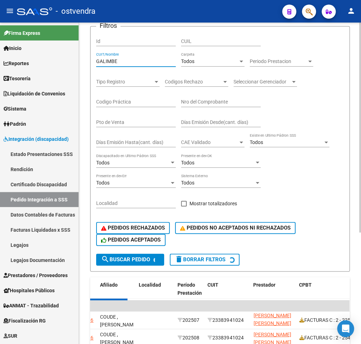
scroll to position [0, 222]
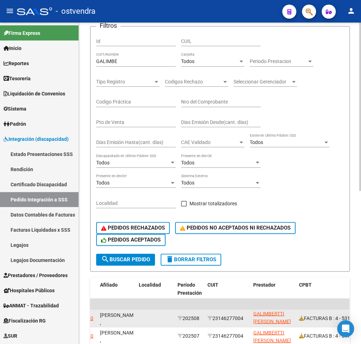
drag, startPoint x: 217, startPoint y: 320, endPoint x: 247, endPoint y: 319, distance: 29.6
click at [247, 319] on div "23146277004" at bounding box center [227, 318] width 40 height 8
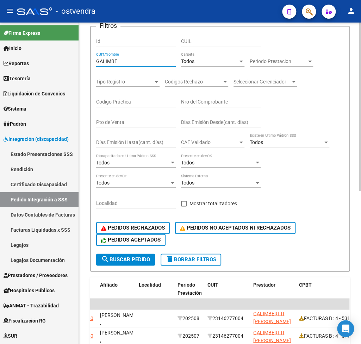
drag, startPoint x: 139, startPoint y: 62, endPoint x: 42, endPoint y: 64, distance: 97.2
click at [96, 64] on input "GALIMBE" at bounding box center [136, 61] width 80 height 6
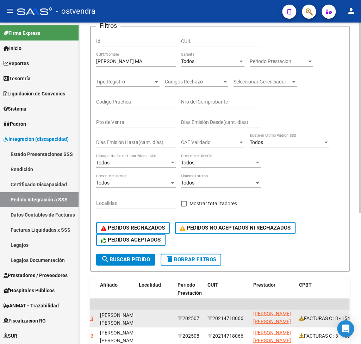
drag, startPoint x: 217, startPoint y: 319, endPoint x: 246, endPoint y: 319, distance: 28.9
click at [246, 319] on div "20214718066" at bounding box center [227, 318] width 40 height 8
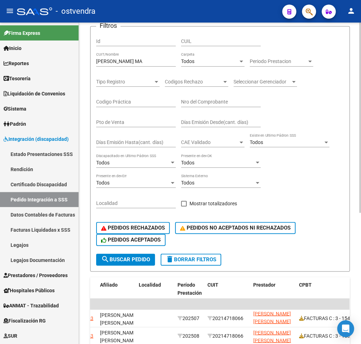
drag, startPoint x: 135, startPoint y: 65, endPoint x: 68, endPoint y: 59, distance: 67.5
click at [79, 59] on ng-scrollbar "DS.DEVOK: Último Archivo SSS publicado hace: 6 [PERSON_NAME] - DS.DEVERR: Últim…" at bounding box center [220, 183] width 282 height 321
click at [132, 60] on input "[PERSON_NAME] MA" at bounding box center [136, 61] width 80 height 6
drag, startPoint x: 136, startPoint y: 60, endPoint x: 92, endPoint y: 60, distance: 44.7
click at [96, 60] on input "[PERSON_NAME] MA" at bounding box center [136, 61] width 80 height 6
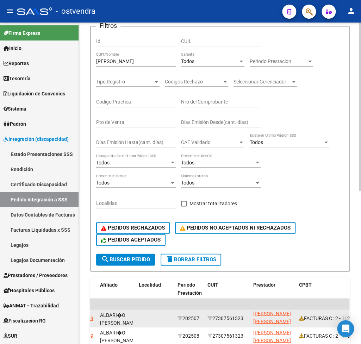
drag, startPoint x: 216, startPoint y: 319, endPoint x: 237, endPoint y: 319, distance: 21.1
click at [245, 320] on div "27307561323" at bounding box center [227, 318] width 40 height 8
click at [219, 323] on datatable-body-cell "27307561323" at bounding box center [228, 317] width 46 height 17
drag, startPoint x: 217, startPoint y: 320, endPoint x: 247, endPoint y: 318, distance: 29.6
click at [247, 318] on div "27307561323" at bounding box center [227, 318] width 40 height 8
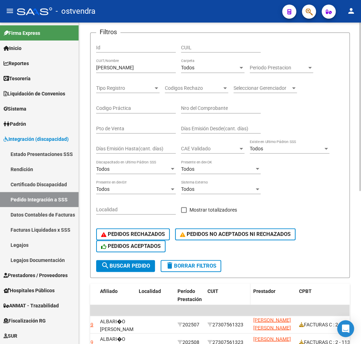
scroll to position [64, 0]
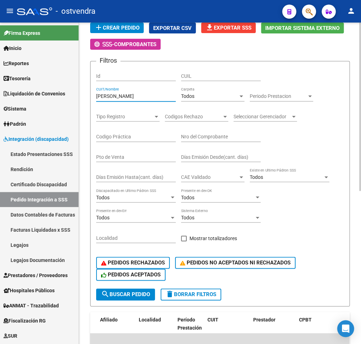
drag, startPoint x: 156, startPoint y: 97, endPoint x: 49, endPoint y: 95, distance: 107.8
click at [96, 95] on input "[PERSON_NAME]" at bounding box center [136, 96] width 80 height 6
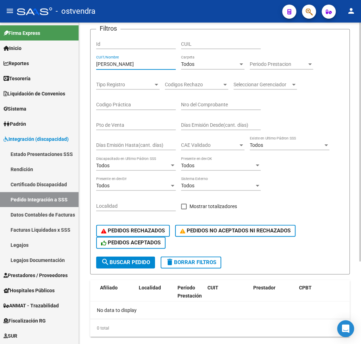
scroll to position [111, 0]
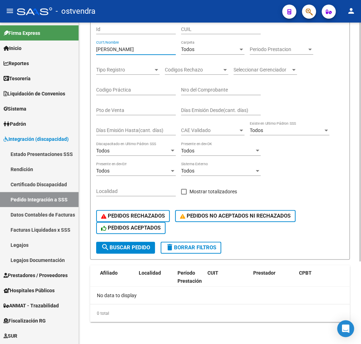
drag, startPoint x: 143, startPoint y: 47, endPoint x: 113, endPoint y: 49, distance: 29.6
click at [113, 49] on input "[PERSON_NAME]" at bounding box center [136, 49] width 80 height 6
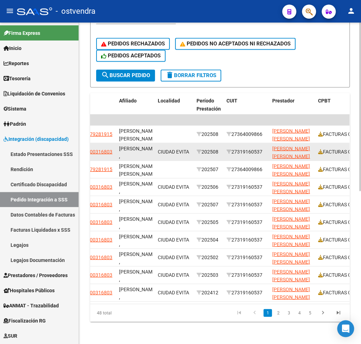
scroll to position [10, 0]
drag, startPoint x: 237, startPoint y: 144, endPoint x: 253, endPoint y: 143, distance: 16.2
click at [253, 148] on div "27319160537" at bounding box center [246, 152] width 40 height 8
drag, startPoint x: 236, startPoint y: 143, endPoint x: 267, endPoint y: 142, distance: 31.4
click at [267, 148] on div "27319160537" at bounding box center [246, 152] width 40 height 8
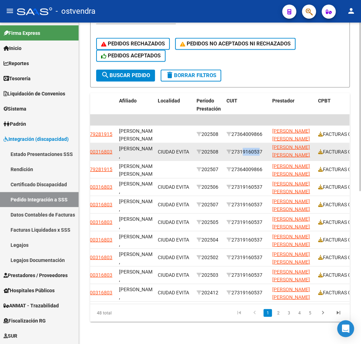
scroll to position [0, 0]
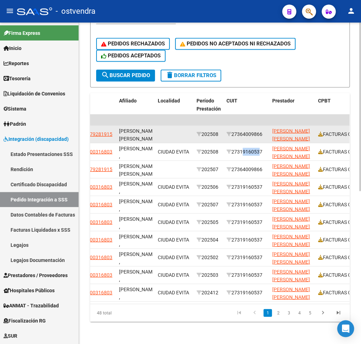
drag, startPoint x: 235, startPoint y: 126, endPoint x: 266, endPoint y: 124, distance: 30.7
click at [265, 130] on div "27364009866" at bounding box center [246, 134] width 40 height 8
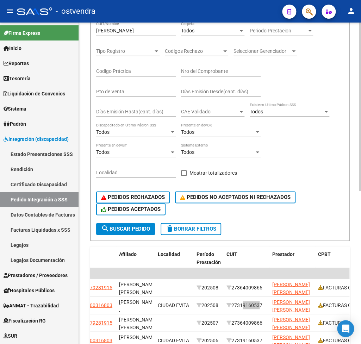
scroll to position [118, 0]
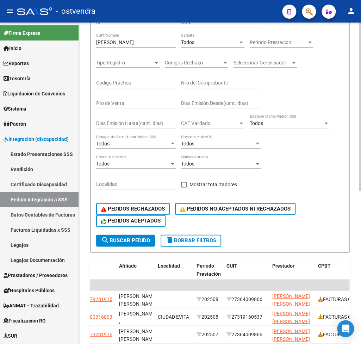
drag, startPoint x: 135, startPoint y: 39, endPoint x: 105, endPoint y: 43, distance: 30.2
click at [105, 43] on div "[PERSON_NAME]/Nombre" at bounding box center [136, 40] width 80 height 14
drag, startPoint x: 125, startPoint y: 42, endPoint x: 49, endPoint y: 42, distance: 76.8
click at [96, 42] on input "[PERSON_NAME]" at bounding box center [136, 42] width 80 height 6
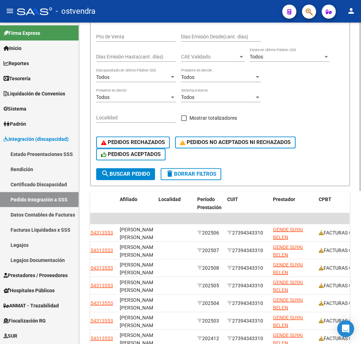
scroll to position [188, 0]
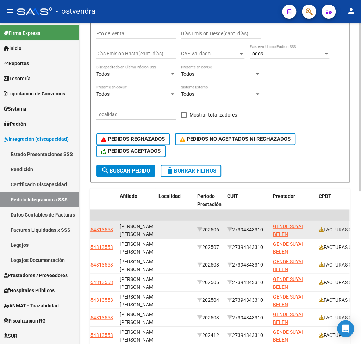
drag, startPoint x: 235, startPoint y: 229, endPoint x: 265, endPoint y: 228, distance: 30.0
click at [265, 228] on div "27394343310" at bounding box center [247, 229] width 40 height 8
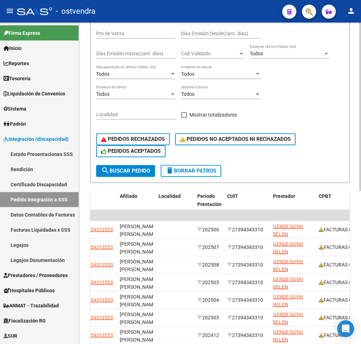
scroll to position [83, 0]
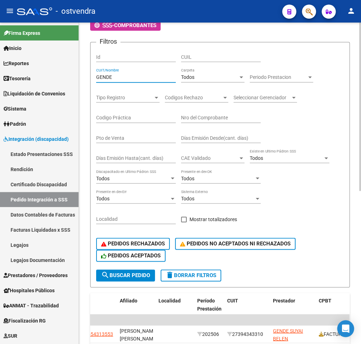
drag, startPoint x: 119, startPoint y: 79, endPoint x: 24, endPoint y: 67, distance: 95.6
click at [96, 74] on input "GENDE" at bounding box center [136, 77] width 80 height 6
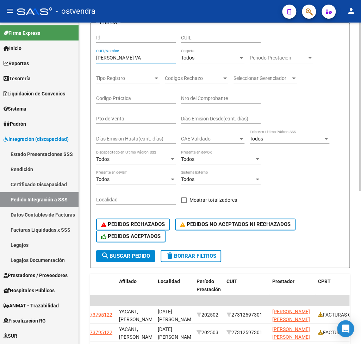
scroll to position [153, 0]
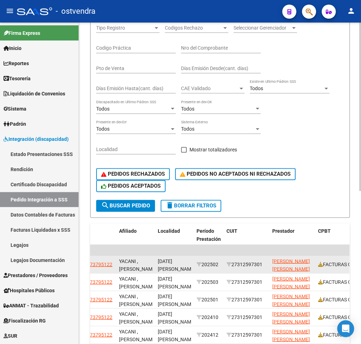
drag, startPoint x: 236, startPoint y: 265, endPoint x: 267, endPoint y: 265, distance: 31.3
click at [267, 265] on div "27312597301" at bounding box center [246, 264] width 40 height 8
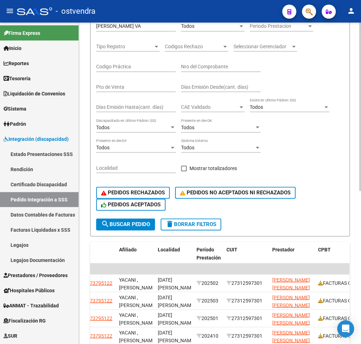
scroll to position [118, 0]
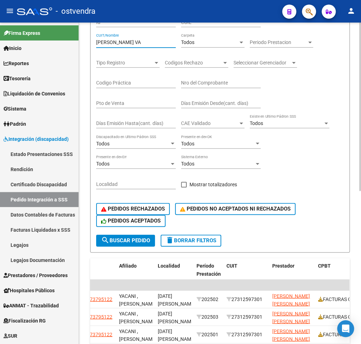
drag, startPoint x: 132, startPoint y: 43, endPoint x: 67, endPoint y: 43, distance: 65.5
click at [96, 43] on input "[PERSON_NAME] VA" at bounding box center [136, 42] width 80 height 6
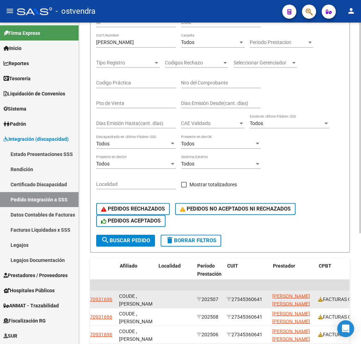
scroll to position [0, 202]
drag, startPoint x: 236, startPoint y: 300, endPoint x: 259, endPoint y: 299, distance: 24.0
click at [267, 299] on div "27345360641" at bounding box center [247, 299] width 40 height 8
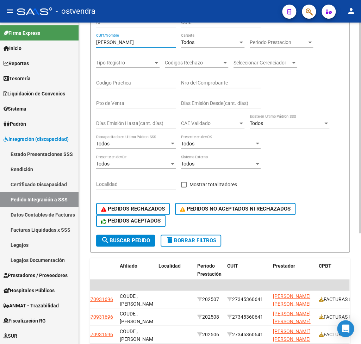
drag, startPoint x: 145, startPoint y: 43, endPoint x: 64, endPoint y: 41, distance: 80.7
click at [96, 41] on input "[PERSON_NAME]" at bounding box center [136, 42] width 80 height 6
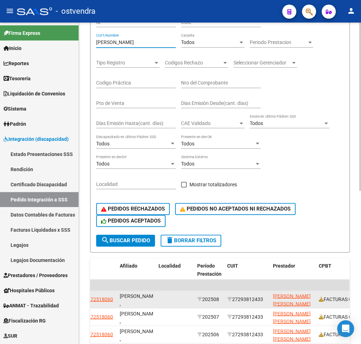
scroll to position [0, 203]
drag, startPoint x: 235, startPoint y: 301, endPoint x: 265, endPoint y: 300, distance: 29.6
click at [267, 300] on div "27293812433" at bounding box center [246, 299] width 40 height 8
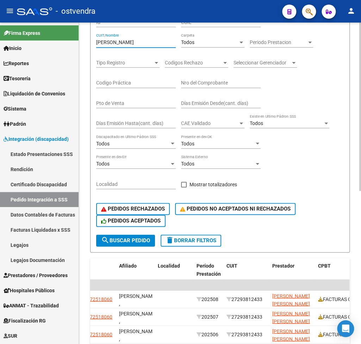
drag, startPoint x: 150, startPoint y: 43, endPoint x: 60, endPoint y: 46, distance: 89.8
click at [96, 45] on input "[PERSON_NAME]" at bounding box center [136, 42] width 80 height 6
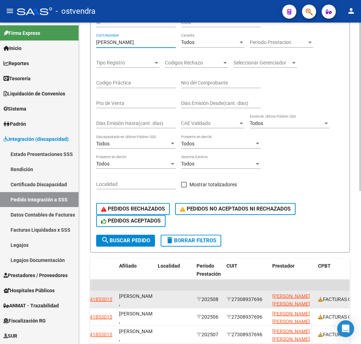
scroll to position [0, 202]
drag, startPoint x: 234, startPoint y: 299, endPoint x: 266, endPoint y: 299, distance: 32.0
click at [267, 299] on div "27308937696" at bounding box center [247, 299] width 40 height 8
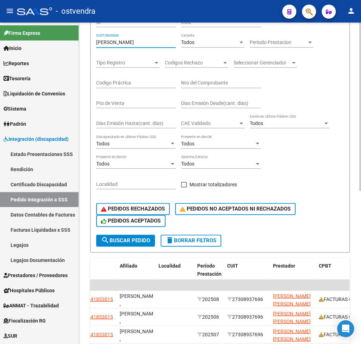
drag, startPoint x: 135, startPoint y: 41, endPoint x: 68, endPoint y: 40, distance: 67.2
click at [96, 40] on input "[PERSON_NAME]" at bounding box center [136, 42] width 80 height 6
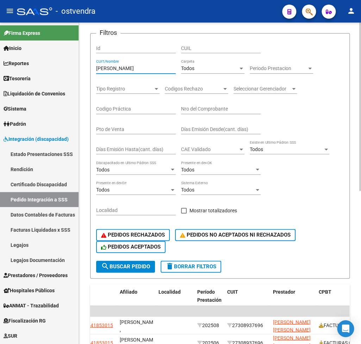
scroll to position [83, 0]
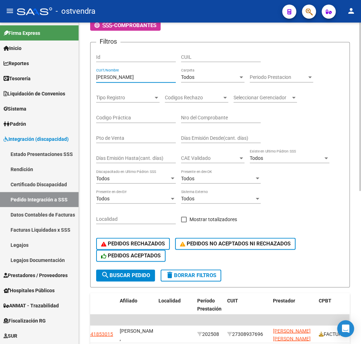
click at [143, 76] on input "[PERSON_NAME]" at bounding box center [136, 77] width 80 height 6
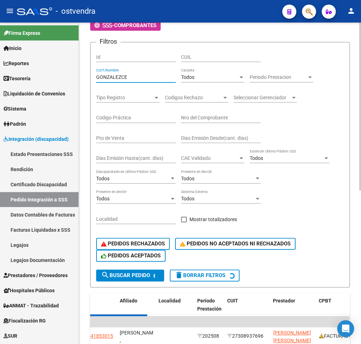
scroll to position [0, 0]
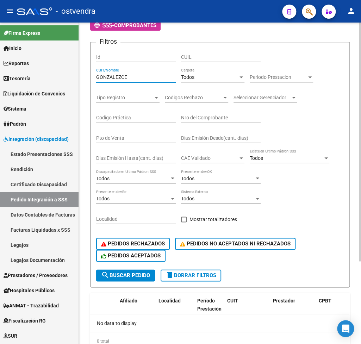
click at [119, 79] on input "GONZALEZCE" at bounding box center [136, 77] width 80 height 6
click at [121, 79] on input "GONZALEZCE" at bounding box center [136, 77] width 80 height 6
click at [142, 78] on input "[PERSON_NAME]" at bounding box center [136, 77] width 80 height 6
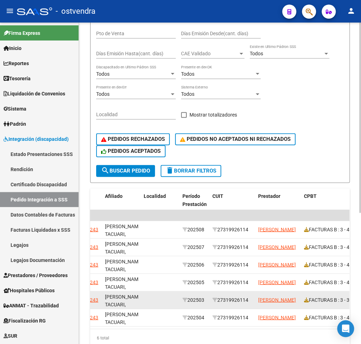
scroll to position [0, 0]
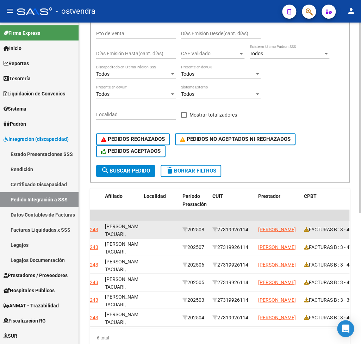
drag, startPoint x: 221, startPoint y: 230, endPoint x: 251, endPoint y: 230, distance: 30.3
click at [251, 230] on div "27319926114" at bounding box center [232, 229] width 40 height 8
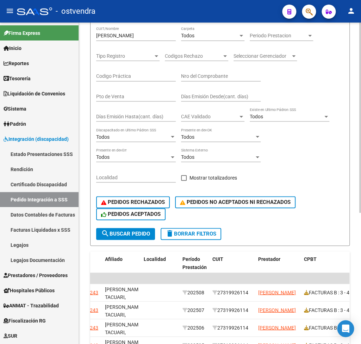
scroll to position [118, 0]
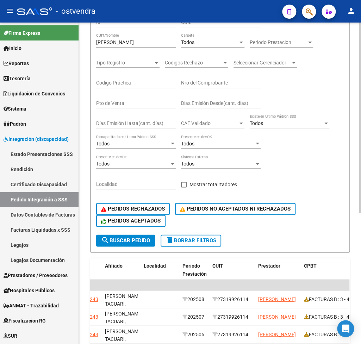
click at [144, 42] on input "[PERSON_NAME]" at bounding box center [136, 42] width 80 height 6
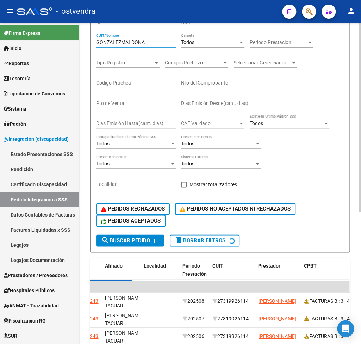
scroll to position [111, 0]
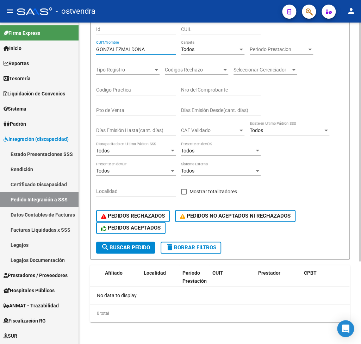
click at [121, 49] on input "GONZALEZMALDONA" at bounding box center [136, 49] width 80 height 6
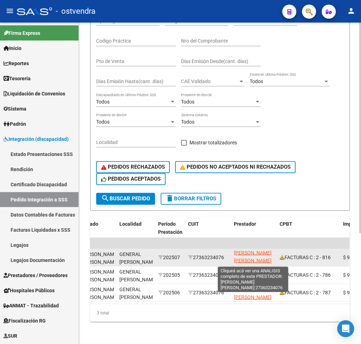
scroll to position [0, 0]
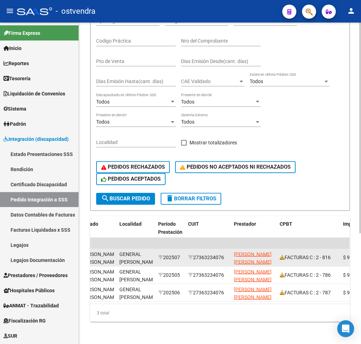
drag, startPoint x: 197, startPoint y: 250, endPoint x: 228, endPoint y: 251, distance: 30.6
click at [227, 253] on div "27363234076" at bounding box center [208, 257] width 40 height 8
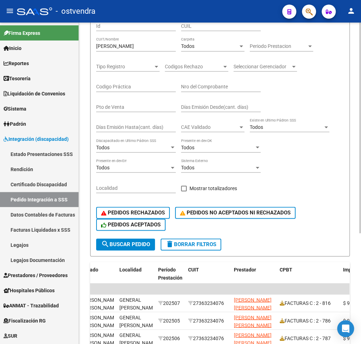
scroll to position [64, 0]
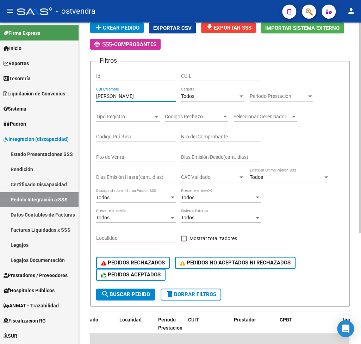
drag, startPoint x: 159, startPoint y: 98, endPoint x: 52, endPoint y: 98, distance: 107.4
click at [96, 98] on input "[PERSON_NAME]" at bounding box center [136, 96] width 80 height 6
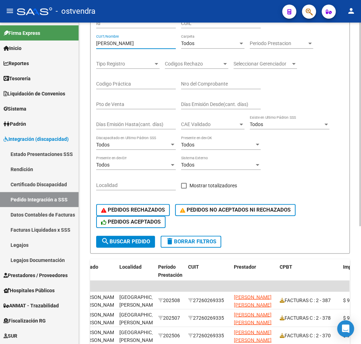
scroll to position [169, 0]
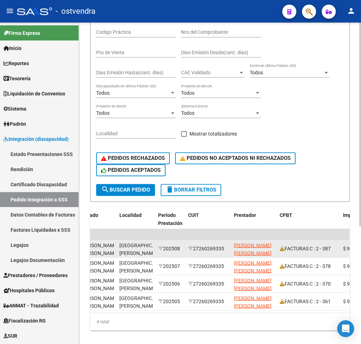
drag, startPoint x: 197, startPoint y: 248, endPoint x: 227, endPoint y: 248, distance: 29.9
click at [227, 248] on div "27260269335" at bounding box center [208, 248] width 40 height 8
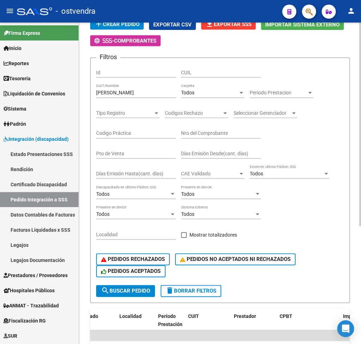
scroll to position [64, 0]
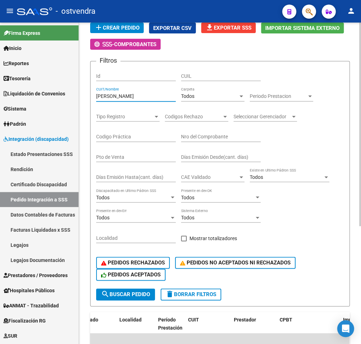
drag, startPoint x: 134, startPoint y: 99, endPoint x: 61, endPoint y: 100, distance: 72.9
click at [96, 99] on input "[PERSON_NAME]" at bounding box center [136, 96] width 80 height 6
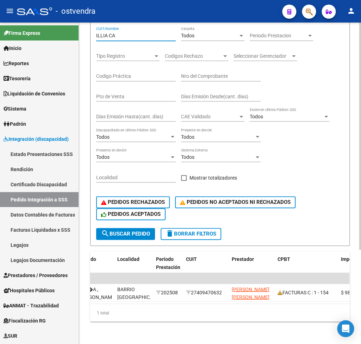
scroll to position [0, 241]
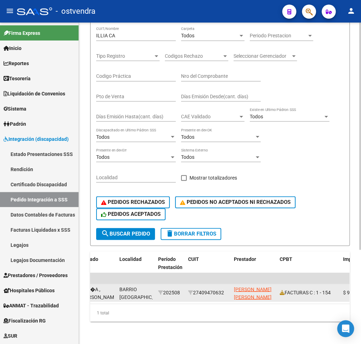
drag, startPoint x: 198, startPoint y: 284, endPoint x: 220, endPoint y: 284, distance: 22.2
click at [224, 288] on div "27409470632" at bounding box center [208, 292] width 40 height 8
drag, startPoint x: 197, startPoint y: 283, endPoint x: 227, endPoint y: 283, distance: 29.9
click at [227, 288] on div "27409470632" at bounding box center [208, 292] width 40 height 8
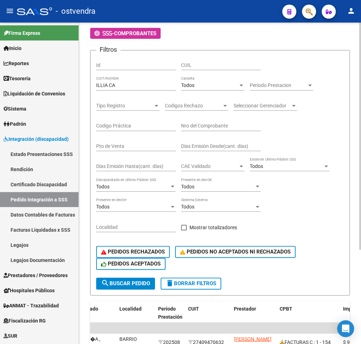
scroll to position [64, 0]
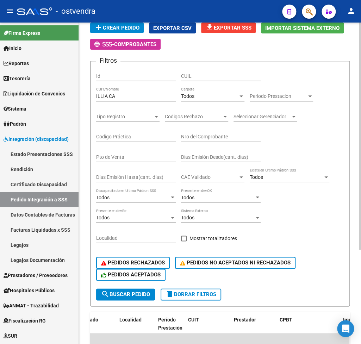
click at [141, 99] on input "ILLIA CA" at bounding box center [136, 96] width 80 height 6
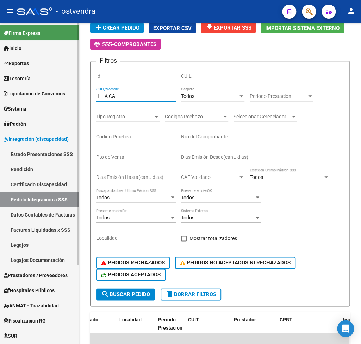
drag, startPoint x: 145, startPoint y: 98, endPoint x: 77, endPoint y: 81, distance: 70.8
click at [96, 93] on input "ILLIA CA" at bounding box center [136, 96] width 80 height 6
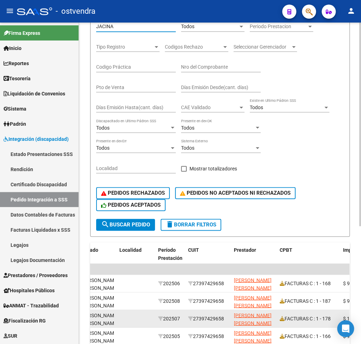
scroll to position [169, 0]
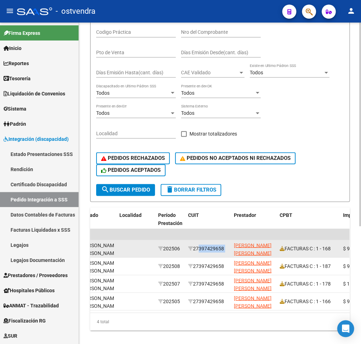
drag, startPoint x: 195, startPoint y: 250, endPoint x: 214, endPoint y: 245, distance: 19.4
click at [228, 246] on div "27397429658" at bounding box center [208, 248] width 40 height 8
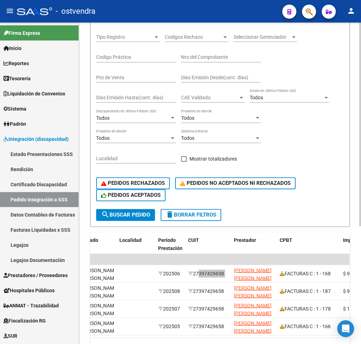
scroll to position [134, 0]
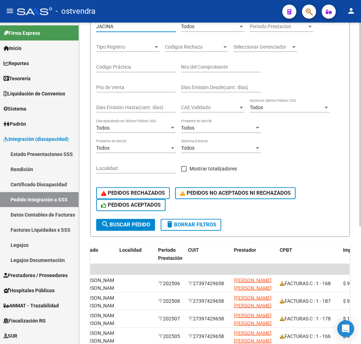
drag, startPoint x: 132, startPoint y: 26, endPoint x: 55, endPoint y: 26, distance: 77.1
click at [96, 26] on input "JACINA" at bounding box center [136, 27] width 80 height 6
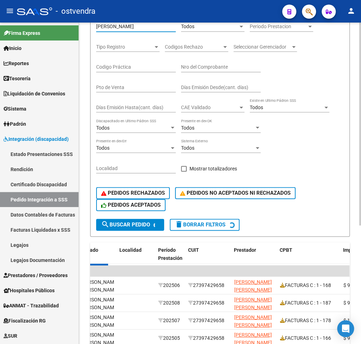
scroll to position [0, 241]
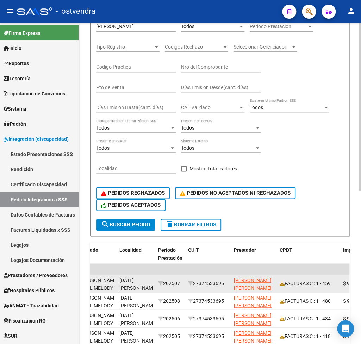
drag, startPoint x: 195, startPoint y: 281, endPoint x: 227, endPoint y: 282, distance: 31.7
click at [227, 282] on div "27374533695" at bounding box center [208, 283] width 40 height 8
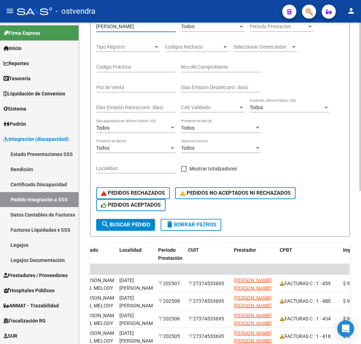
drag, startPoint x: 149, startPoint y: 28, endPoint x: 66, endPoint y: 27, distance: 82.7
click at [96, 27] on input "[PERSON_NAME]" at bounding box center [136, 27] width 80 height 6
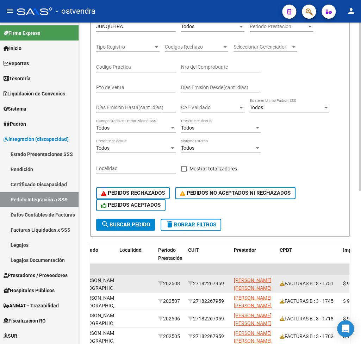
drag, startPoint x: 197, startPoint y: 283, endPoint x: 227, endPoint y: 282, distance: 29.9
click at [227, 282] on div "27182267959" at bounding box center [208, 283] width 40 height 8
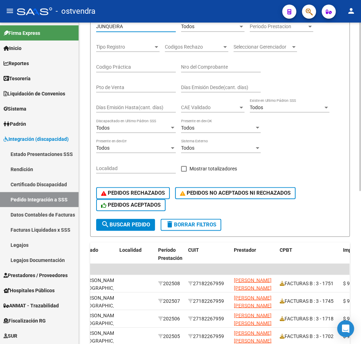
drag, startPoint x: 136, startPoint y: 25, endPoint x: 69, endPoint y: 23, distance: 67.3
click at [96, 24] on input "JUNQUEIRA" at bounding box center [136, 27] width 80 height 6
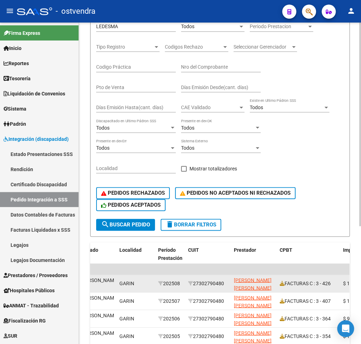
drag, startPoint x: 198, startPoint y: 285, endPoint x: 227, endPoint y: 283, distance: 29.3
click at [227, 283] on div "27302790480" at bounding box center [208, 283] width 40 height 8
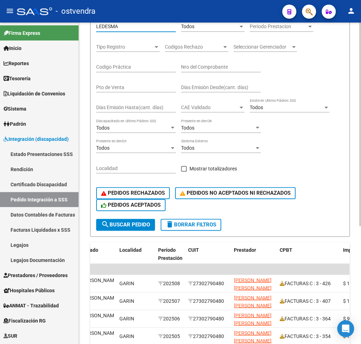
drag, startPoint x: 126, startPoint y: 26, endPoint x: 80, endPoint y: 24, distance: 45.8
click at [96, 24] on input "LEDESMA" at bounding box center [136, 27] width 80 height 6
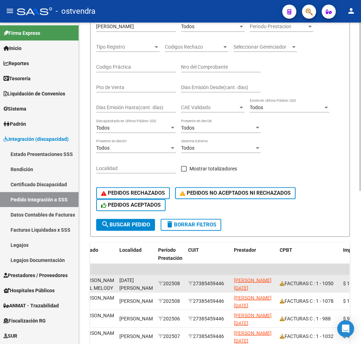
drag, startPoint x: 196, startPoint y: 282, endPoint x: 226, endPoint y: 284, distance: 29.6
click at [227, 284] on div "27385459446" at bounding box center [208, 283] width 40 height 8
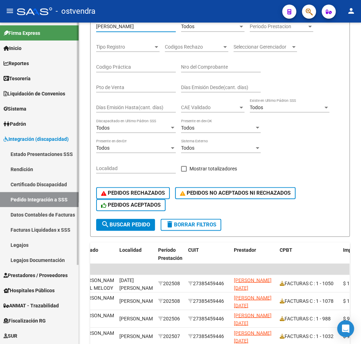
drag, startPoint x: 153, startPoint y: 29, endPoint x: 54, endPoint y: 31, distance: 99.3
click at [96, 30] on input "[PERSON_NAME]" at bounding box center [136, 27] width 80 height 6
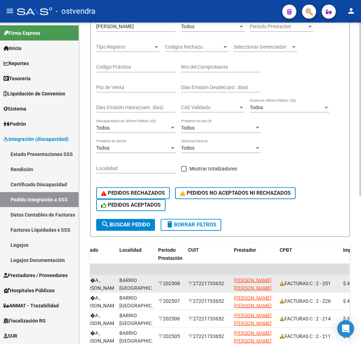
drag, startPoint x: 196, startPoint y: 285, endPoint x: 226, endPoint y: 285, distance: 29.6
click at [226, 285] on div "27221733652" at bounding box center [208, 283] width 40 height 8
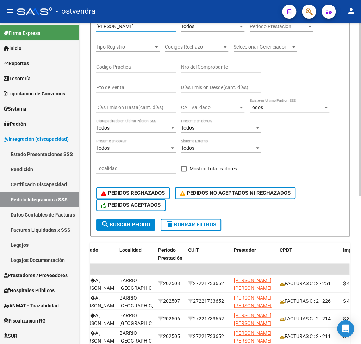
drag, startPoint x: 149, startPoint y: 30, endPoint x: 74, endPoint y: 25, distance: 75.1
click at [96, 25] on input "[PERSON_NAME]" at bounding box center [136, 27] width 80 height 6
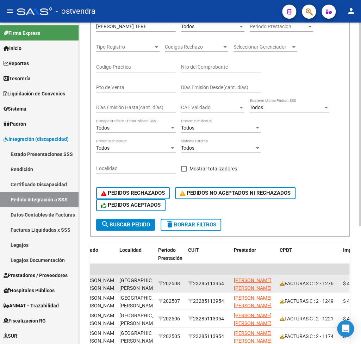
drag, startPoint x: 198, startPoint y: 284, endPoint x: 227, endPoint y: 283, distance: 29.6
click at [227, 283] on div "23285113954" at bounding box center [208, 283] width 40 height 8
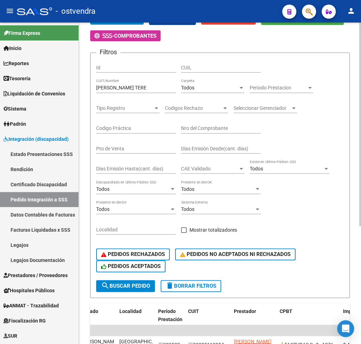
scroll to position [64, 0]
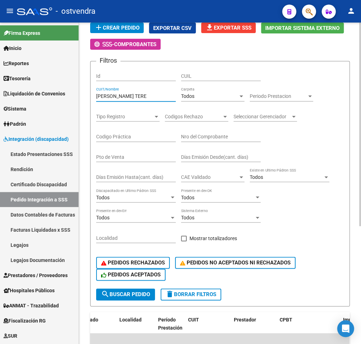
click at [140, 98] on input "[PERSON_NAME] TERE" at bounding box center [136, 96] width 80 height 6
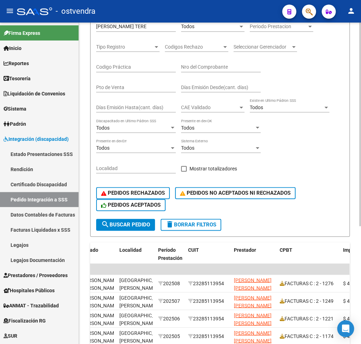
scroll to position [99, 0]
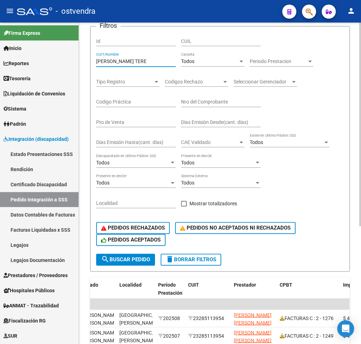
drag, startPoint x: 139, startPoint y: 63, endPoint x: 71, endPoint y: 64, distance: 67.6
click at [96, 64] on input "[PERSON_NAME] TERE" at bounding box center [136, 61] width 80 height 6
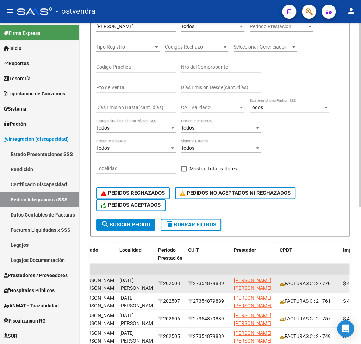
drag, startPoint x: 197, startPoint y: 284, endPoint x: 228, endPoint y: 288, distance: 31.2
click at [228, 287] on div "27354879889" at bounding box center [208, 283] width 40 height 8
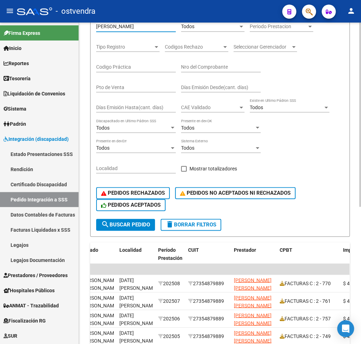
drag, startPoint x: 150, startPoint y: 25, endPoint x: 51, endPoint y: 30, distance: 98.4
click at [96, 30] on input "[PERSON_NAME]" at bounding box center [136, 27] width 80 height 6
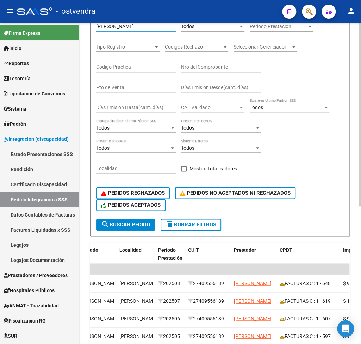
scroll to position [0, 241]
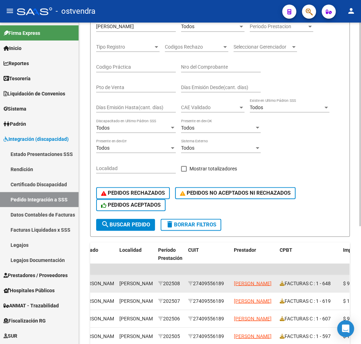
drag, startPoint x: 196, startPoint y: 284, endPoint x: 227, endPoint y: 284, distance: 30.3
click at [227, 284] on div "27409556189" at bounding box center [208, 283] width 40 height 8
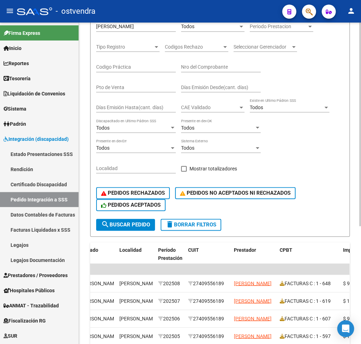
scroll to position [99, 0]
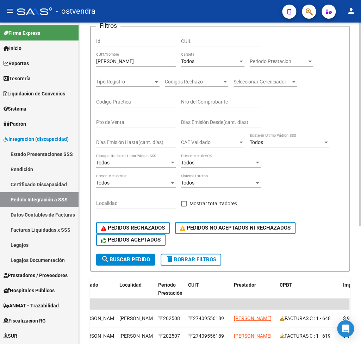
click at [149, 66] on div "[PERSON_NAME] CUIT/Nombre" at bounding box center [136, 59] width 80 height 14
drag, startPoint x: 151, startPoint y: 59, endPoint x: 88, endPoint y: 58, distance: 63.0
click at [88, 58] on div "DS.DEVOK: Último Archivo SSS publicado hace: 6 [PERSON_NAME] - DS.DEVERR: Últim…" at bounding box center [220, 172] width 282 height 499
drag, startPoint x: 144, startPoint y: 59, endPoint x: 139, endPoint y: 59, distance: 4.6
click at [139, 59] on div "[PERSON_NAME] CUIT/Nombre" at bounding box center [136, 59] width 80 height 14
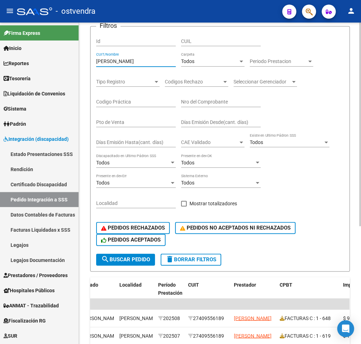
drag, startPoint x: 142, startPoint y: 61, endPoint x: 72, endPoint y: 59, distance: 69.7
click at [96, 59] on input "[PERSON_NAME]" at bounding box center [136, 61] width 80 height 6
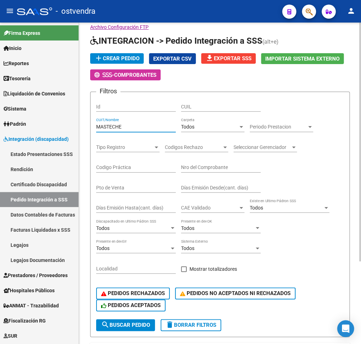
scroll to position [26, 0]
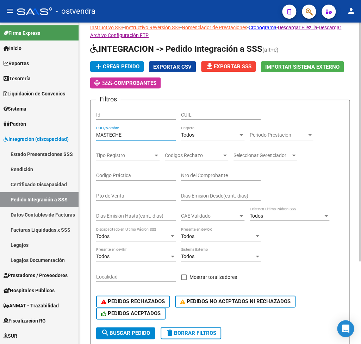
type input "MASTECHE"
drag, startPoint x: 20, startPoint y: 244, endPoint x: 30, endPoint y: 236, distance: 12.5
click at [21, 244] on link "Legajos" at bounding box center [39, 244] width 79 height 15
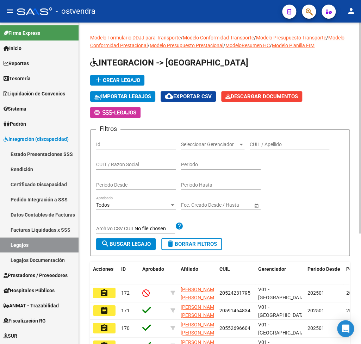
click at [280, 146] on input "CUIL / Apellido" at bounding box center [290, 145] width 80 height 6
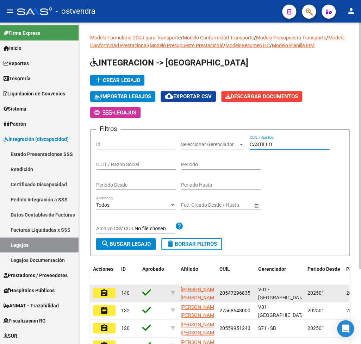
type input "CASTILLO"
click at [106, 292] on mat-icon "assignment" at bounding box center [104, 293] width 8 height 8
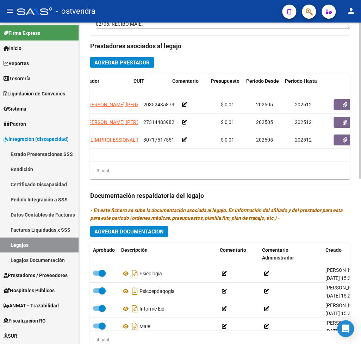
scroll to position [0, 73]
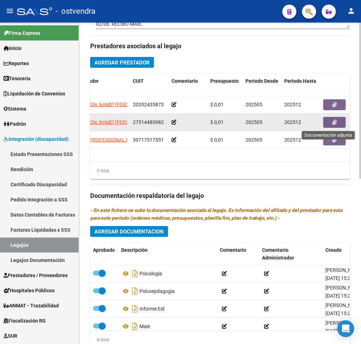
click at [336, 125] on icon "button" at bounding box center [334, 121] width 5 height 5
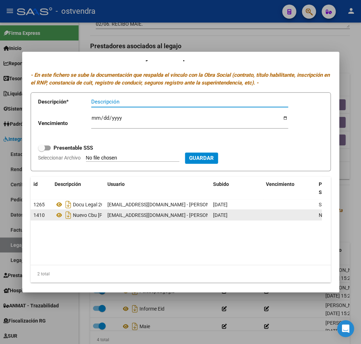
scroll to position [15, 0]
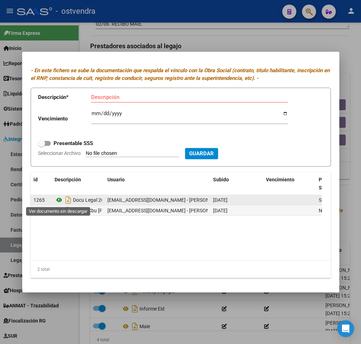
click at [59, 201] on icon at bounding box center [59, 200] width 9 height 8
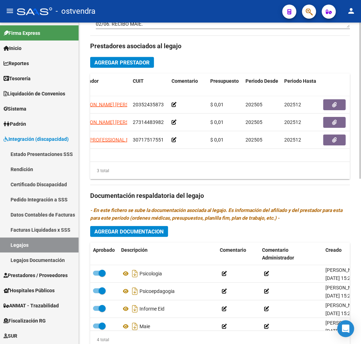
drag, startPoint x: 206, startPoint y: 163, endPoint x: 158, endPoint y: 163, distance: 47.9
click at [158, 163] on div "3 total" at bounding box center [219, 171] width 259 height 18
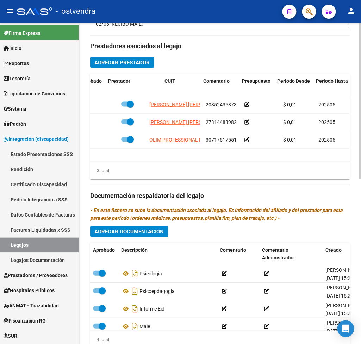
scroll to position [0, 45]
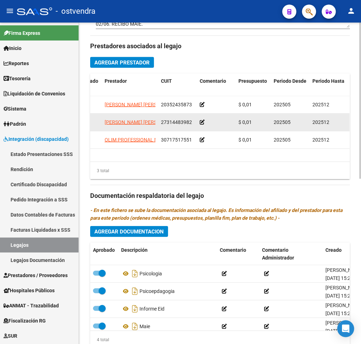
drag, startPoint x: 161, startPoint y: 124, endPoint x: 191, endPoint y: 124, distance: 29.6
click at [190, 124] on datatable-body-cell "27314483982" at bounding box center [177, 121] width 39 height 17
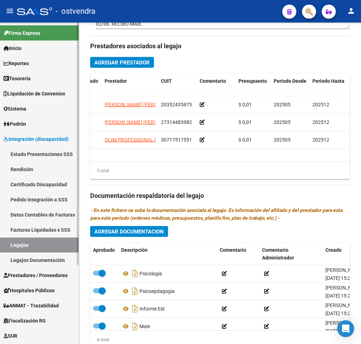
click at [45, 198] on link "Pedido Integración a SSS" at bounding box center [39, 199] width 79 height 15
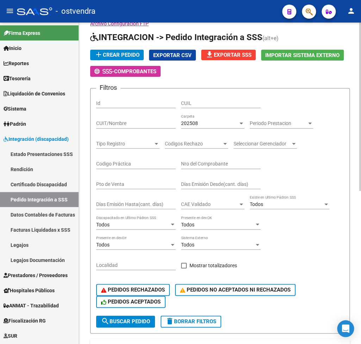
scroll to position [45, 0]
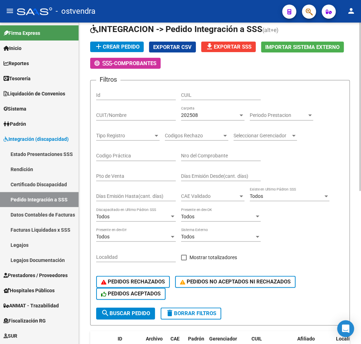
click at [210, 114] on div "202508" at bounding box center [209, 115] width 57 height 6
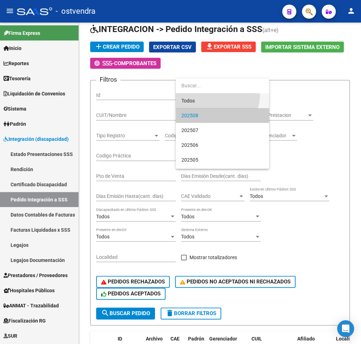
click at [217, 95] on span "Todos" at bounding box center [222, 100] width 82 height 15
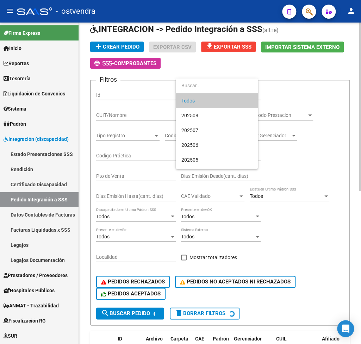
scroll to position [1, 0]
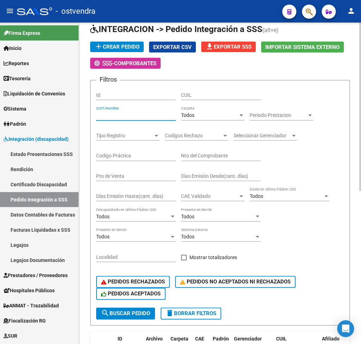
click at [117, 113] on input "CUIT/Nombre" at bounding box center [136, 115] width 80 height 6
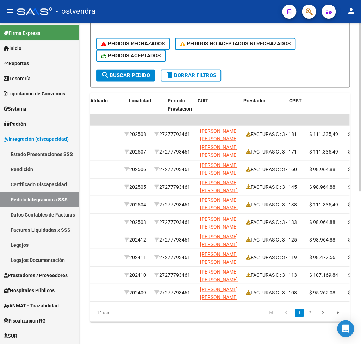
scroll to position [0, 278]
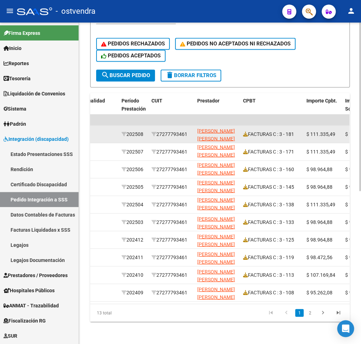
drag, startPoint x: 160, startPoint y: 131, endPoint x: 186, endPoint y: 135, distance: 26.1
click at [190, 136] on div "27277793461" at bounding box center [171, 134] width 40 height 8
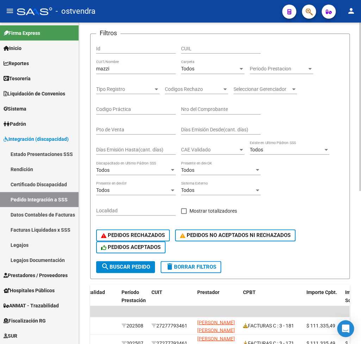
scroll to position [80, 0]
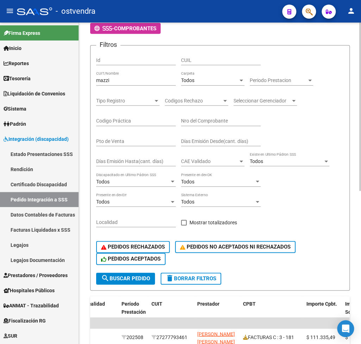
drag, startPoint x: 137, startPoint y: 78, endPoint x: 93, endPoint y: 79, distance: 44.0
click at [93, 79] on form "Filtros Id CUIL mazzi CUIT/Nombre Todos Carpeta Periodo Prestacion Periodo Pres…" at bounding box center [219, 167] width 259 height 245
drag, startPoint x: 117, startPoint y: 80, endPoint x: 55, endPoint y: 80, distance: 62.3
click at [96, 80] on input "mazzi" at bounding box center [136, 80] width 80 height 6
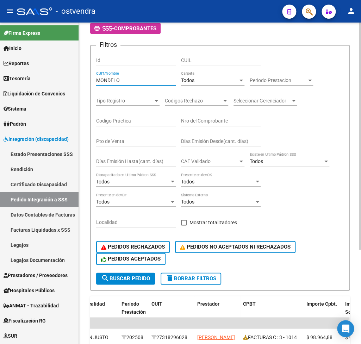
scroll to position [115, 0]
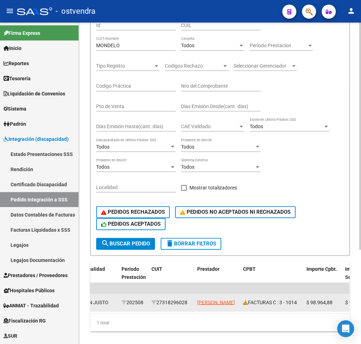
drag, startPoint x: 159, startPoint y: 302, endPoint x: 189, endPoint y: 303, distance: 29.9
click at [190, 302] on div "27318296028" at bounding box center [171, 302] width 40 height 8
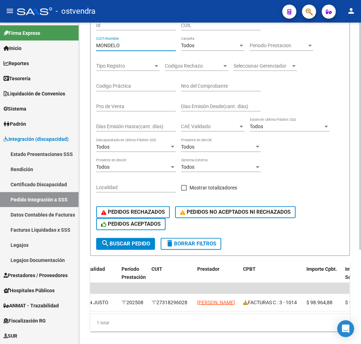
drag, startPoint x: 135, startPoint y: 46, endPoint x: 74, endPoint y: 50, distance: 61.0
click at [96, 49] on input "MONDELO" at bounding box center [136, 46] width 80 height 6
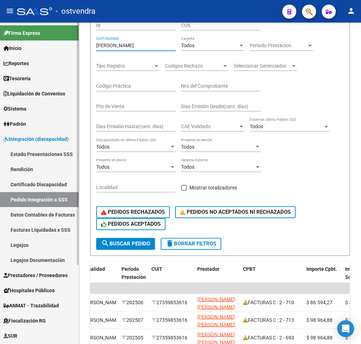
scroll to position [0, 278]
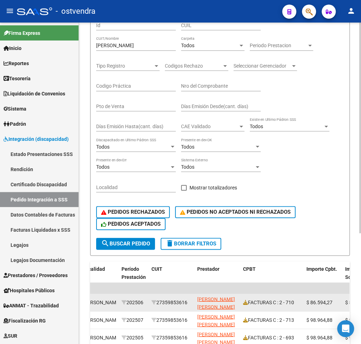
drag, startPoint x: 161, startPoint y: 302, endPoint x: 190, endPoint y: 302, distance: 29.6
click at [191, 302] on div "27359853616" at bounding box center [171, 302] width 40 height 8
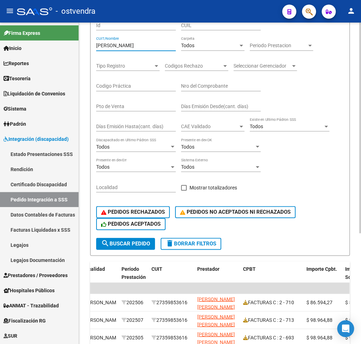
drag, startPoint x: 133, startPoint y: 47, endPoint x: 48, endPoint y: 42, distance: 85.0
click at [96, 43] on input "[PERSON_NAME]" at bounding box center [136, 46] width 80 height 6
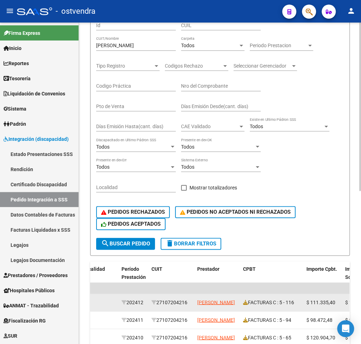
drag, startPoint x: 160, startPoint y: 304, endPoint x: 189, endPoint y: 306, distance: 28.6
click at [189, 306] on div "27107204216" at bounding box center [171, 302] width 40 height 8
drag, startPoint x: 190, startPoint y: 302, endPoint x: 161, endPoint y: 303, distance: 29.3
click at [160, 303] on div "27107204216" at bounding box center [171, 302] width 40 height 8
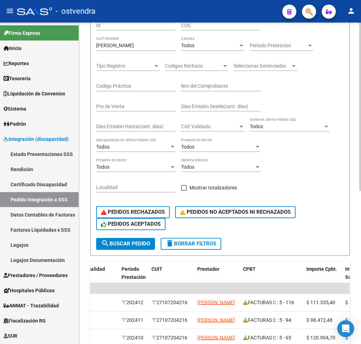
drag, startPoint x: 139, startPoint y: 39, endPoint x: 136, endPoint y: 44, distance: 5.7
click at [138, 39] on div "[PERSON_NAME] CUIT/Nombre" at bounding box center [136, 44] width 80 height 14
drag, startPoint x: 136, startPoint y: 44, endPoint x: 89, endPoint y: 43, distance: 47.5
click at [96, 43] on input "[PERSON_NAME]" at bounding box center [136, 46] width 80 height 6
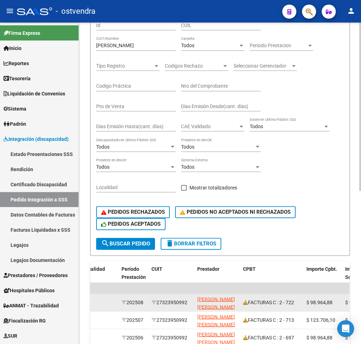
drag, startPoint x: 160, startPoint y: 304, endPoint x: 190, endPoint y: 300, distance: 30.2
click at [190, 300] on div "27323950992" at bounding box center [171, 302] width 40 height 8
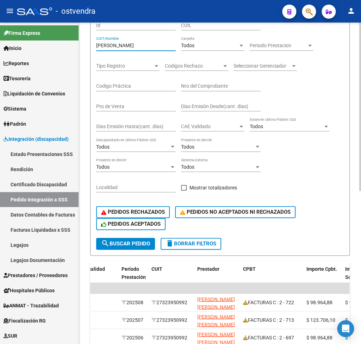
drag, startPoint x: 128, startPoint y: 46, endPoint x: 81, endPoint y: 45, distance: 46.8
click at [96, 45] on input "[PERSON_NAME]" at bounding box center [136, 46] width 80 height 6
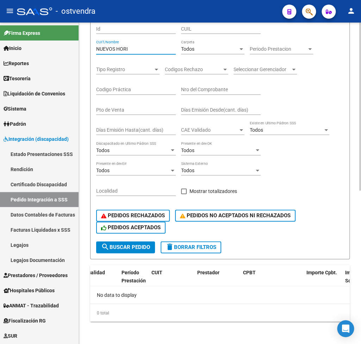
scroll to position [111, 0]
type input "N"
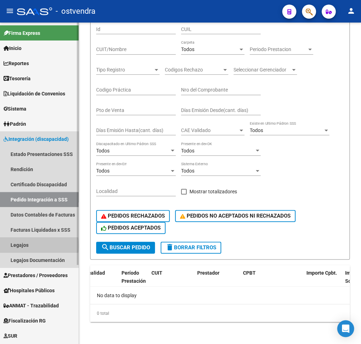
drag, startPoint x: 24, startPoint y: 246, endPoint x: 32, endPoint y: 243, distance: 8.2
click at [28, 244] on link "Legajos" at bounding box center [39, 244] width 79 height 15
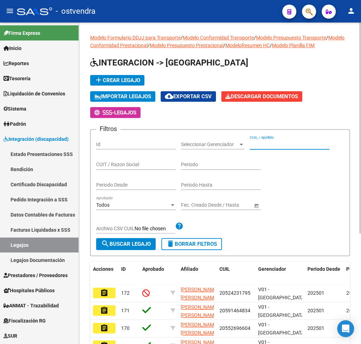
click at [295, 148] on input "CUIL / Apellido" at bounding box center [290, 145] width 80 height 6
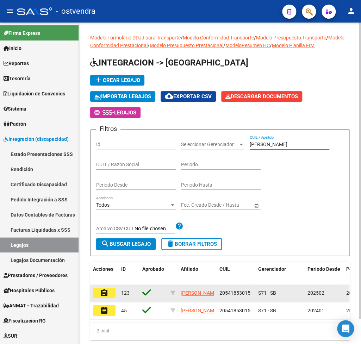
type input "[PERSON_NAME]"
click at [100, 292] on mat-icon "assignment" at bounding box center [104, 293] width 8 height 8
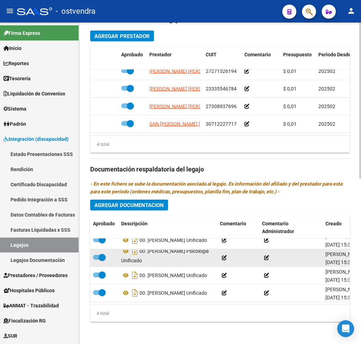
scroll to position [16, 0]
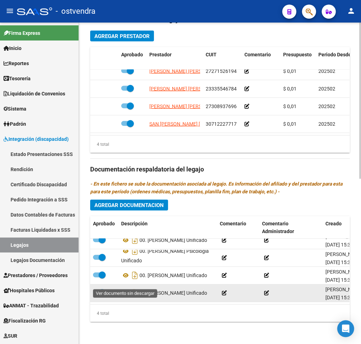
click at [124, 288] on icon at bounding box center [125, 292] width 9 height 8
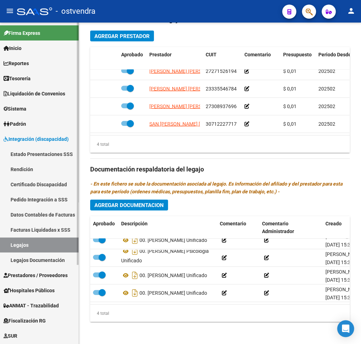
click at [41, 202] on link "Pedido Integración a SSS" at bounding box center [39, 199] width 79 height 15
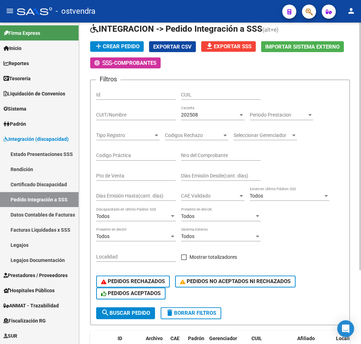
scroll to position [45, 0]
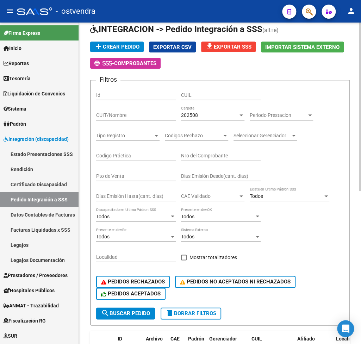
click at [124, 113] on input "CUIT/Nombre" at bounding box center [136, 115] width 80 height 6
click at [223, 118] on div "202508" at bounding box center [209, 115] width 57 height 6
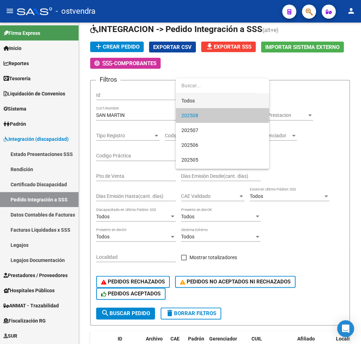
click at [215, 98] on span "Todos" at bounding box center [222, 100] width 82 height 15
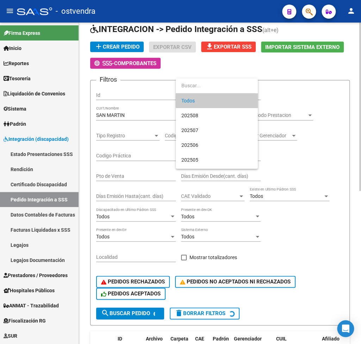
scroll to position [1, 0]
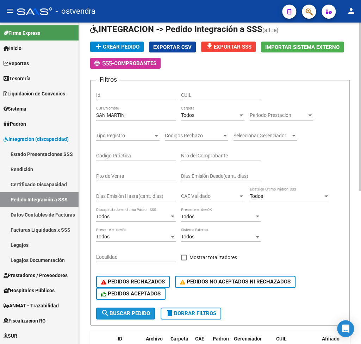
click at [132, 311] on span "search Buscar Pedido" at bounding box center [125, 313] width 49 height 6
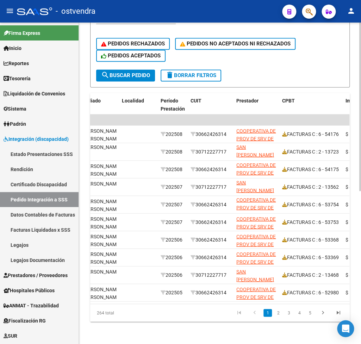
scroll to position [0, 241]
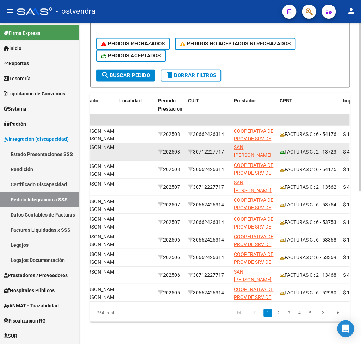
click at [282, 149] on icon at bounding box center [282, 151] width 5 height 5
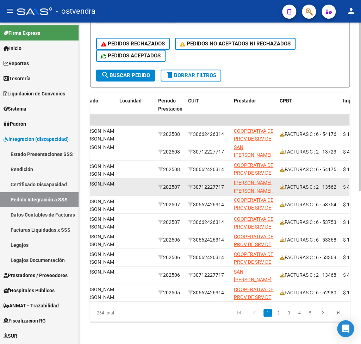
scroll to position [13, 0]
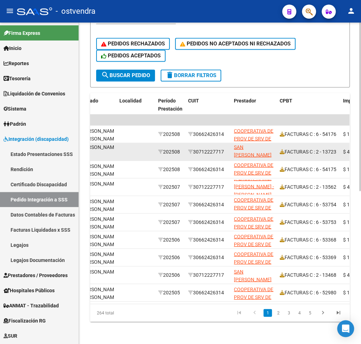
drag, startPoint x: 197, startPoint y: 141, endPoint x: 227, endPoint y: 143, distance: 29.6
click at [227, 148] on div "30712227717" at bounding box center [208, 152] width 40 height 8
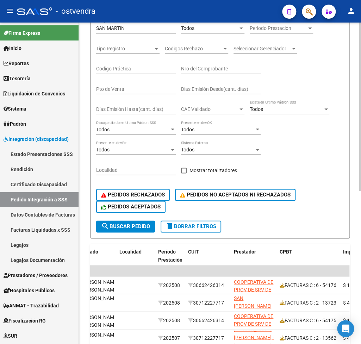
scroll to position [118, 0]
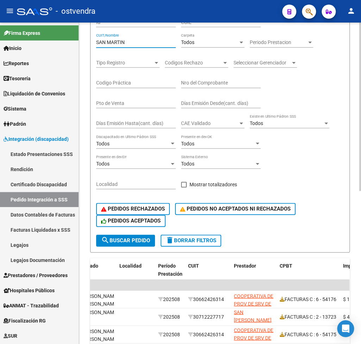
drag, startPoint x: 150, startPoint y: 45, endPoint x: 23, endPoint y: 44, distance: 127.1
click at [96, 44] on input "SAN MARTIN" at bounding box center [136, 42] width 80 height 6
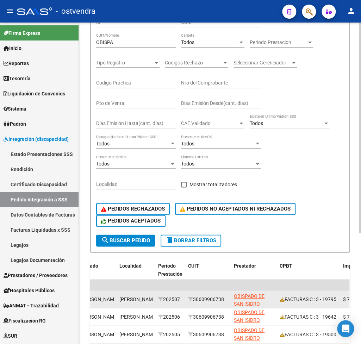
drag, startPoint x: 196, startPoint y: 301, endPoint x: 219, endPoint y: 300, distance: 22.6
click at [226, 299] on div "30609906738" at bounding box center [208, 299] width 40 height 8
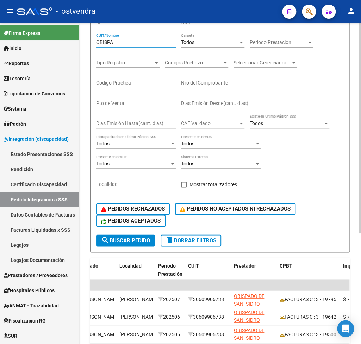
drag, startPoint x: 118, startPoint y: 41, endPoint x: 51, endPoint y: 42, distance: 66.9
click at [96, 42] on input "OBISPA" at bounding box center [136, 42] width 80 height 6
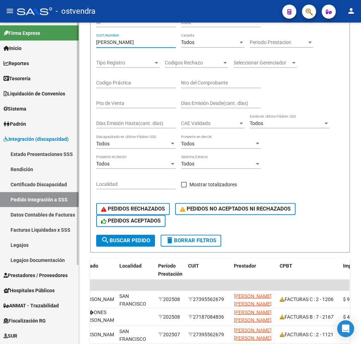
scroll to position [0, 241]
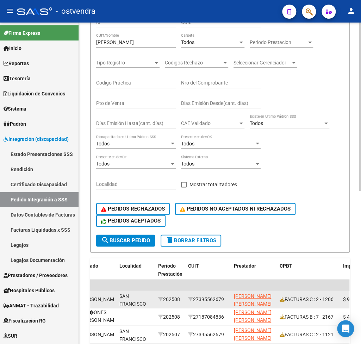
drag, startPoint x: 198, startPoint y: 301, endPoint x: 226, endPoint y: 298, distance: 28.0
click at [226, 298] on div "27395562679" at bounding box center [208, 299] width 40 height 8
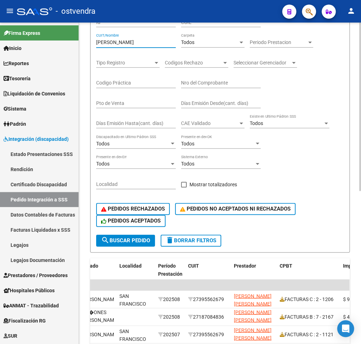
drag, startPoint x: 129, startPoint y: 42, endPoint x: 71, endPoint y: 43, distance: 58.1
click at [96, 43] on input "[PERSON_NAME]" at bounding box center [136, 42] width 80 height 6
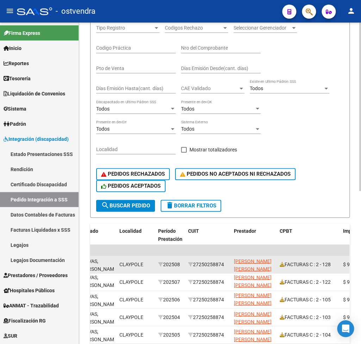
drag, startPoint x: 197, startPoint y: 265, endPoint x: 227, endPoint y: 264, distance: 29.9
click at [227, 264] on div "27250258874" at bounding box center [208, 264] width 40 height 8
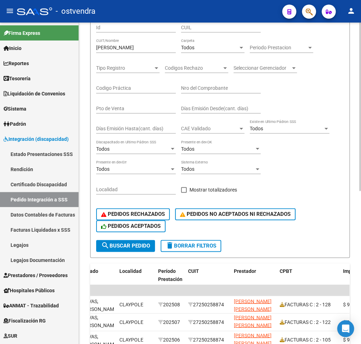
scroll to position [83, 0]
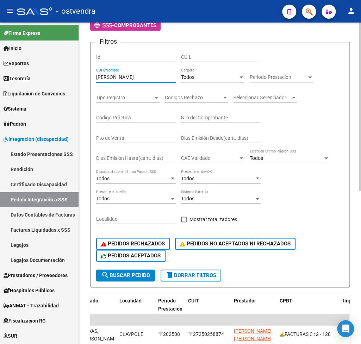
drag, startPoint x: 132, startPoint y: 80, endPoint x: 51, endPoint y: 65, distance: 81.9
click at [96, 74] on input "[PERSON_NAME]" at bounding box center [136, 77] width 80 height 6
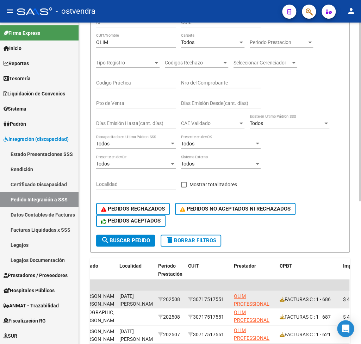
drag, startPoint x: 196, startPoint y: 299, endPoint x: 227, endPoint y: 300, distance: 30.3
click at [227, 300] on div "30717517551" at bounding box center [208, 299] width 40 height 8
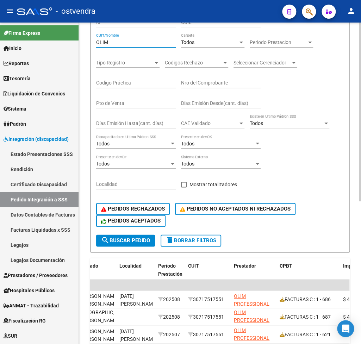
drag, startPoint x: 148, startPoint y: 44, endPoint x: 79, endPoint y: 44, distance: 69.0
click at [96, 44] on input "OLIM" at bounding box center [136, 42] width 80 height 6
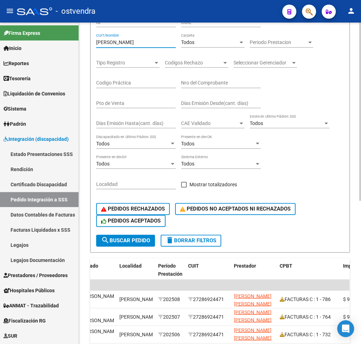
scroll to position [0, 241]
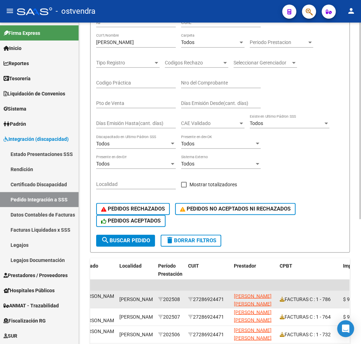
drag, startPoint x: 196, startPoint y: 300, endPoint x: 226, endPoint y: 300, distance: 29.9
click at [226, 300] on div "27286924471" at bounding box center [208, 299] width 40 height 8
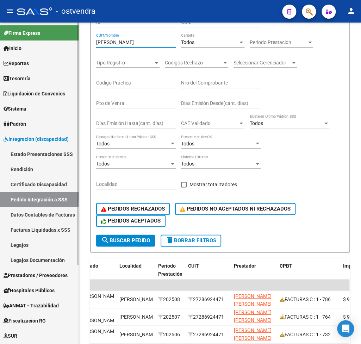
drag, startPoint x: 145, startPoint y: 42, endPoint x: 77, endPoint y: 38, distance: 68.4
click at [96, 41] on input "[PERSON_NAME]" at bounding box center [136, 42] width 80 height 6
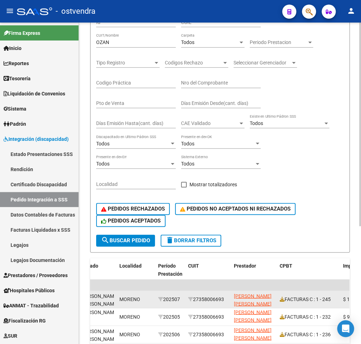
drag, startPoint x: 195, startPoint y: 299, endPoint x: 226, endPoint y: 301, distance: 30.7
click at [226, 301] on div "27358006693" at bounding box center [208, 299] width 40 height 8
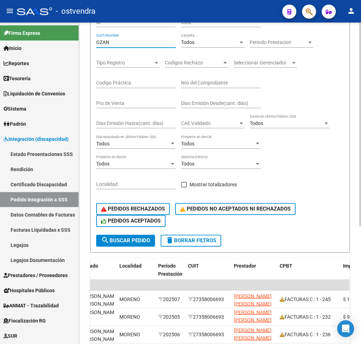
drag, startPoint x: 129, startPoint y: 44, endPoint x: 80, endPoint y: 45, distance: 48.6
click at [96, 45] on input "OZAN" at bounding box center [136, 42] width 80 height 6
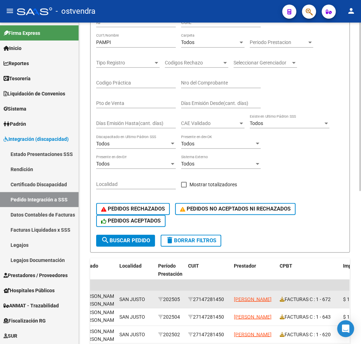
drag, startPoint x: 195, startPoint y: 300, endPoint x: 227, endPoint y: 300, distance: 31.7
click at [227, 300] on div "27147281450" at bounding box center [208, 299] width 40 height 8
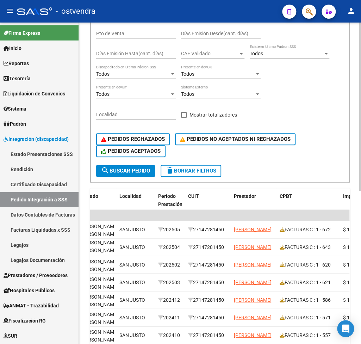
scroll to position [49, 0]
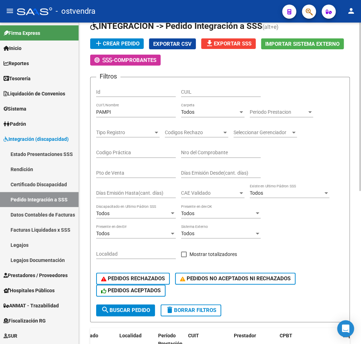
click at [130, 109] on div "PAMPI CUIT/Nombre" at bounding box center [136, 110] width 80 height 14
drag, startPoint x: 129, startPoint y: 115, endPoint x: 88, endPoint y: 109, distance: 40.8
click at [96, 111] on input "PAMPI" at bounding box center [136, 112] width 80 height 6
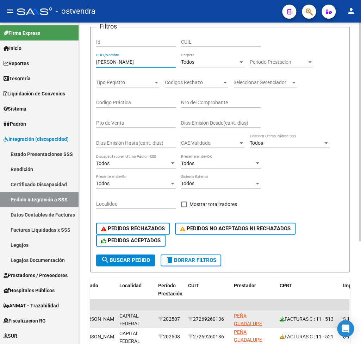
scroll to position [118, 0]
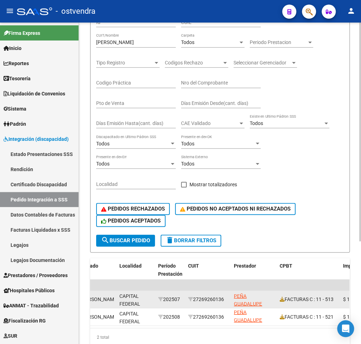
drag, startPoint x: 196, startPoint y: 298, endPoint x: 228, endPoint y: 298, distance: 32.0
click at [228, 298] on div "27269260136" at bounding box center [208, 299] width 40 height 8
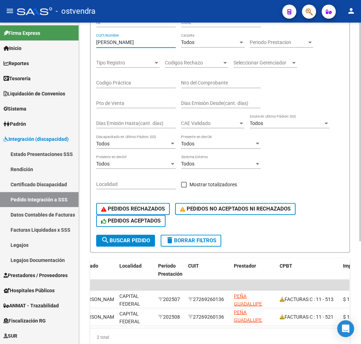
drag, startPoint x: 139, startPoint y: 41, endPoint x: 84, endPoint y: 39, distance: 55.0
click at [96, 42] on input "[PERSON_NAME]" at bounding box center [136, 42] width 80 height 6
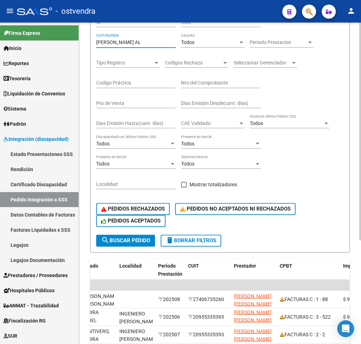
scroll to position [0, 241]
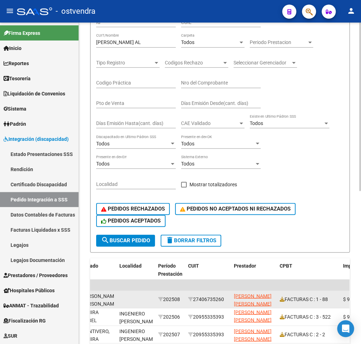
drag, startPoint x: 196, startPoint y: 299, endPoint x: 226, endPoint y: 299, distance: 29.6
click at [226, 299] on div "27406735260" at bounding box center [208, 299] width 40 height 8
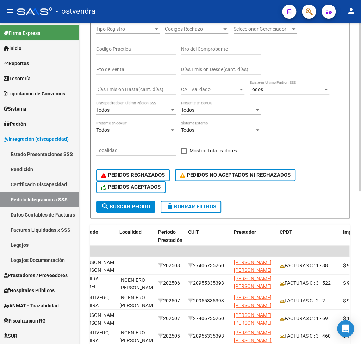
scroll to position [118, 0]
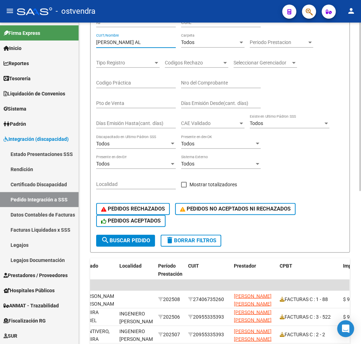
drag, startPoint x: 136, startPoint y: 43, endPoint x: 84, endPoint y: 37, distance: 51.8
click at [96, 39] on input "[PERSON_NAME] AL" at bounding box center [136, 42] width 80 height 6
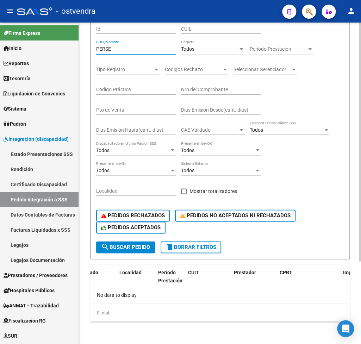
scroll to position [111, 0]
drag, startPoint x: 117, startPoint y: 51, endPoint x: 51, endPoint y: 41, distance: 67.2
click at [96, 46] on input "PERSE" at bounding box center [136, 49] width 80 height 6
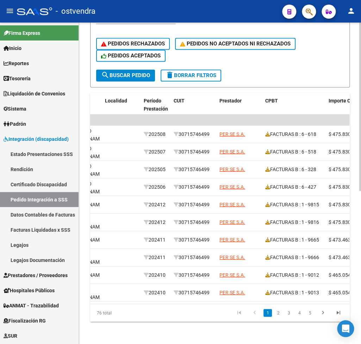
scroll to position [0, 258]
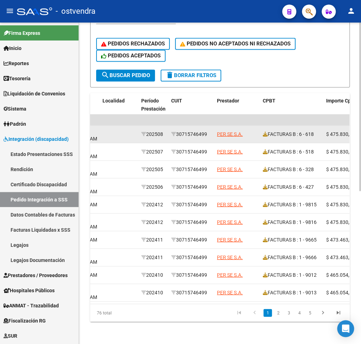
drag, startPoint x: 189, startPoint y: 126, endPoint x: 210, endPoint y: 127, distance: 21.2
click at [209, 130] on div "30715746499" at bounding box center [191, 134] width 40 height 8
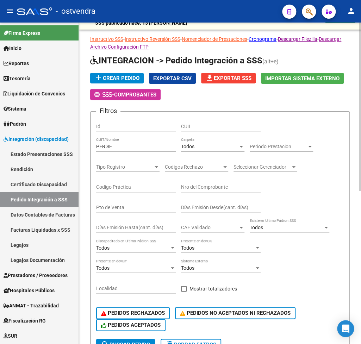
scroll to position [14, 0]
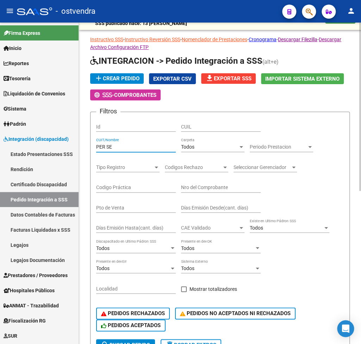
drag, startPoint x: 126, startPoint y: 145, endPoint x: 55, endPoint y: 143, distance: 70.8
click at [96, 144] on input "PER SE" at bounding box center [136, 147] width 80 height 6
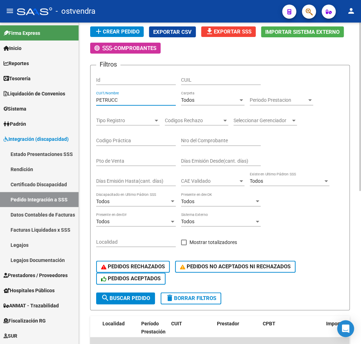
scroll to position [118, 0]
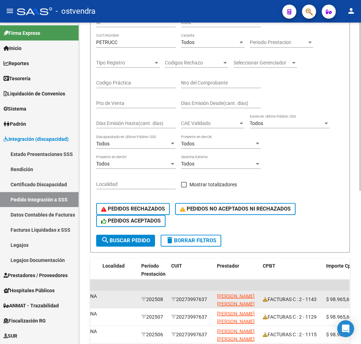
click at [181, 301] on div "20273997637" at bounding box center [191, 299] width 40 height 8
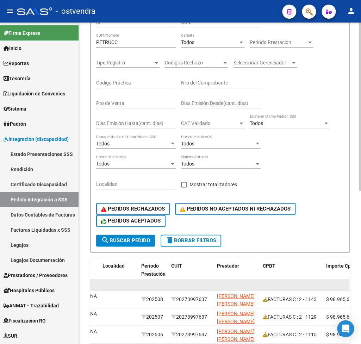
click at [230, 284] on datatable-body-cell at bounding box center [237, 284] width 46 height 11
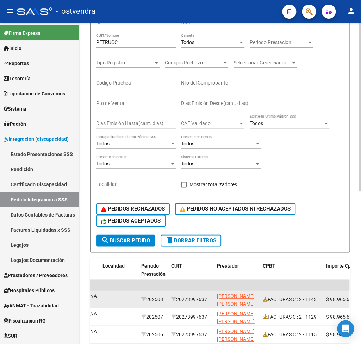
drag, startPoint x: 210, startPoint y: 299, endPoint x: 181, endPoint y: 299, distance: 29.6
click at [181, 299] on div "20273997637" at bounding box center [191, 299] width 40 height 8
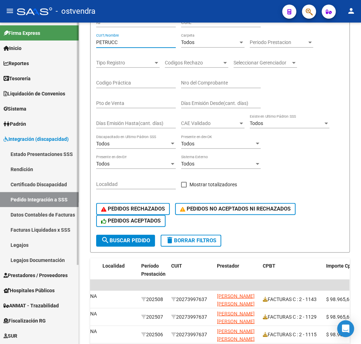
drag, startPoint x: 132, startPoint y: 44, endPoint x: 69, endPoint y: 44, distance: 63.4
click at [96, 44] on input "PETRUCC" at bounding box center [136, 42] width 80 height 6
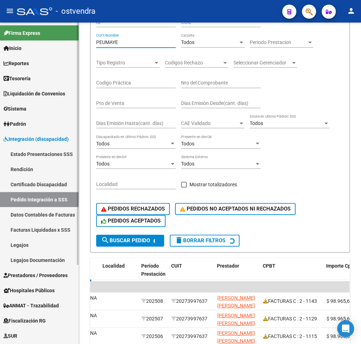
scroll to position [111, 0]
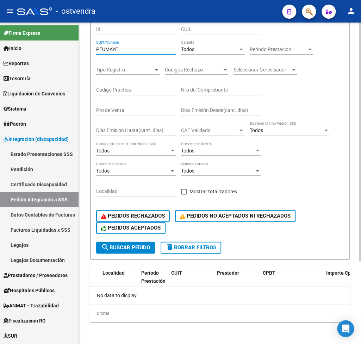
drag, startPoint x: 137, startPoint y: 51, endPoint x: 65, endPoint y: 46, distance: 72.0
click at [96, 46] on input "PEUMAYE" at bounding box center [136, 49] width 80 height 6
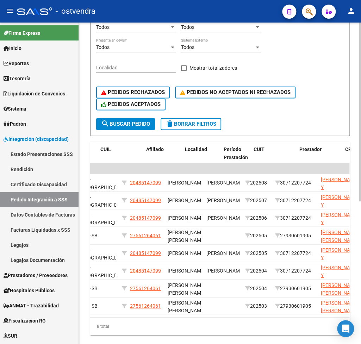
scroll to position [0, 195]
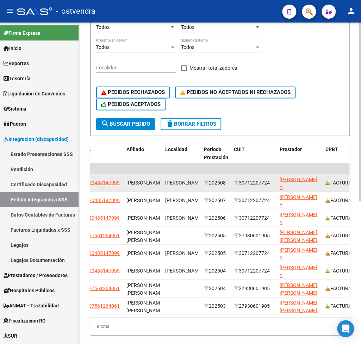
drag, startPoint x: 243, startPoint y: 182, endPoint x: 273, endPoint y: 186, distance: 30.4
click at [273, 186] on div "30712207724" at bounding box center [254, 183] width 40 height 8
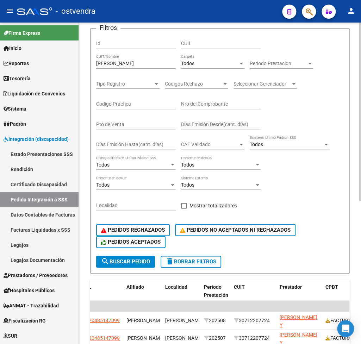
scroll to position [61, 0]
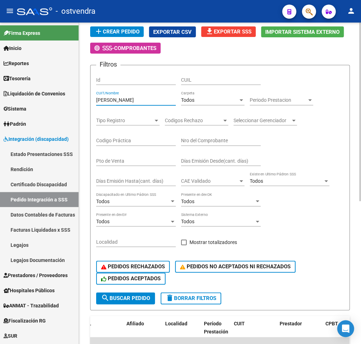
drag, startPoint x: 121, startPoint y: 98, endPoint x: 82, endPoint y: 92, distance: 39.6
click at [96, 97] on input "[PERSON_NAME]" at bounding box center [136, 100] width 80 height 6
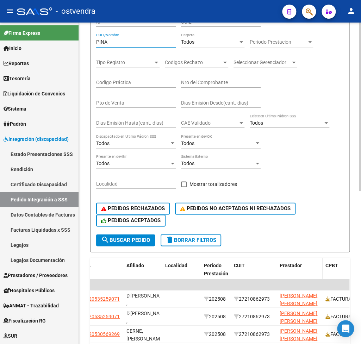
scroll to position [130, 0]
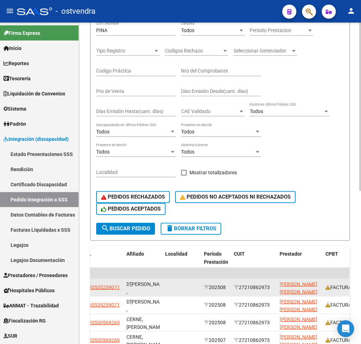
drag, startPoint x: 242, startPoint y: 287, endPoint x: 273, endPoint y: 288, distance: 31.7
click at [273, 288] on div "27210862973" at bounding box center [254, 287] width 40 height 8
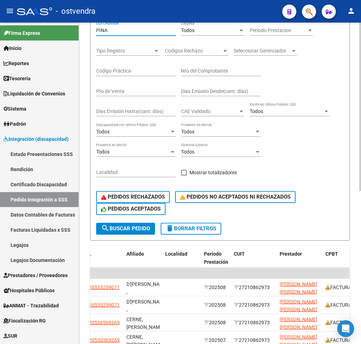
drag, startPoint x: 147, startPoint y: 29, endPoint x: 67, endPoint y: 29, distance: 79.6
click at [96, 29] on input "PINA" at bounding box center [136, 30] width 80 height 6
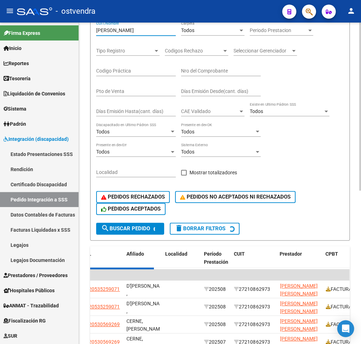
scroll to position [0, 195]
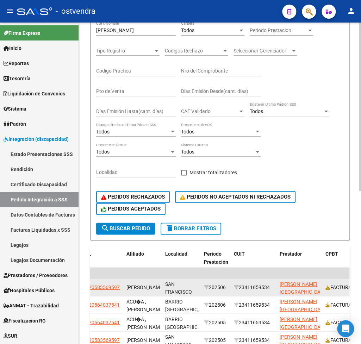
drag, startPoint x: 244, startPoint y: 289, endPoint x: 272, endPoint y: 286, distance: 28.7
click at [272, 286] on div "23411659534" at bounding box center [254, 287] width 40 height 8
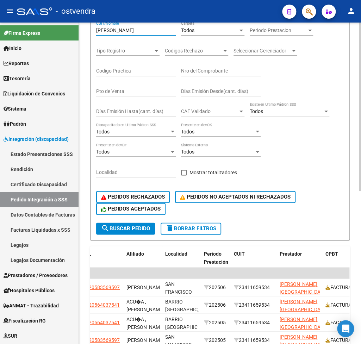
drag, startPoint x: 135, startPoint y: 31, endPoint x: 68, endPoint y: 28, distance: 67.3
click at [96, 28] on input "[PERSON_NAME]" at bounding box center [136, 30] width 80 height 6
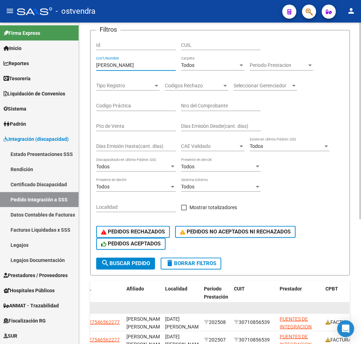
scroll to position [130, 0]
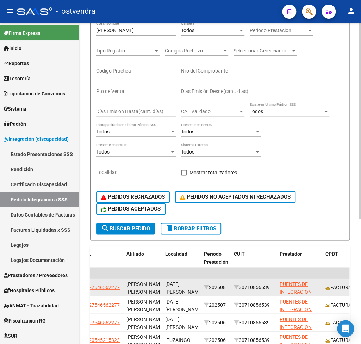
drag, startPoint x: 244, startPoint y: 286, endPoint x: 273, endPoint y: 287, distance: 29.6
click at [273, 287] on div "30710856539" at bounding box center [254, 287] width 40 height 8
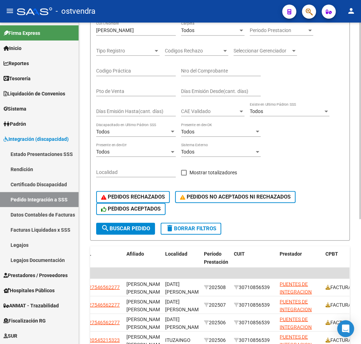
scroll to position [95, 0]
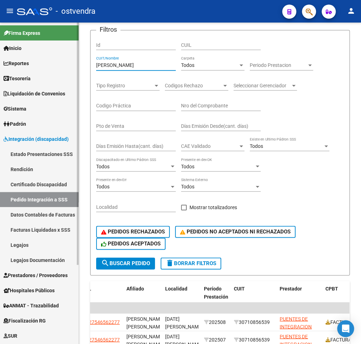
drag, startPoint x: 132, startPoint y: 66, endPoint x: 69, endPoint y: 58, distance: 62.8
click at [96, 62] on input "[PERSON_NAME]" at bounding box center [136, 65] width 80 height 6
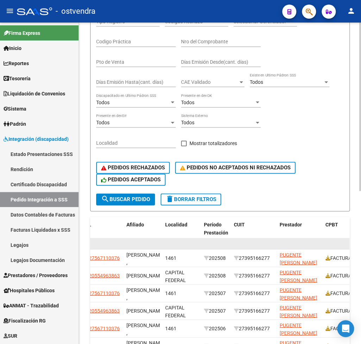
scroll to position [165, 0]
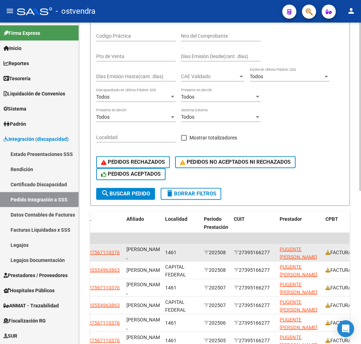
drag, startPoint x: 243, startPoint y: 252, endPoint x: 273, endPoint y: 251, distance: 29.6
click at [273, 251] on div "27395166277" at bounding box center [254, 252] width 40 height 8
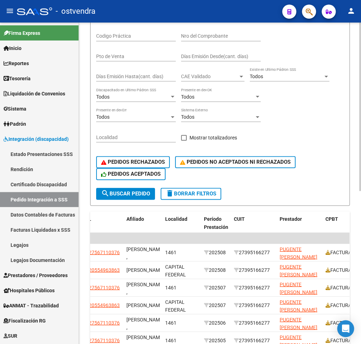
scroll to position [130, 0]
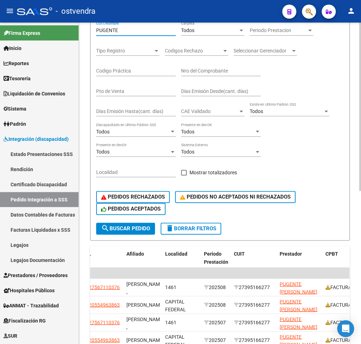
drag, startPoint x: 144, startPoint y: 33, endPoint x: 42, endPoint y: 31, distance: 101.4
click at [96, 31] on input "PUGENTE" at bounding box center [136, 30] width 80 height 6
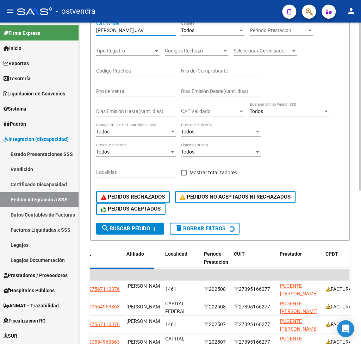
scroll to position [0, 195]
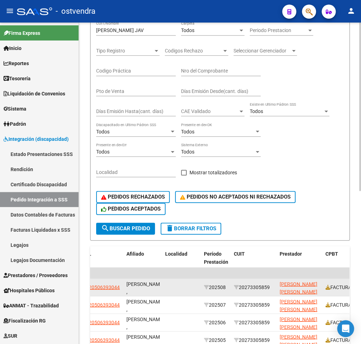
drag, startPoint x: 244, startPoint y: 288, endPoint x: 272, endPoint y: 287, distance: 28.5
click at [272, 287] on div "20273305859" at bounding box center [254, 287] width 40 height 8
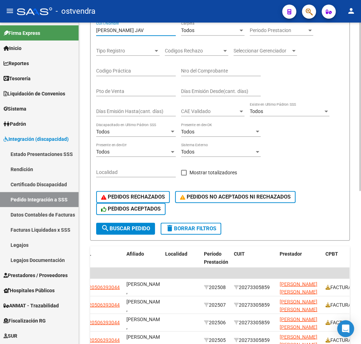
drag, startPoint x: 132, startPoint y: 31, endPoint x: 89, endPoint y: 33, distance: 42.7
click at [96, 33] on input "[PERSON_NAME] JAV" at bounding box center [136, 30] width 80 height 6
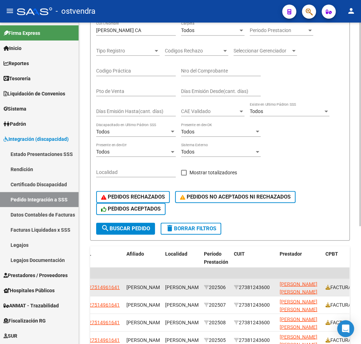
drag, startPoint x: 243, startPoint y: 286, endPoint x: 273, endPoint y: 285, distance: 30.0
click at [273, 285] on div "27381243600" at bounding box center [254, 287] width 40 height 8
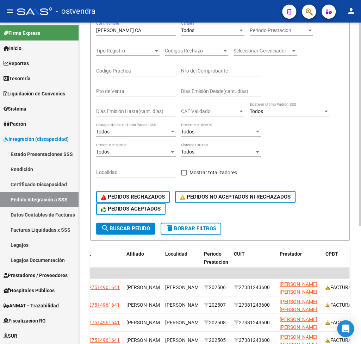
click at [135, 27] on div "[PERSON_NAME] CA CUIT/Nombre" at bounding box center [136, 28] width 80 height 14
click at [117, 30] on input "RAMIREZNOEL" at bounding box center [136, 30] width 80 height 6
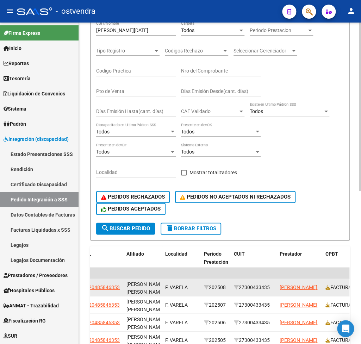
drag, startPoint x: 244, startPoint y: 288, endPoint x: 257, endPoint y: 286, distance: 12.8
click at [272, 286] on div "27300433435" at bounding box center [254, 287] width 40 height 8
drag, startPoint x: 242, startPoint y: 288, endPoint x: 273, endPoint y: 286, distance: 31.4
click at [273, 286] on div "27300433435" at bounding box center [254, 287] width 40 height 8
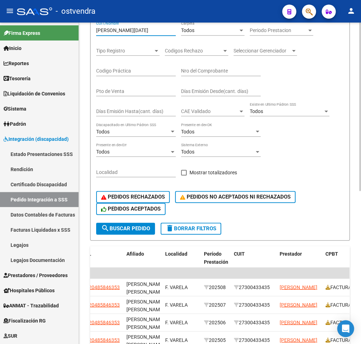
drag, startPoint x: 138, startPoint y: 32, endPoint x: 58, endPoint y: 33, distance: 80.3
click at [96, 33] on input "[PERSON_NAME][DATE]" at bounding box center [136, 30] width 80 height 6
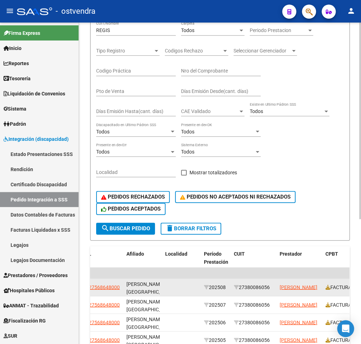
drag, startPoint x: 244, startPoint y: 288, endPoint x: 273, endPoint y: 286, distance: 29.0
click at [273, 286] on div "27380086056" at bounding box center [254, 287] width 40 height 8
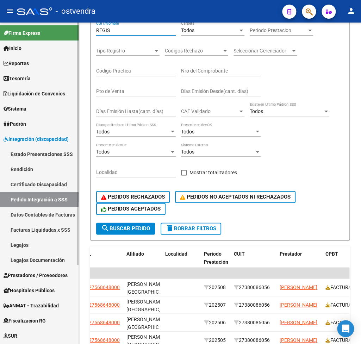
drag, startPoint x: 139, startPoint y: 29, endPoint x: 60, endPoint y: 29, distance: 79.2
click at [96, 29] on input "REGIS" at bounding box center [136, 30] width 80 height 6
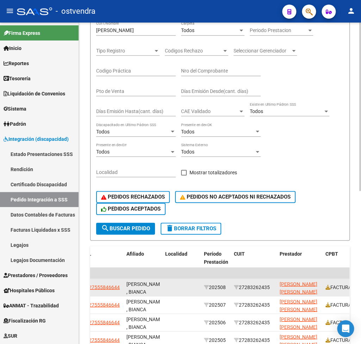
drag, startPoint x: 243, startPoint y: 288, endPoint x: 273, endPoint y: 288, distance: 29.6
click at [273, 288] on div "27283262435" at bounding box center [254, 287] width 40 height 8
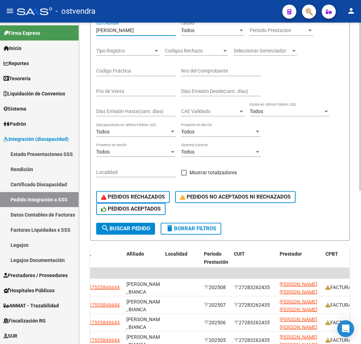
drag, startPoint x: 135, startPoint y: 31, endPoint x: 84, endPoint y: 31, distance: 50.3
click at [96, 30] on input "[PERSON_NAME]" at bounding box center [136, 30] width 80 height 6
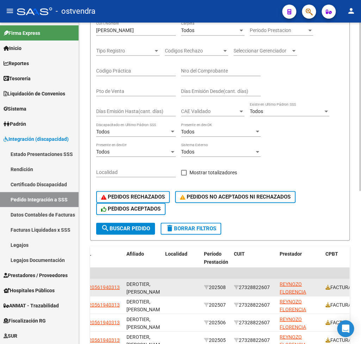
drag, startPoint x: 243, startPoint y: 287, endPoint x: 273, endPoint y: 288, distance: 30.3
click at [274, 288] on div "27328822607" at bounding box center [254, 287] width 40 height 8
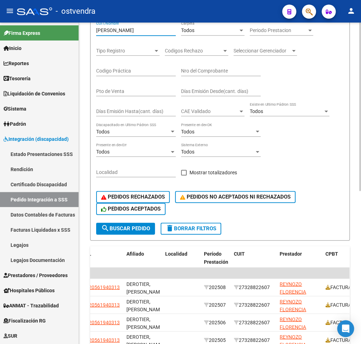
drag, startPoint x: 138, startPoint y: 33, endPoint x: 64, endPoint y: 36, distance: 74.4
click at [96, 33] on input "[PERSON_NAME]" at bounding box center [136, 30] width 80 height 6
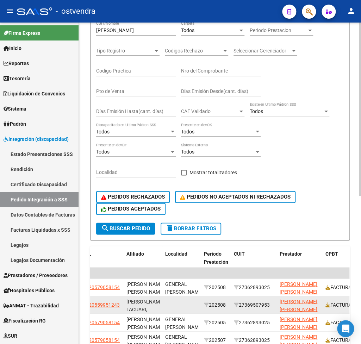
drag, startPoint x: 243, startPoint y: 304, endPoint x: 272, endPoint y: 303, distance: 29.2
click at [272, 303] on div "27369507953" at bounding box center [254, 305] width 40 height 8
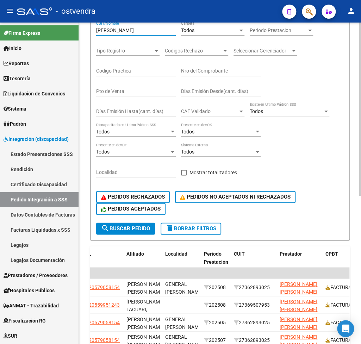
click at [138, 32] on input "[PERSON_NAME]" at bounding box center [136, 30] width 80 height 6
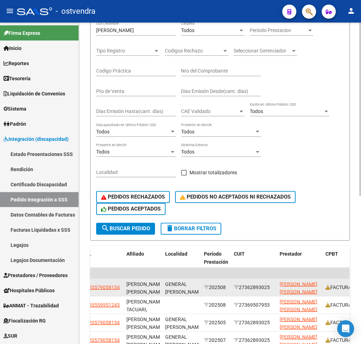
drag, startPoint x: 243, startPoint y: 288, endPoint x: 275, endPoint y: 289, distance: 32.8
click at [274, 289] on div "27362893025" at bounding box center [254, 287] width 40 height 8
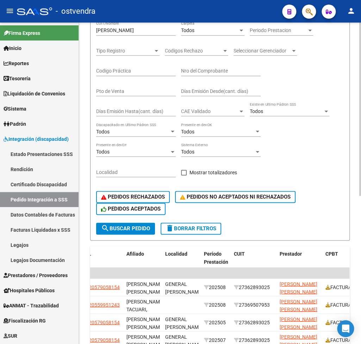
click at [124, 37] on div "[PERSON_NAME] CUIT/Nombre" at bounding box center [136, 31] width 80 height 20
drag, startPoint x: 123, startPoint y: 33, endPoint x: 88, endPoint y: 33, distance: 34.2
click at [96, 33] on input "[PERSON_NAME]" at bounding box center [136, 30] width 80 height 6
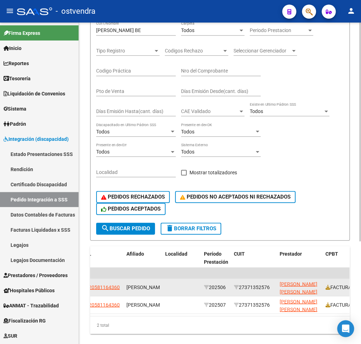
drag, startPoint x: 243, startPoint y: 287, endPoint x: 272, endPoint y: 287, distance: 29.6
click at [272, 287] on div "27371352576" at bounding box center [254, 287] width 40 height 8
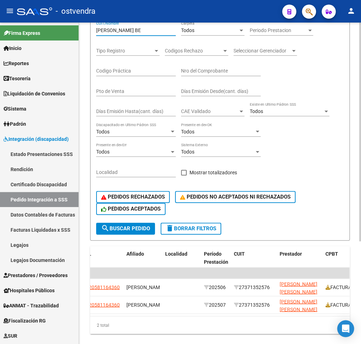
drag, startPoint x: 142, startPoint y: 33, endPoint x: 44, endPoint y: 33, distance: 98.2
click at [96, 33] on input "[PERSON_NAME] BE" at bounding box center [136, 30] width 80 height 6
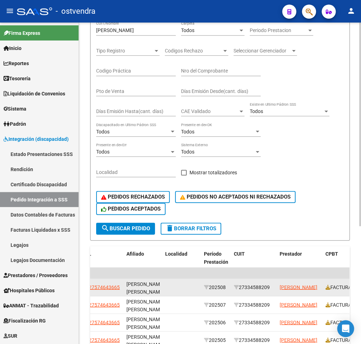
drag, startPoint x: 243, startPoint y: 285, endPoint x: 275, endPoint y: 289, distance: 32.0
click at [274, 289] on div "27334588209" at bounding box center [254, 287] width 40 height 8
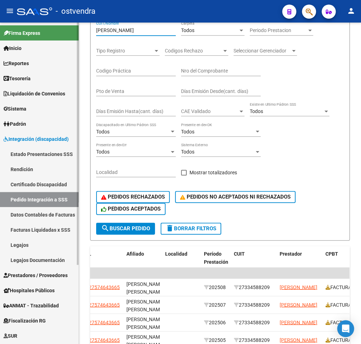
drag, startPoint x: 149, startPoint y: 32, endPoint x: 70, endPoint y: 32, distance: 78.5
click at [96, 32] on input "[PERSON_NAME]" at bounding box center [136, 30] width 80 height 6
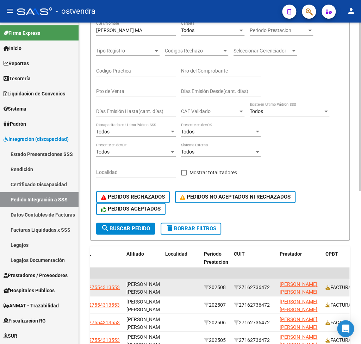
drag, startPoint x: 243, startPoint y: 289, endPoint x: 273, endPoint y: 288, distance: 29.6
click at [273, 288] on div "27162736472" at bounding box center [254, 287] width 40 height 8
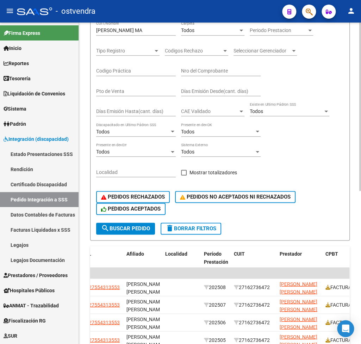
click at [129, 27] on div "[PERSON_NAME] MA CUIT/Nombre" at bounding box center [136, 28] width 80 height 14
drag, startPoint x: 130, startPoint y: 29, endPoint x: 83, endPoint y: 29, distance: 46.5
click at [96, 29] on input "[PERSON_NAME] MA" at bounding box center [136, 30] width 80 height 6
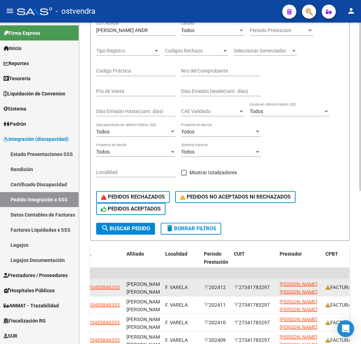
drag, startPoint x: 244, startPoint y: 285, endPoint x: 273, endPoint y: 286, distance: 28.9
click at [273, 286] on div "27341783297" at bounding box center [254, 287] width 40 height 8
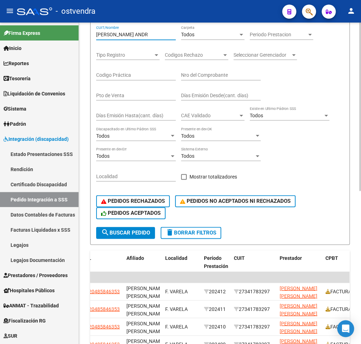
drag, startPoint x: 147, startPoint y: 30, endPoint x: 55, endPoint y: 22, distance: 92.2
click at [96, 32] on input "[PERSON_NAME] ANDR" at bounding box center [136, 35] width 80 height 6
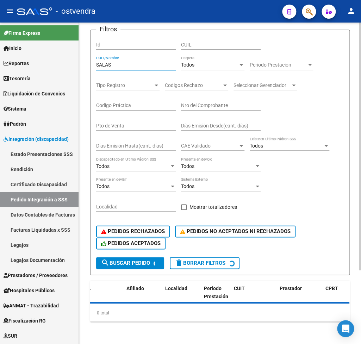
scroll to position [95, 0]
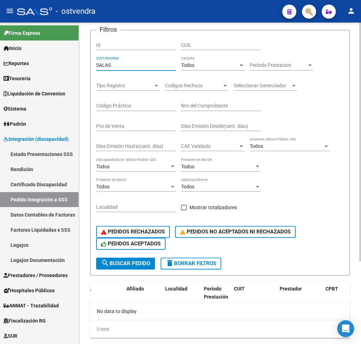
drag, startPoint x: 108, startPoint y: 69, endPoint x: 0, endPoint y: 85, distance: 108.9
click at [96, 68] on input "SALAS" at bounding box center [136, 65] width 80 height 6
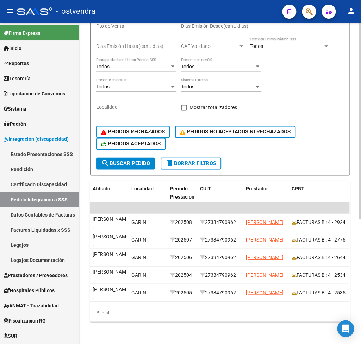
scroll to position [0, 232]
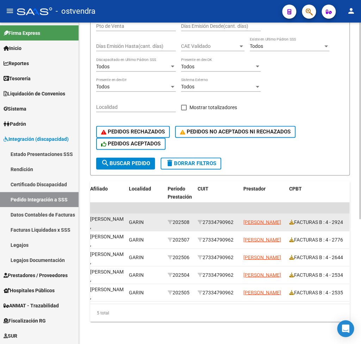
drag, startPoint x: 207, startPoint y: 218, endPoint x: 236, endPoint y: 220, distance: 29.3
click at [236, 220] on div "27334790962" at bounding box center [218, 222] width 40 height 8
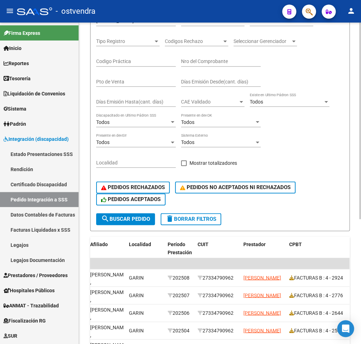
scroll to position [130, 0]
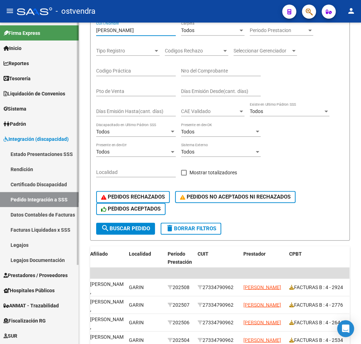
drag, startPoint x: 136, startPoint y: 30, endPoint x: 58, endPoint y: 28, distance: 77.8
click at [96, 28] on input "[PERSON_NAME]" at bounding box center [136, 30] width 80 height 6
type input "R"
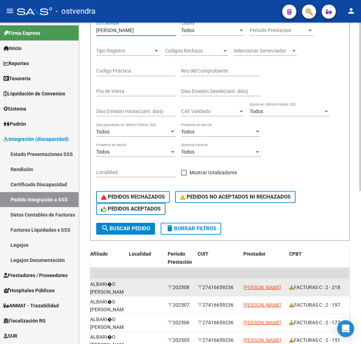
scroll to position [0, 231]
drag, startPoint x: 206, startPoint y: 288, endPoint x: 237, endPoint y: 287, distance: 30.6
click at [237, 287] on div "27416659236" at bounding box center [218, 287] width 40 height 8
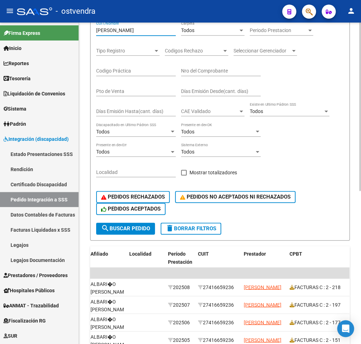
drag, startPoint x: 134, startPoint y: 33, endPoint x: 49, endPoint y: 42, distance: 86.0
click at [96, 33] on input "[PERSON_NAME]" at bounding box center [136, 30] width 80 height 6
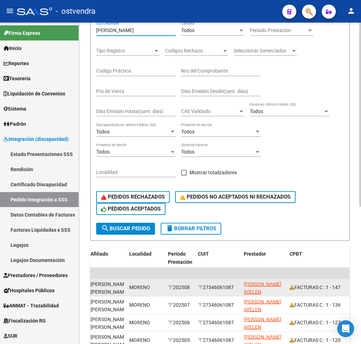
scroll to position [0, 232]
drag, startPoint x: 206, startPoint y: 289, endPoint x: 237, endPoint y: 288, distance: 31.3
click at [237, 288] on div "27346061087" at bounding box center [218, 287] width 40 height 8
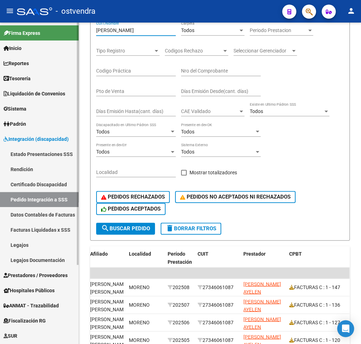
drag, startPoint x: 132, startPoint y: 31, endPoint x: 65, endPoint y: 35, distance: 66.7
click at [96, 33] on input "[PERSON_NAME]" at bounding box center [136, 30] width 80 height 6
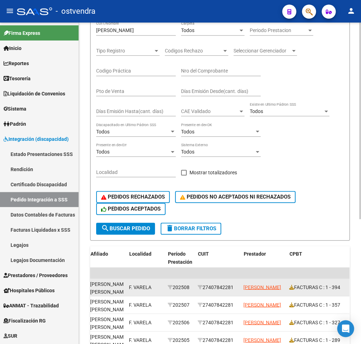
scroll to position [0, 231]
drag, startPoint x: 206, startPoint y: 288, endPoint x: 237, endPoint y: 288, distance: 31.0
click at [237, 288] on div "27407842281" at bounding box center [218, 287] width 40 height 8
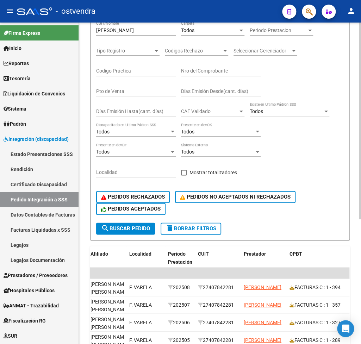
drag, startPoint x: 139, startPoint y: 36, endPoint x: 58, endPoint y: 35, distance: 81.3
click at [79, 35] on ng-scrollbar "DS.DEVOK: Último Archivo SSS publicado hace: 6 [PERSON_NAME] - DS.DEVERR: Últim…" at bounding box center [220, 183] width 282 height 321
drag, startPoint x: 123, startPoint y: 30, endPoint x: 85, endPoint y: 31, distance: 37.4
click at [96, 31] on input "[PERSON_NAME]" at bounding box center [136, 30] width 80 height 6
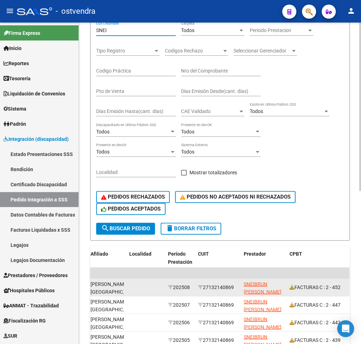
scroll to position [0, 232]
drag, startPoint x: 207, startPoint y: 287, endPoint x: 236, endPoint y: 287, distance: 29.6
click at [236, 287] on div "27132140869" at bounding box center [218, 287] width 40 height 8
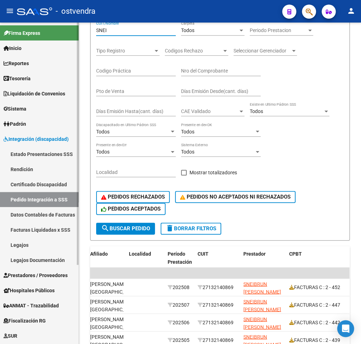
drag, startPoint x: 121, startPoint y: 32, endPoint x: 41, endPoint y: 42, distance: 80.9
click at [96, 33] on input "SNEI" at bounding box center [136, 30] width 80 height 6
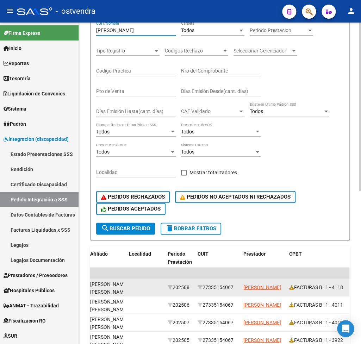
scroll to position [0, 231]
drag, startPoint x: 206, startPoint y: 288, endPoint x: 238, endPoint y: 289, distance: 32.8
click at [238, 289] on div "27335154067" at bounding box center [218, 287] width 40 height 8
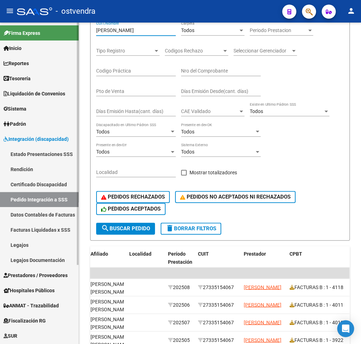
drag, startPoint x: 123, startPoint y: 30, endPoint x: 50, endPoint y: 32, distance: 72.9
click at [96, 30] on input "[PERSON_NAME]" at bounding box center [136, 30] width 80 height 6
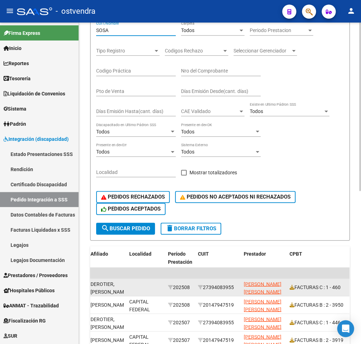
scroll to position [0, 232]
drag, startPoint x: 206, startPoint y: 287, endPoint x: 236, endPoint y: 290, distance: 30.8
click at [236, 290] on div "27394083955" at bounding box center [218, 287] width 40 height 8
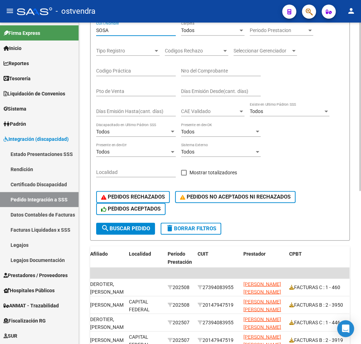
drag, startPoint x: 123, startPoint y: 30, endPoint x: 82, endPoint y: 24, distance: 41.6
click at [96, 27] on input "SOSA" at bounding box center [136, 30] width 80 height 6
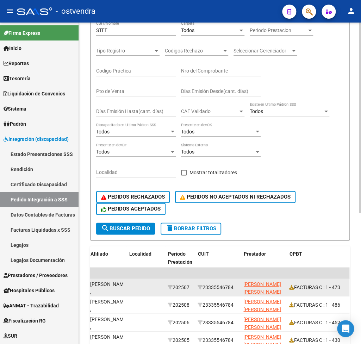
scroll to position [0, 231]
drag, startPoint x: 207, startPoint y: 286, endPoint x: 234, endPoint y: 290, distance: 27.4
click at [237, 289] on div "23335546784" at bounding box center [218, 287] width 40 height 8
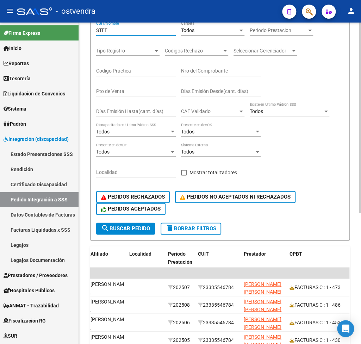
drag, startPoint x: 139, startPoint y: 31, endPoint x: 77, endPoint y: 32, distance: 62.3
click at [96, 32] on input "STEE" at bounding box center [136, 30] width 80 height 6
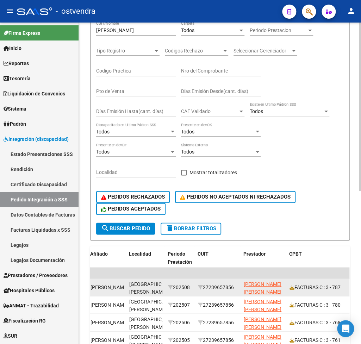
scroll to position [0, 232]
drag, startPoint x: 207, startPoint y: 289, endPoint x: 236, endPoint y: 288, distance: 29.6
click at [236, 288] on div "27239657856" at bounding box center [218, 287] width 40 height 8
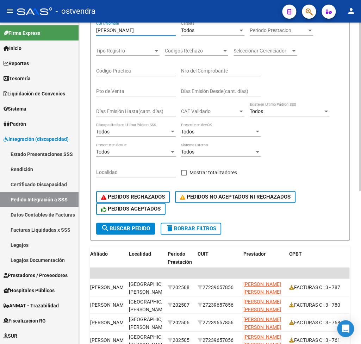
drag, startPoint x: 134, startPoint y: 30, endPoint x: 83, endPoint y: 31, distance: 51.1
click at [96, 31] on input "[PERSON_NAME]" at bounding box center [136, 30] width 80 height 6
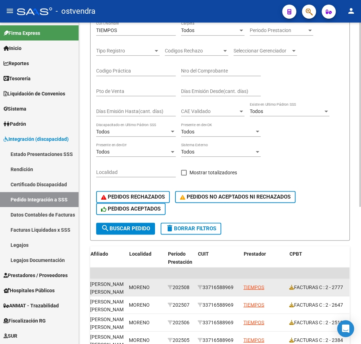
scroll to position [0, 231]
drag, startPoint x: 207, startPoint y: 287, endPoint x: 237, endPoint y: 285, distance: 29.6
click at [237, 285] on div "33716588969" at bounding box center [218, 287] width 40 height 8
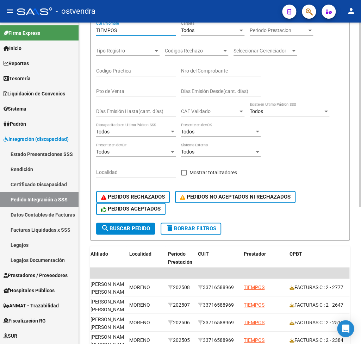
drag, startPoint x: 123, startPoint y: 29, endPoint x: 54, endPoint y: 32, distance: 69.1
click at [96, 32] on input "TIEMPOS" at bounding box center [136, 30] width 80 height 6
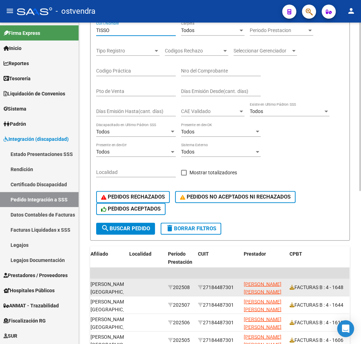
scroll to position [0, 232]
drag, startPoint x: 207, startPoint y: 287, endPoint x: 236, endPoint y: 287, distance: 28.9
click at [235, 287] on div "27184487301" at bounding box center [218, 287] width 40 height 8
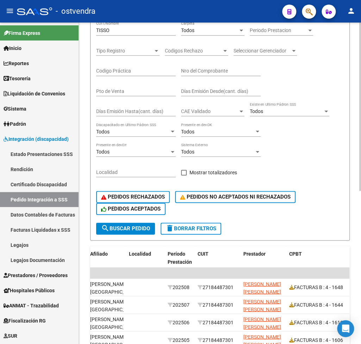
drag, startPoint x: 131, startPoint y: 35, endPoint x: 94, endPoint y: 29, distance: 37.3
click at [94, 29] on form "Filtros Id CUIL TISSO CUIT/Nombre Todos Carpeta Periodo Prestacion Periodo Pres…" at bounding box center [219, 117] width 259 height 245
drag, startPoint x: 124, startPoint y: 31, endPoint x: 67, endPoint y: 31, distance: 57.0
click at [96, 31] on input "TISSO" at bounding box center [136, 30] width 80 height 6
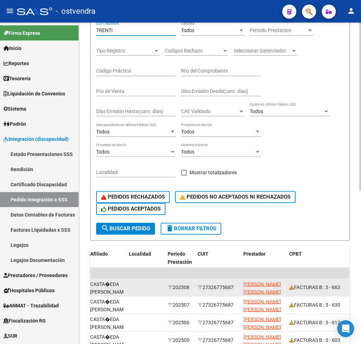
scroll to position [0, 231]
drag, startPoint x: 207, startPoint y: 287, endPoint x: 236, endPoint y: 286, distance: 29.6
click at [236, 286] on div "27326775687" at bounding box center [218, 287] width 40 height 8
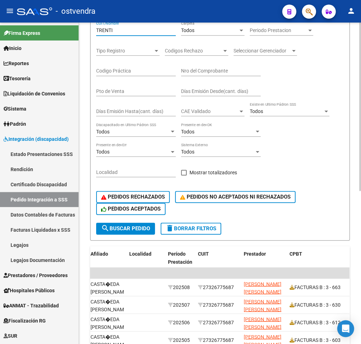
drag, startPoint x: 125, startPoint y: 30, endPoint x: 69, endPoint y: 30, distance: 55.3
click at [96, 30] on input "TRENTI" at bounding box center [136, 30] width 80 height 6
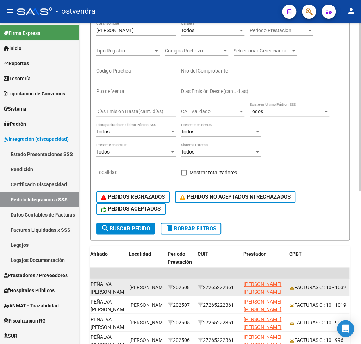
scroll to position [0, 232]
drag, startPoint x: 206, startPoint y: 288, endPoint x: 236, endPoint y: 287, distance: 30.3
click at [236, 287] on div "27265222361" at bounding box center [218, 287] width 40 height 8
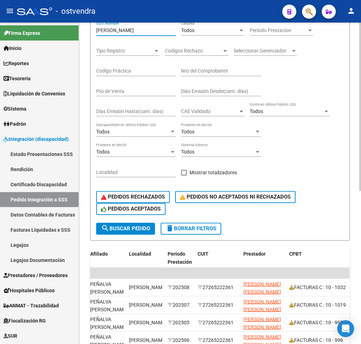
drag, startPoint x: 131, startPoint y: 30, endPoint x: 42, endPoint y: 37, distance: 88.9
click at [96, 33] on input "[PERSON_NAME]" at bounding box center [136, 30] width 80 height 6
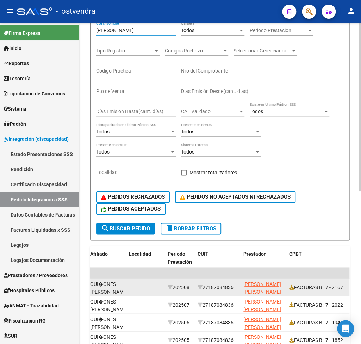
scroll to position [0, 231]
drag, startPoint x: 207, startPoint y: 287, endPoint x: 237, endPoint y: 289, distance: 30.0
click at [237, 289] on div "27187084836" at bounding box center [218, 287] width 40 height 8
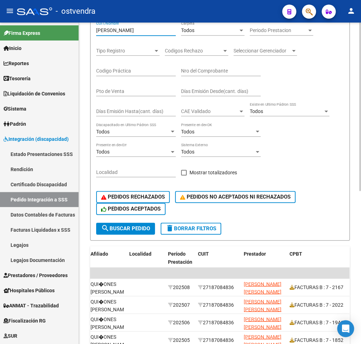
drag, startPoint x: 128, startPoint y: 29, endPoint x: 61, endPoint y: 28, distance: 66.9
click at [96, 28] on input "[PERSON_NAME]" at bounding box center [136, 30] width 80 height 6
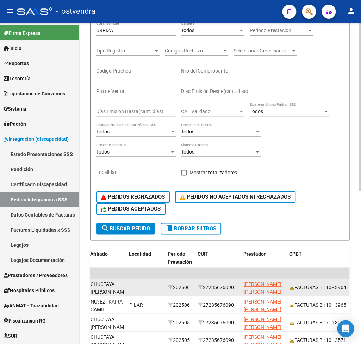
scroll to position [0, 232]
drag, startPoint x: 207, startPoint y: 288, endPoint x: 232, endPoint y: 285, distance: 25.6
click at [237, 288] on div "27235676090" at bounding box center [218, 287] width 40 height 8
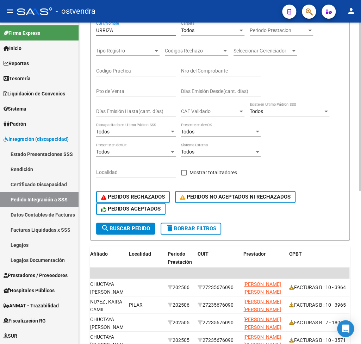
drag, startPoint x: 129, startPoint y: 31, endPoint x: 0, endPoint y: 26, distance: 128.6
click at [96, 27] on input "URRIZA" at bounding box center [136, 30] width 80 height 6
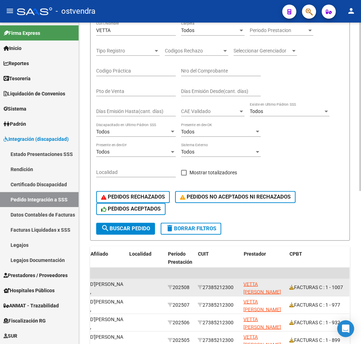
scroll to position [0, 231]
drag, startPoint x: 206, startPoint y: 289, endPoint x: 241, endPoint y: 289, distance: 34.9
click at [238, 289] on div "27385212300" at bounding box center [218, 287] width 40 height 8
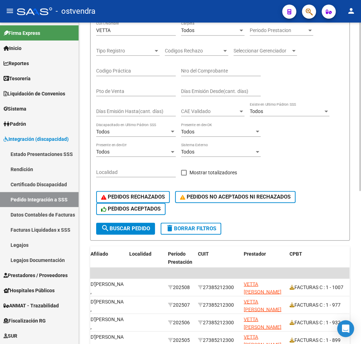
drag, startPoint x: 125, startPoint y: 26, endPoint x: 91, endPoint y: 27, distance: 34.5
click at [91, 27] on form "Filtros Id CUIL VETTA CUIT/Nombre Todos Carpeta Periodo Prestacion Periodo Pres…" at bounding box center [219, 117] width 259 height 245
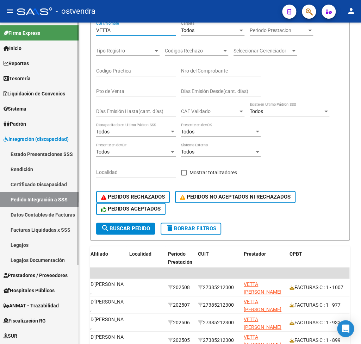
drag, startPoint x: 133, startPoint y: 33, endPoint x: 65, endPoint y: 31, distance: 67.6
click at [96, 32] on input "VETTA" at bounding box center [136, 30] width 80 height 6
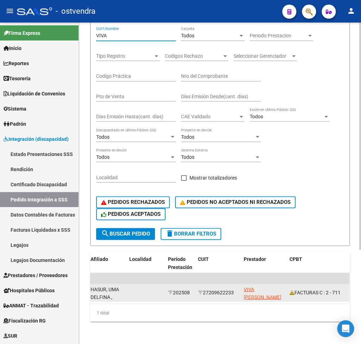
scroll to position [0, 232]
drag, startPoint x: 206, startPoint y: 289, endPoint x: 236, endPoint y: 286, distance: 29.7
click at [236, 288] on div "27209622233" at bounding box center [218, 292] width 40 height 8
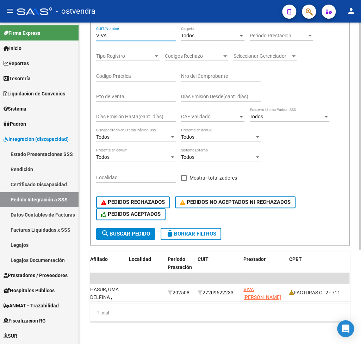
drag, startPoint x: 138, startPoint y: 30, endPoint x: 68, endPoint y: 29, distance: 69.7
click at [96, 33] on input "VIVA" at bounding box center [136, 36] width 80 height 6
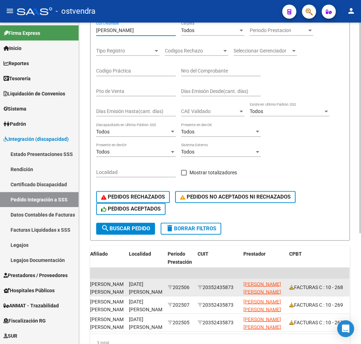
type input "[PERSON_NAME]"
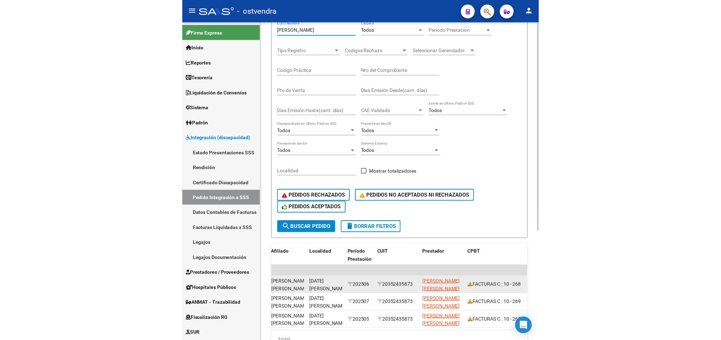
scroll to position [0, 231]
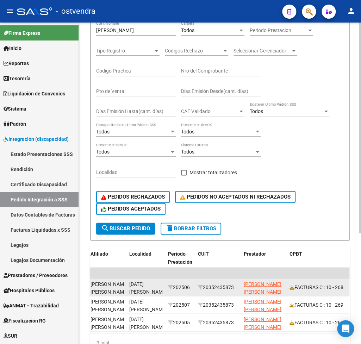
drag, startPoint x: 206, startPoint y: 288, endPoint x: 237, endPoint y: 288, distance: 31.0
click at [237, 288] on div "20352435873" at bounding box center [218, 287] width 40 height 8
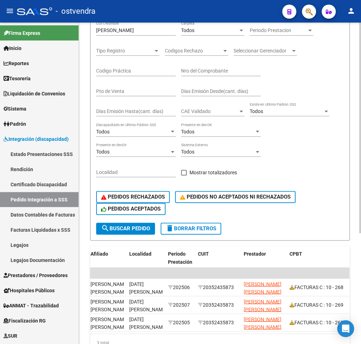
drag, startPoint x: 290, startPoint y: 182, endPoint x: 325, endPoint y: 183, distance: 34.5
click at [293, 182] on div "Filtros Id CUIL [PERSON_NAME] CUIT/Nombre Todos Carpeta Periodo Prestacion Peri…" at bounding box center [220, 111] width 248 height 221
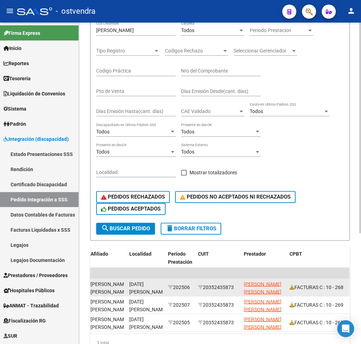
click at [218, 286] on div "20352435873" at bounding box center [218, 287] width 40 height 8
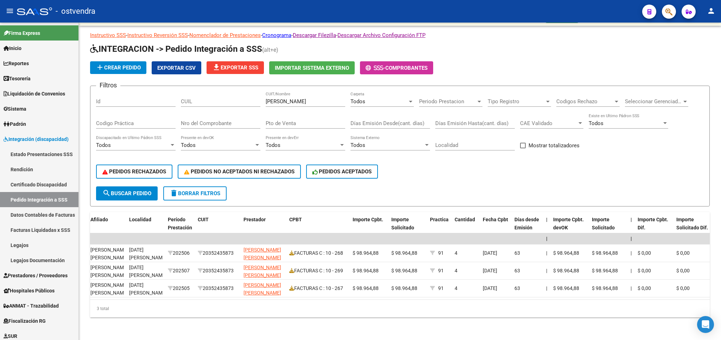
scroll to position [0, 232]
drag, startPoint x: 196, startPoint y: 186, endPoint x: 193, endPoint y: 187, distance: 3.7
click at [196, 190] on span "delete Borrar Filtros" at bounding box center [195, 193] width 51 height 6
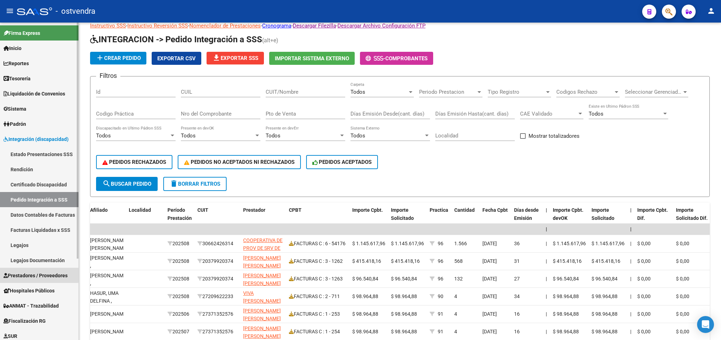
click at [37, 274] on span "Prestadores / Proveedores" at bounding box center [36, 275] width 64 height 8
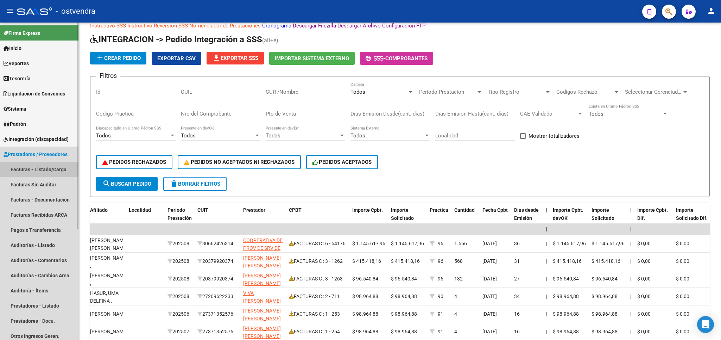
click at [26, 169] on link "Facturas - Listado/Carga" at bounding box center [39, 169] width 79 height 15
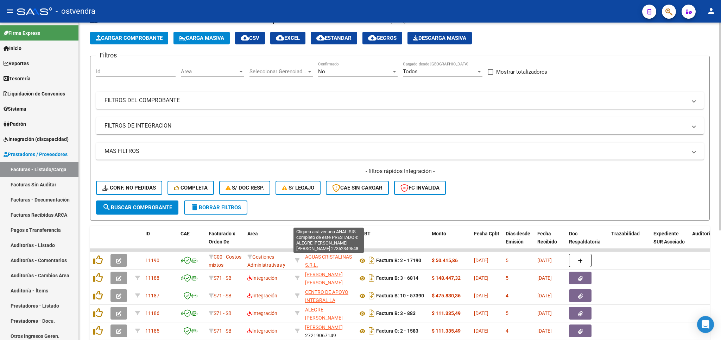
scroll to position [124, 0]
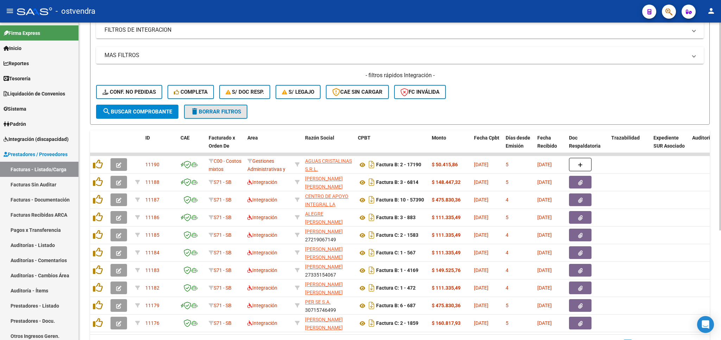
click at [219, 115] on button "delete Borrar Filtros" at bounding box center [215, 112] width 63 height 14
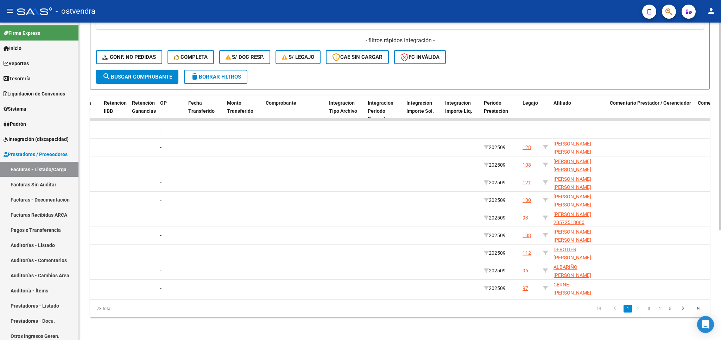
scroll to position [0, 0]
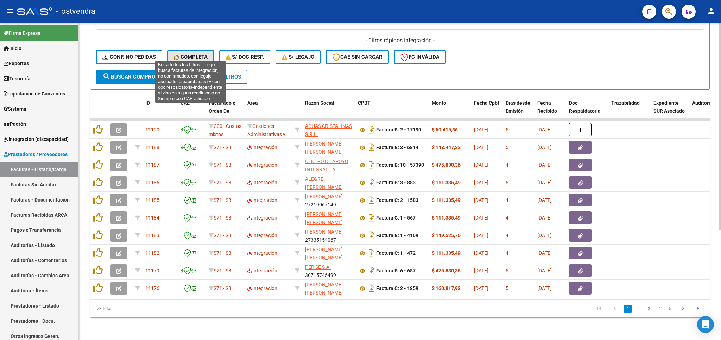
drag, startPoint x: 181, startPoint y: 51, endPoint x: 228, endPoint y: 187, distance: 143.6
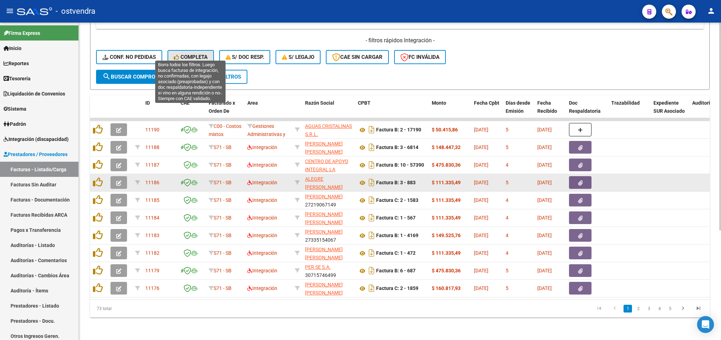
click at [181, 54] on span "Completa" at bounding box center [191, 57] width 34 height 6
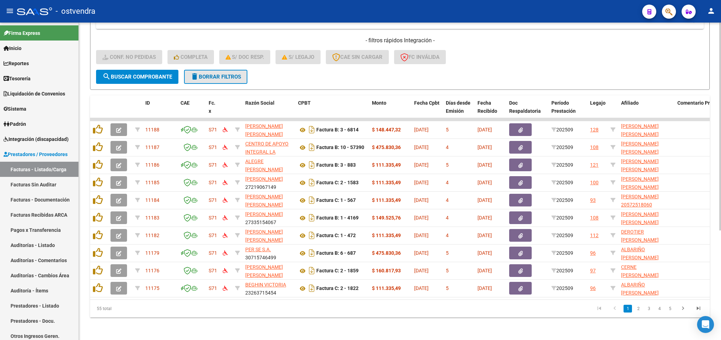
click at [222, 74] on span "delete Borrar Filtros" at bounding box center [215, 77] width 51 height 6
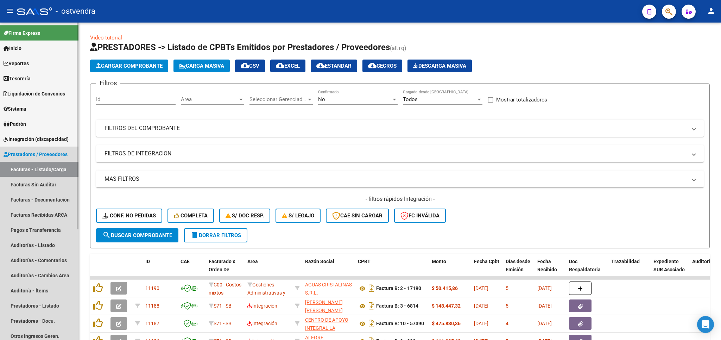
click at [35, 155] on span "Prestadores / Proveedores" at bounding box center [36, 154] width 64 height 8
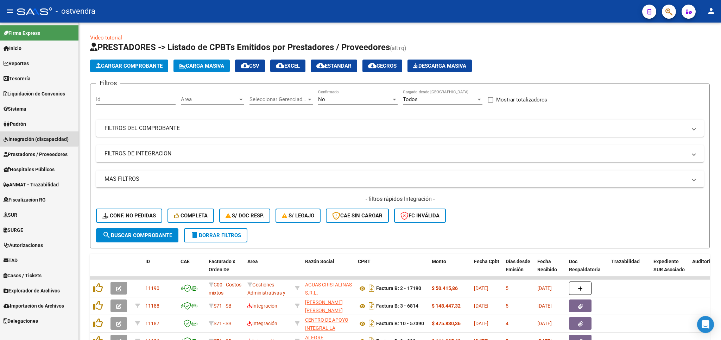
click at [32, 134] on link "Integración (discapacidad)" at bounding box center [39, 138] width 79 height 15
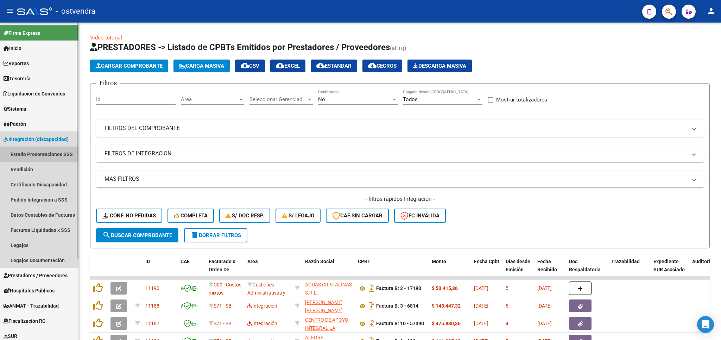
click at [36, 151] on link "Estado Presentaciones SSS" at bounding box center [39, 153] width 79 height 15
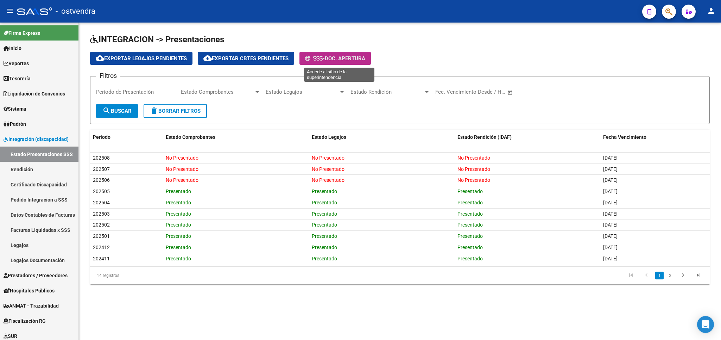
click at [332, 57] on span "Doc. Apertura" at bounding box center [345, 58] width 40 height 6
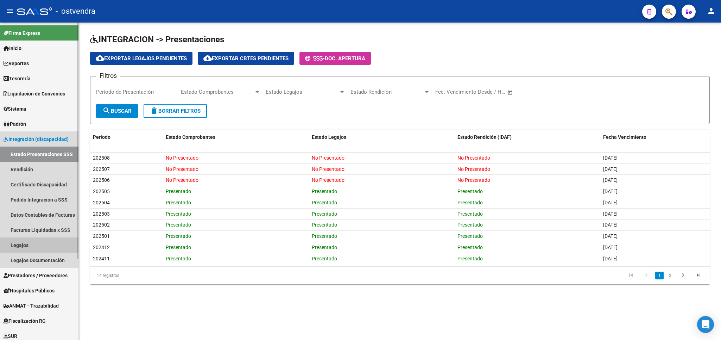
click at [23, 241] on link "Legajos" at bounding box center [39, 244] width 79 height 15
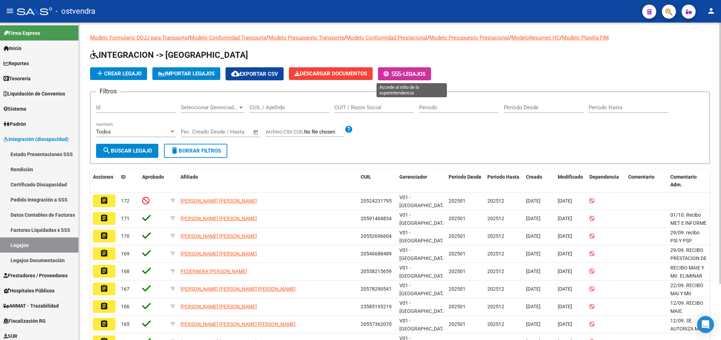
click at [361, 73] on span "-" at bounding box center [394, 74] width 20 height 6
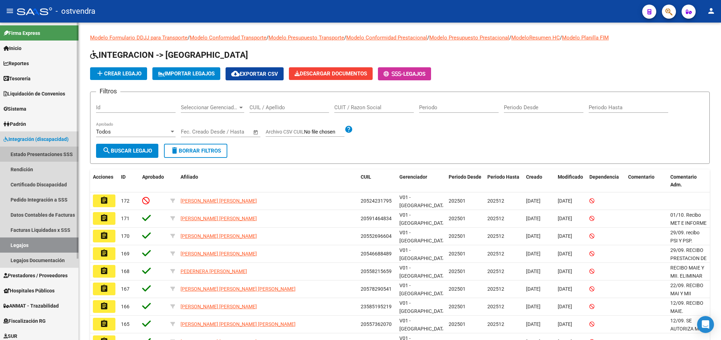
click at [29, 153] on link "Estado Presentaciones SSS" at bounding box center [39, 153] width 79 height 15
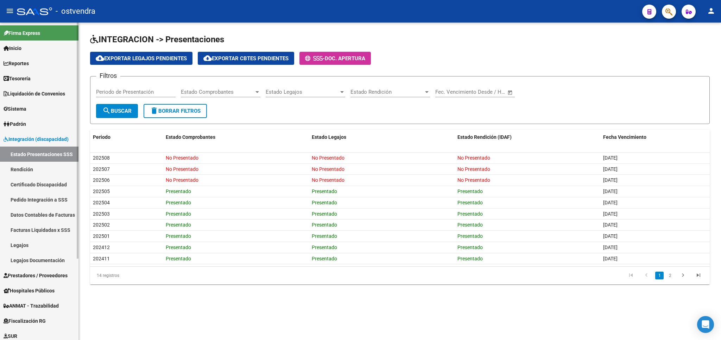
click at [26, 243] on link "Legajos" at bounding box center [39, 244] width 79 height 15
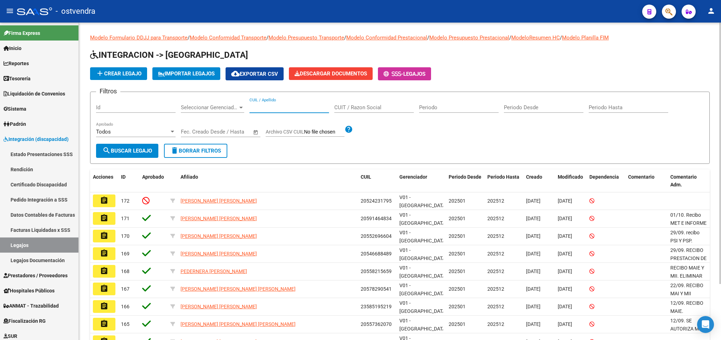
paste input "20552792514"
click at [136, 149] on span "search Buscar Legajo" at bounding box center [127, 151] width 50 height 6
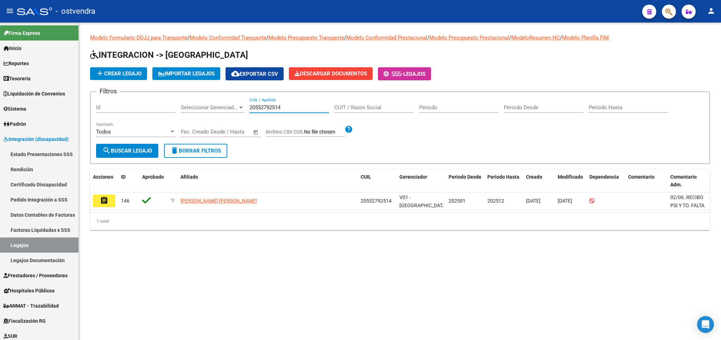
drag, startPoint x: 295, startPoint y: 107, endPoint x: 223, endPoint y: 111, distance: 72.3
click at [250, 111] on input "20552792514" at bounding box center [290, 107] width 80 height 6
paste input "70931696"
click at [134, 152] on span "search Buscar Legajo" at bounding box center [127, 151] width 50 height 6
drag, startPoint x: 269, startPoint y: 109, endPoint x: 237, endPoint y: 111, distance: 32.1
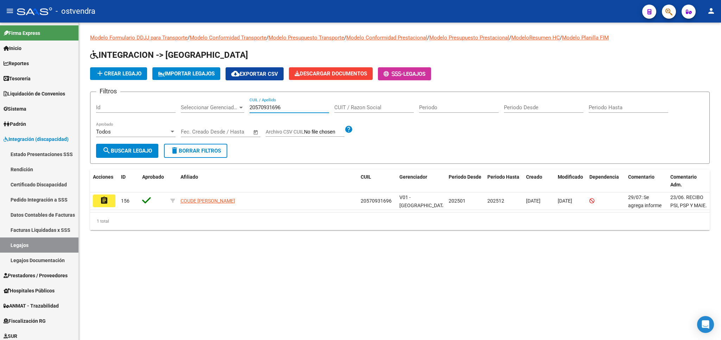
click at [250, 111] on input "20570931696" at bounding box center [290, 107] width 80 height 6
paste input "3105444"
click at [130, 152] on span "search Buscar Legajo" at bounding box center [127, 151] width 50 height 6
drag, startPoint x: 294, startPoint y: 108, endPoint x: 337, endPoint y: 112, distance: 43.4
click at [250, 104] on input "20573105444" at bounding box center [290, 107] width 80 height 6
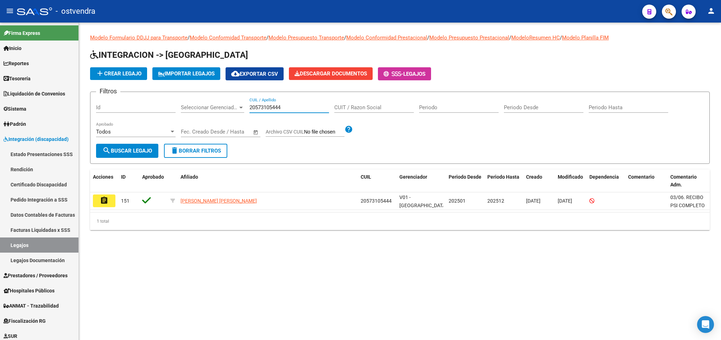
paste input "905815"
type input "20579058154"
click at [136, 150] on span "search Buscar Legajo" at bounding box center [127, 151] width 50 height 6
click at [42, 155] on link "Estado Presentaciones SSS" at bounding box center [39, 153] width 79 height 15
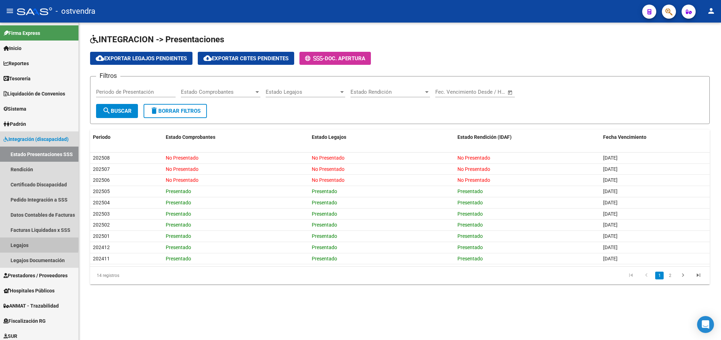
drag, startPoint x: 22, startPoint y: 244, endPoint x: 87, endPoint y: 194, distance: 81.3
click at [24, 244] on link "Legajos" at bounding box center [39, 244] width 79 height 15
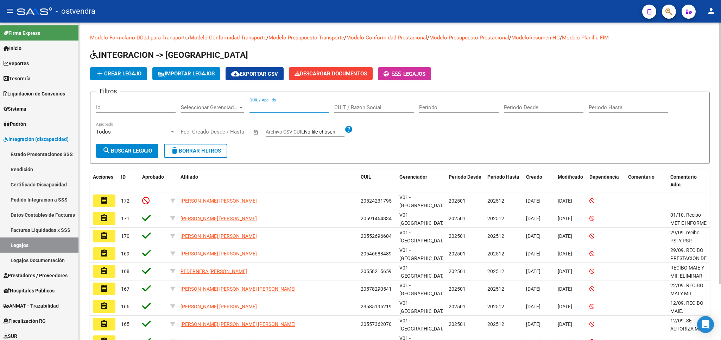
click at [302, 107] on input "CUIL / Apellido" at bounding box center [290, 107] width 80 height 6
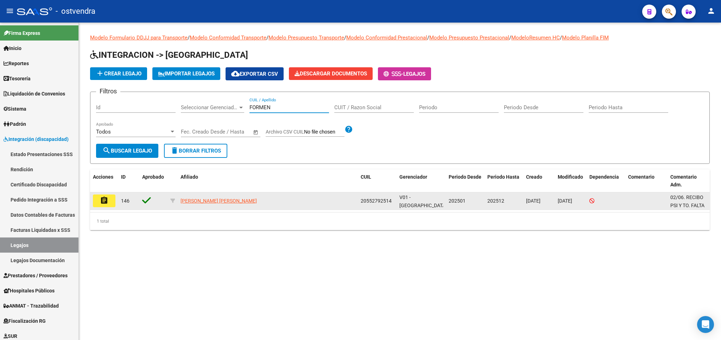
type input "FORMEN"
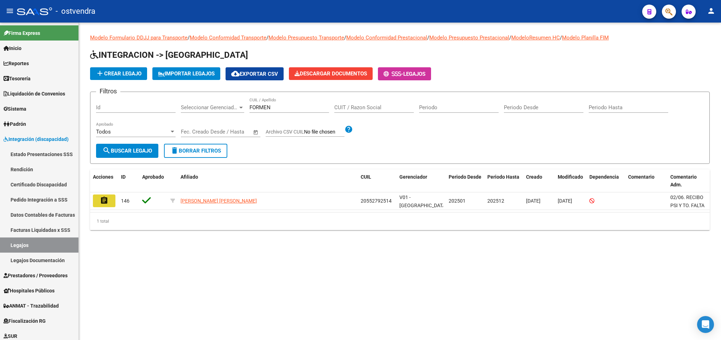
click at [107, 205] on mat-icon "assignment" at bounding box center [104, 200] width 8 height 8
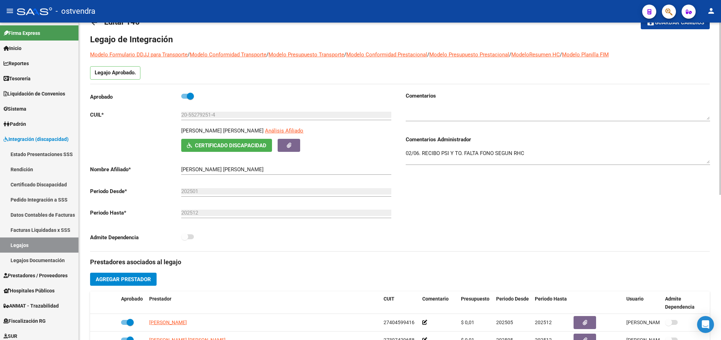
scroll to position [20, 0]
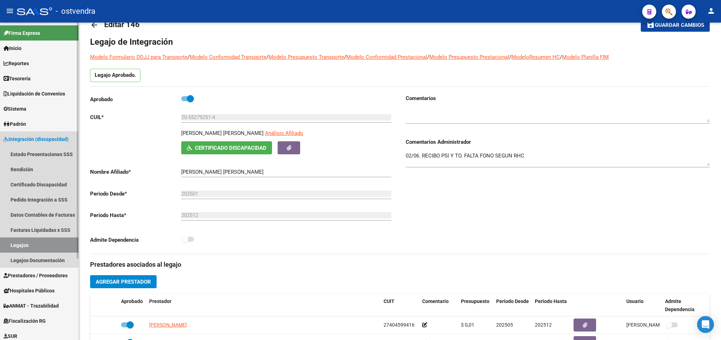
drag, startPoint x: 31, startPoint y: 248, endPoint x: 39, endPoint y: 240, distance: 11.2
click at [35, 244] on link "Legajos" at bounding box center [39, 244] width 79 height 15
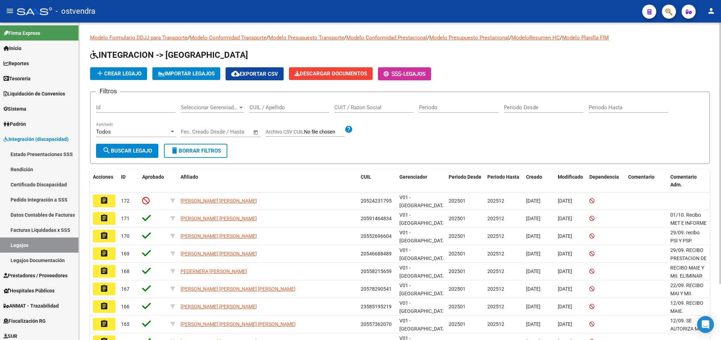
click at [302, 107] on input "CUIL / Apellido" at bounding box center [290, 107] width 80 height 6
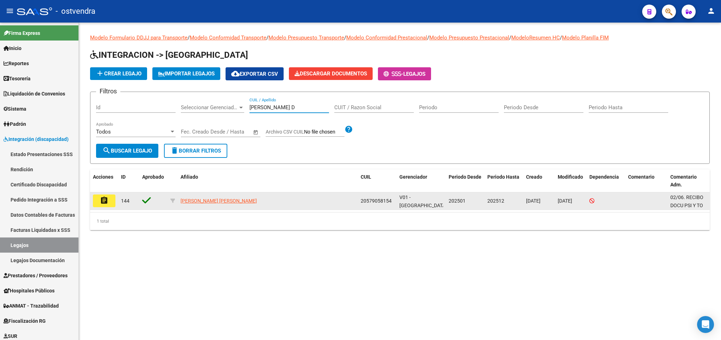
type input "[PERSON_NAME] D"
click at [108, 203] on mat-icon "assignment" at bounding box center [104, 200] width 8 height 8
